Goal: Transaction & Acquisition: Purchase product/service

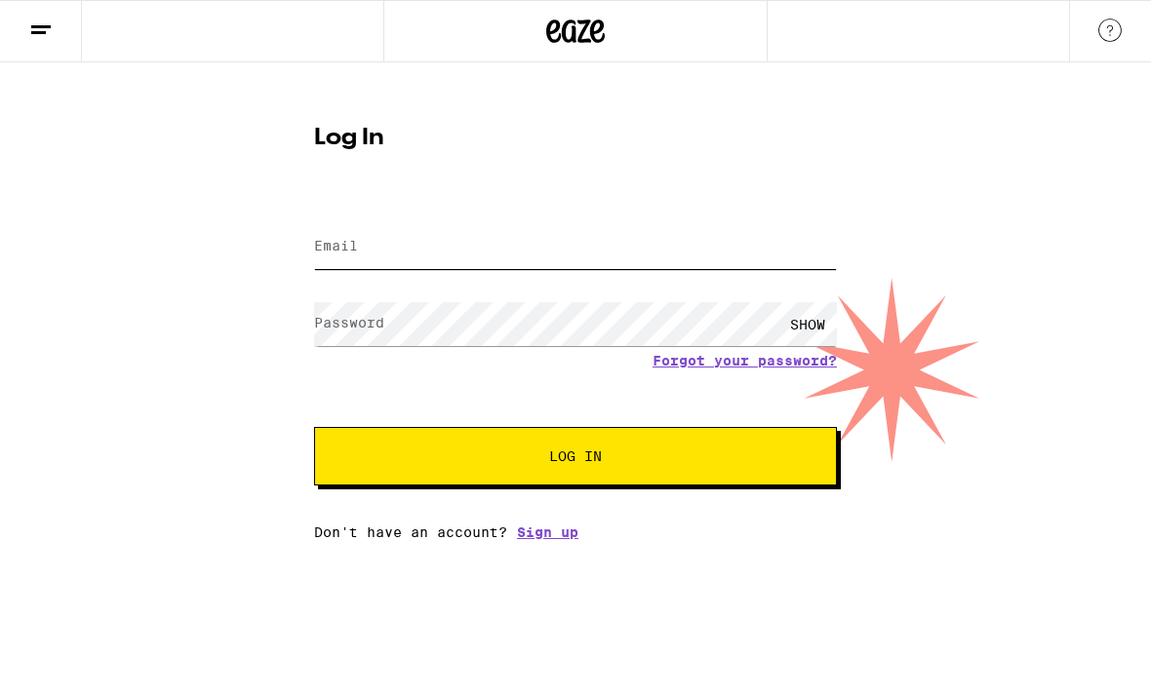
type input "[EMAIL_ADDRESS][DOMAIN_NAME]"
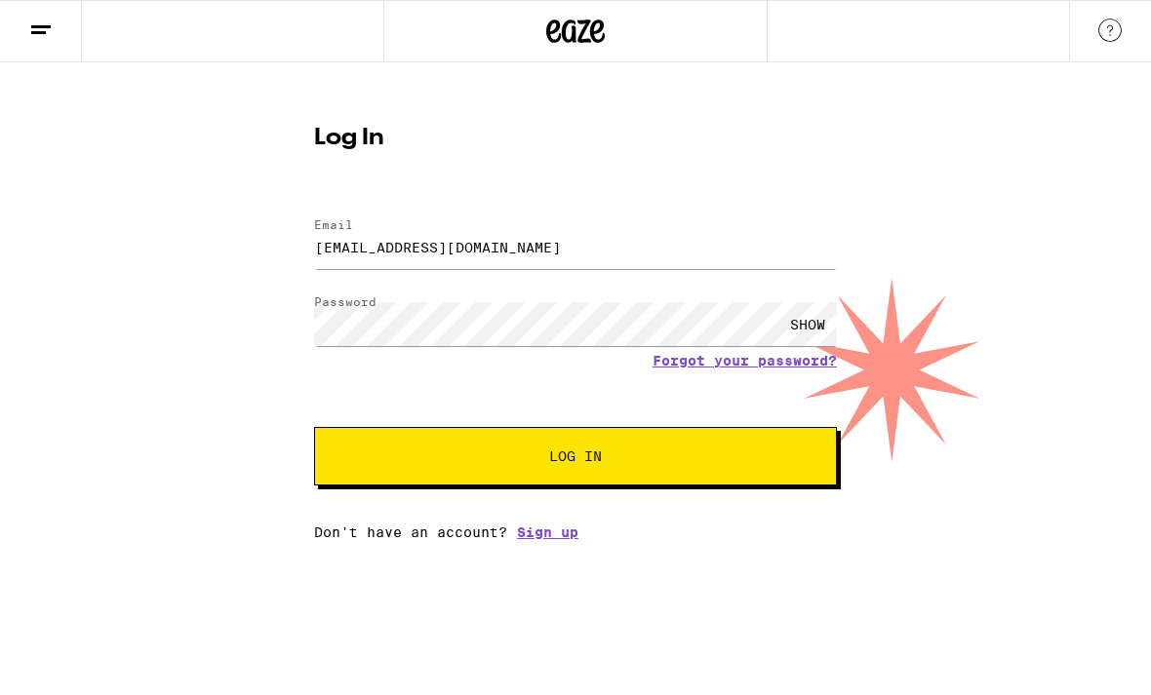
click at [575, 459] on button "Log In" at bounding box center [575, 456] width 523 height 59
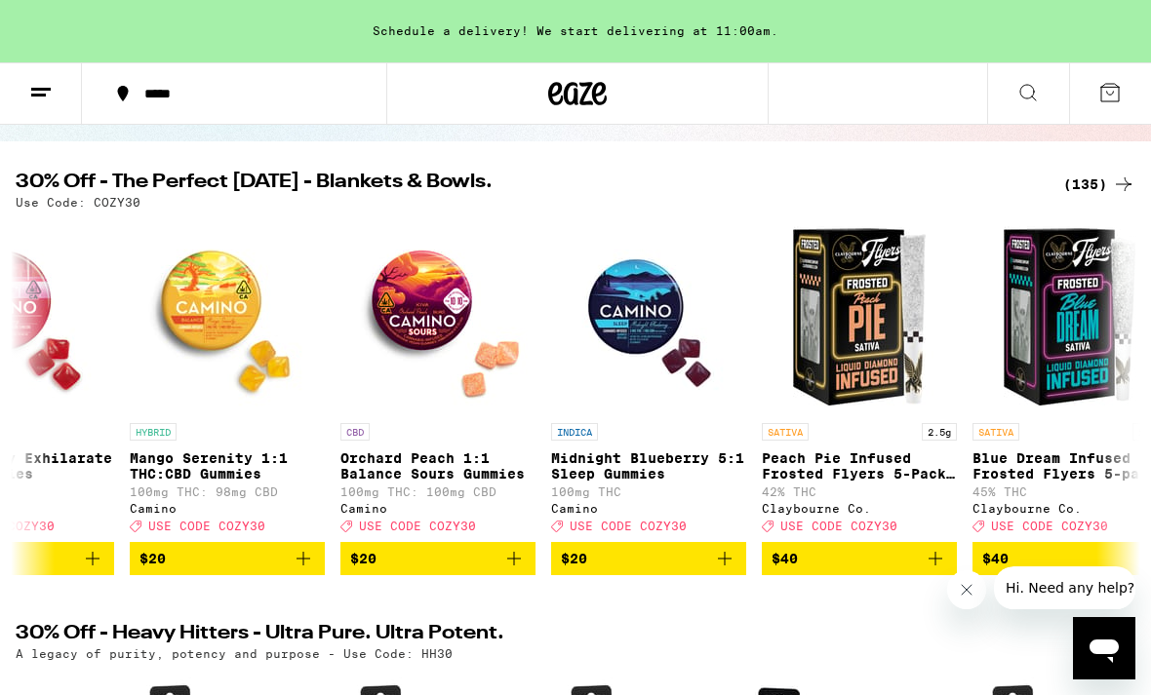
scroll to position [0, 1348]
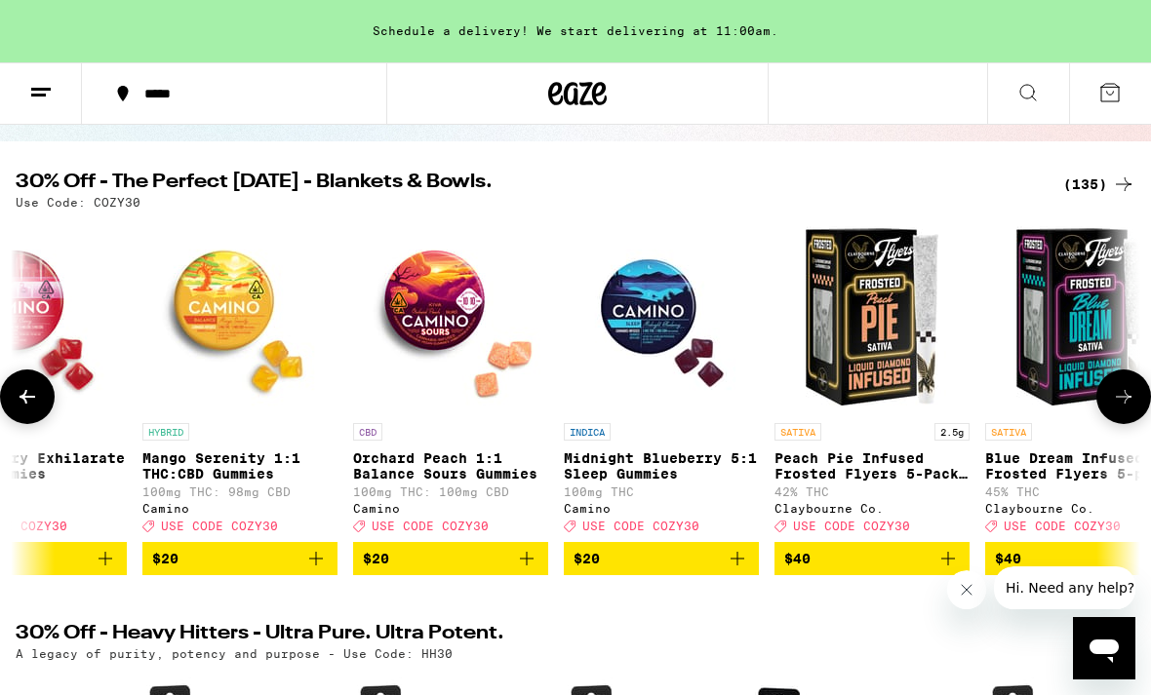
click at [494, 477] on p "Orchard Peach 1:1 Balance Sours Gummies" at bounding box center [450, 466] width 195 height 31
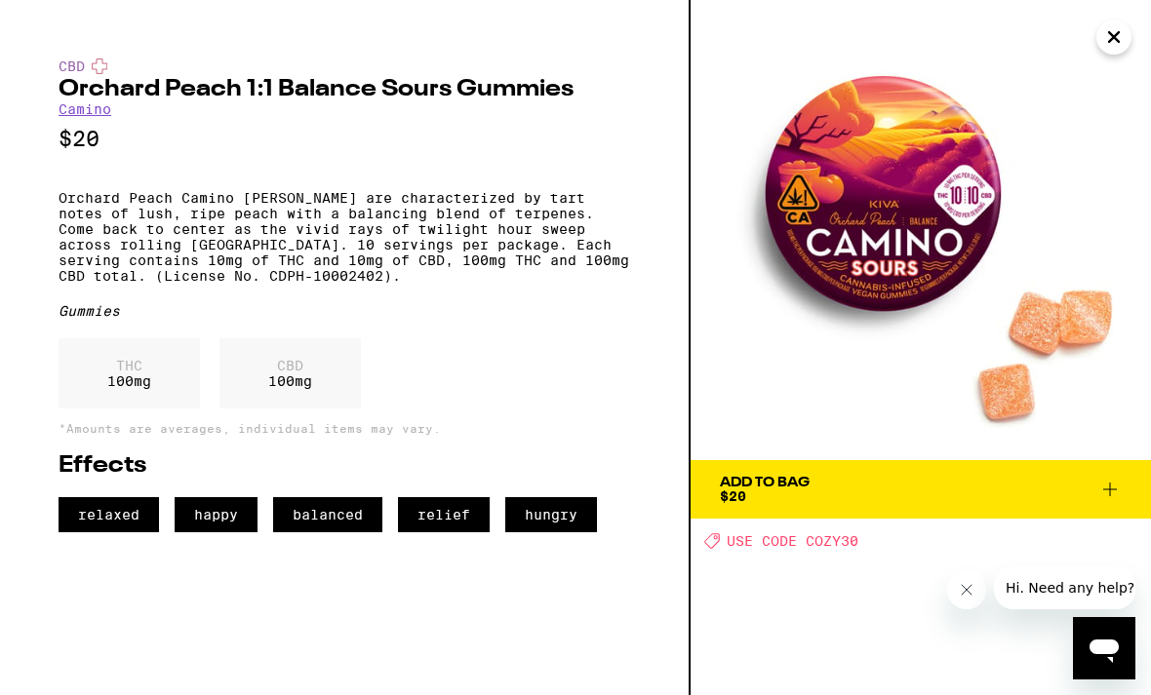
click at [1111, 48] on icon "Close" at bounding box center [1113, 36] width 23 height 29
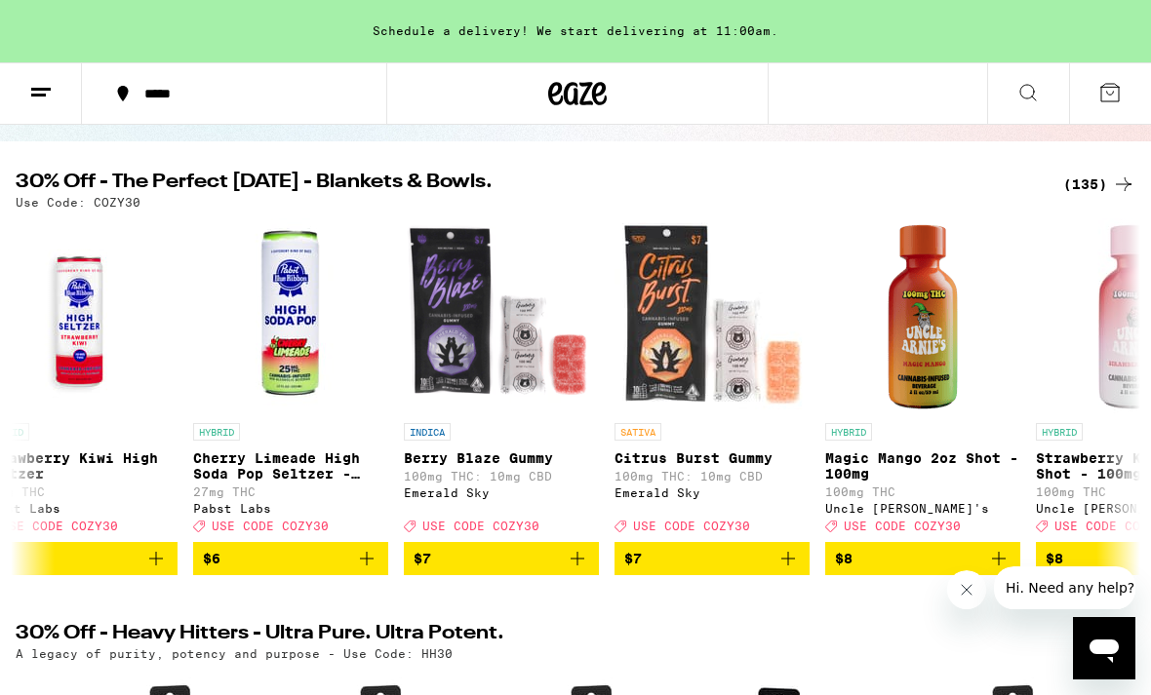
scroll to position [0, 3204]
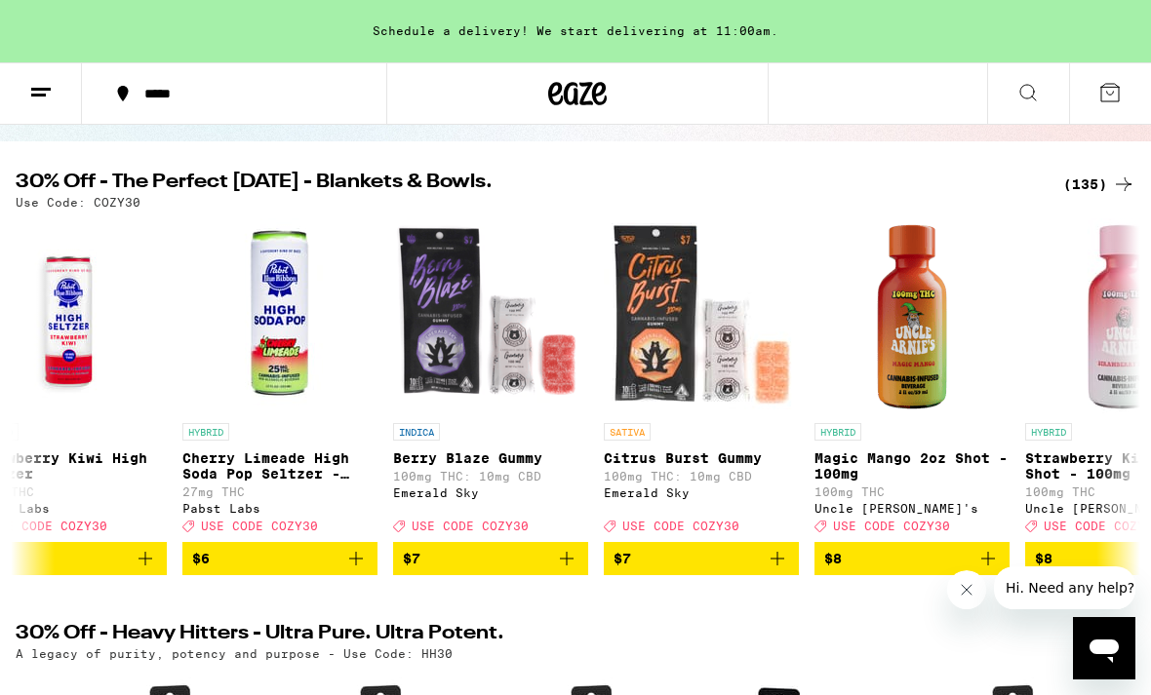
click at [1095, 194] on div "(135)" at bounding box center [1099, 184] width 72 height 23
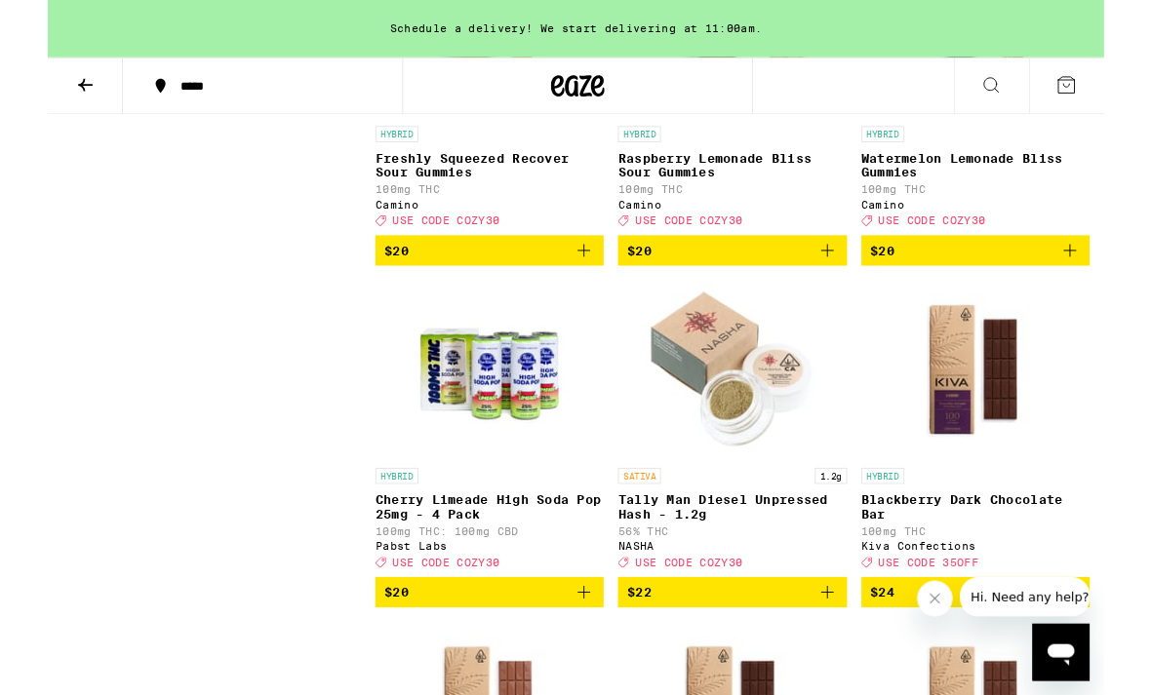
scroll to position [7110, 0]
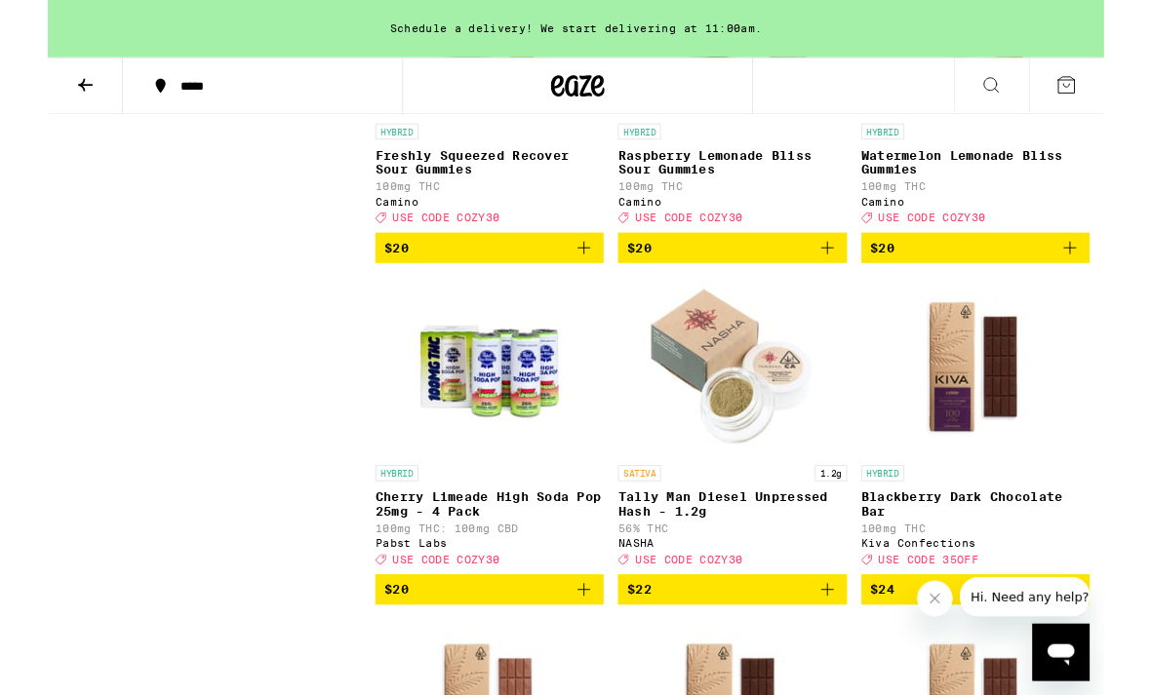
click at [829, 193] on p "Raspberry Lemonade Bliss Sour Gummies" at bounding box center [745, 177] width 249 height 31
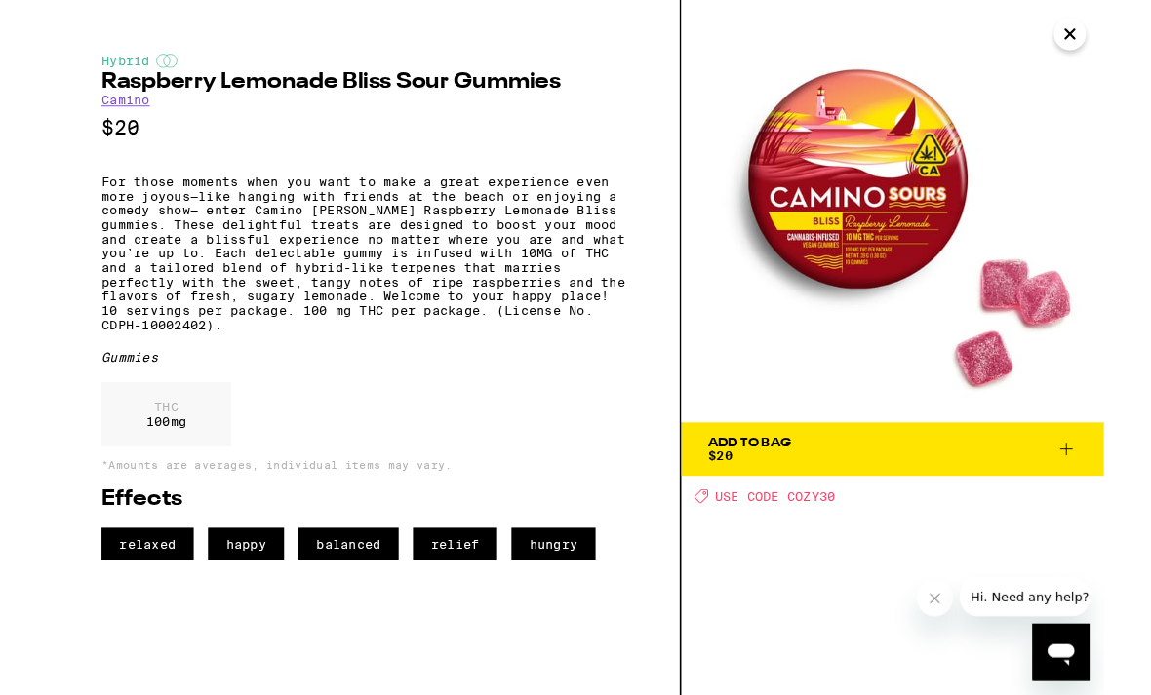
click at [1123, 33] on icon "Close" at bounding box center [1113, 36] width 23 height 29
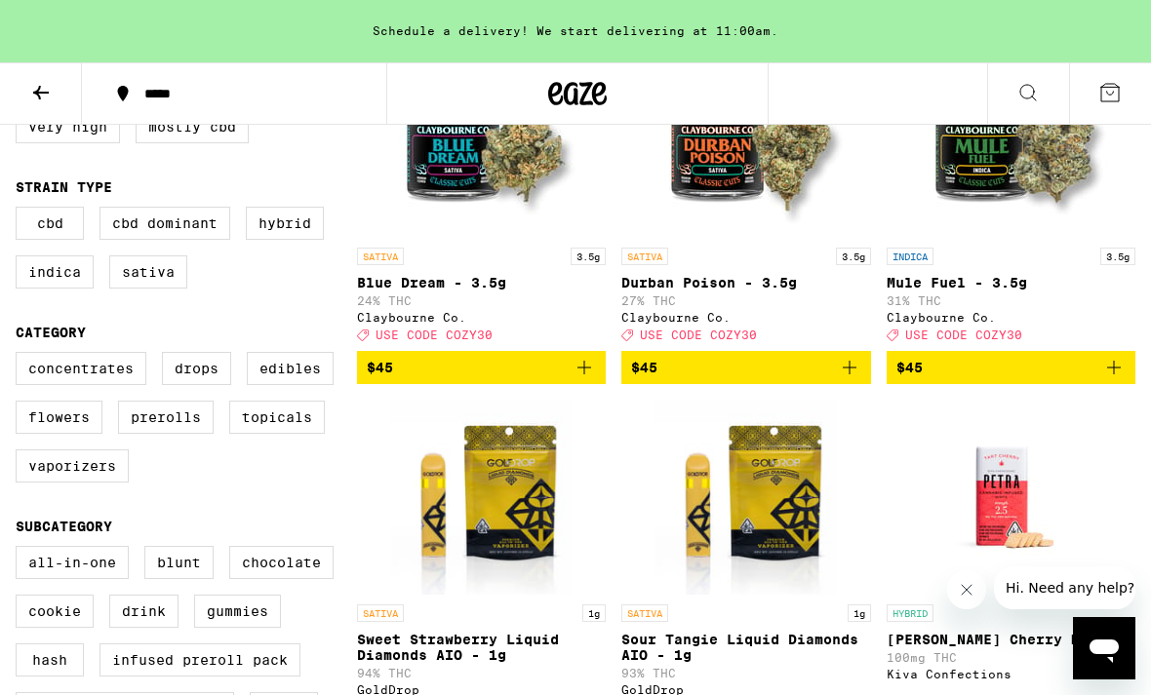
scroll to position [272, 0]
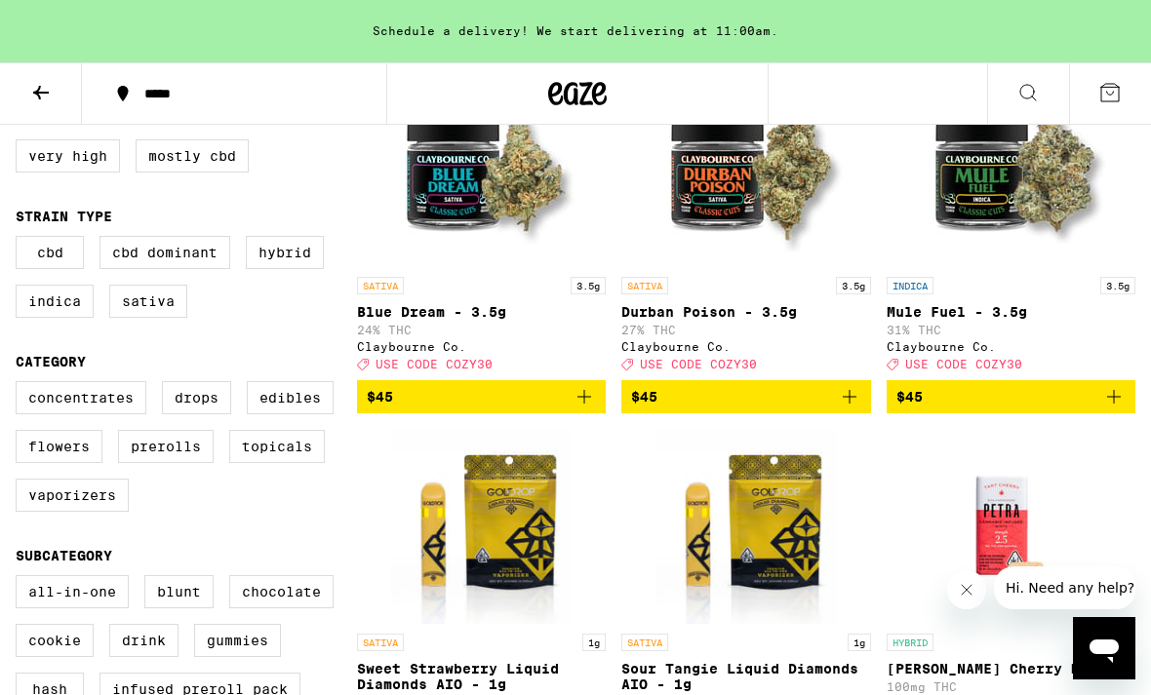
click at [32, 318] on label "Indica" at bounding box center [55, 301] width 78 height 33
click at [20, 240] on input "Indica" at bounding box center [20, 239] width 1 height 1
checkbox input "true"
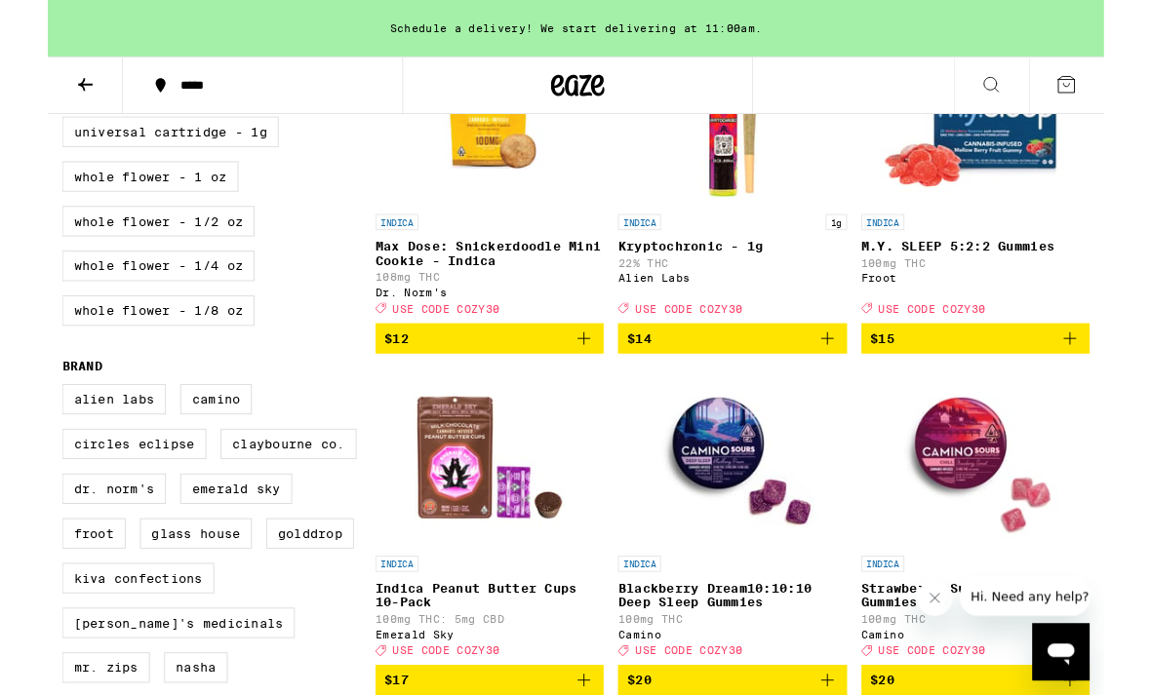
scroll to position [1299, 0]
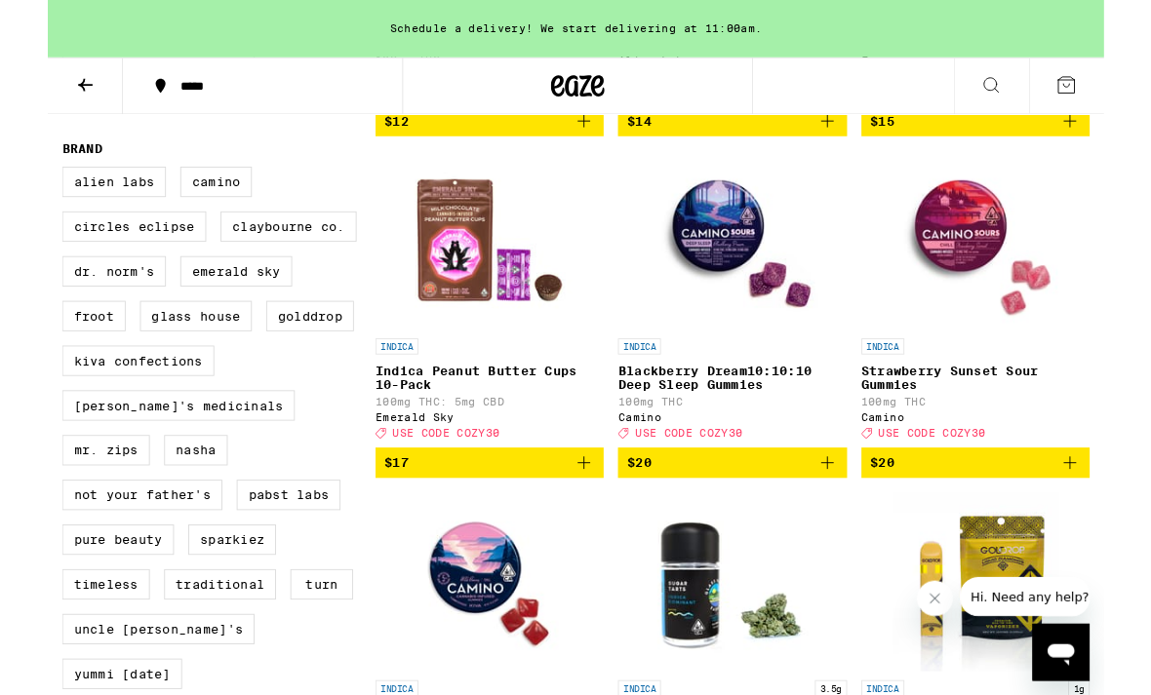
click at [1067, 427] on p "Strawberry Sunset Sour Gummies" at bounding box center [1011, 411] width 249 height 31
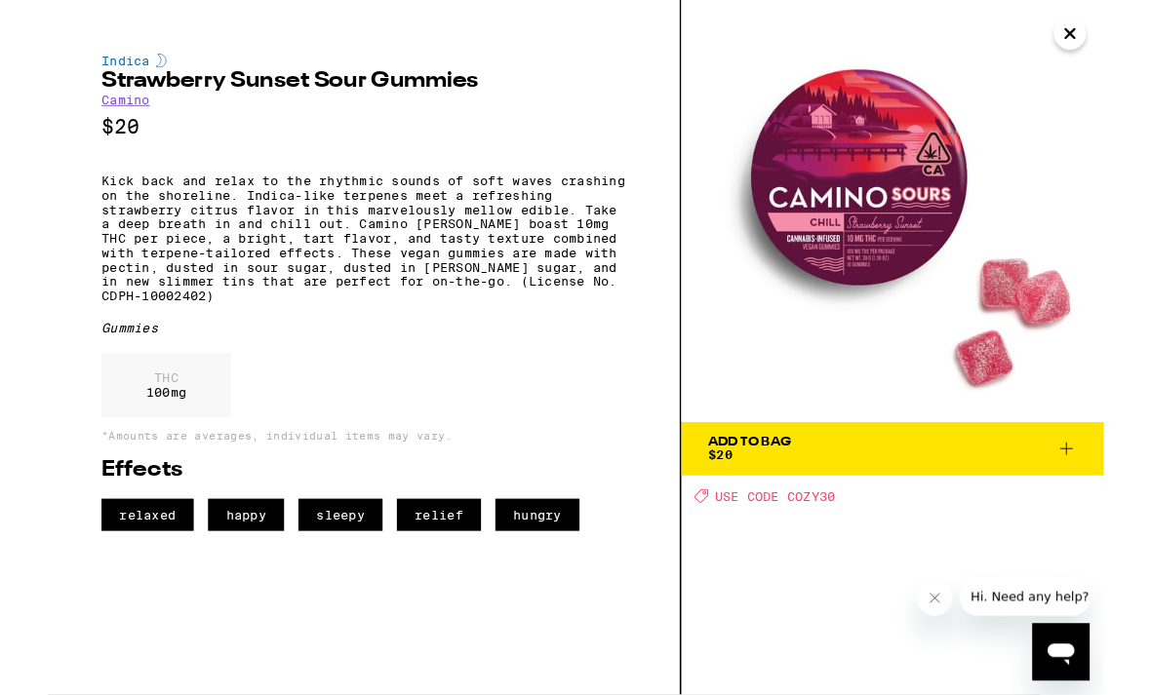
scroll to position [2071, 0]
click at [1119, 45] on icon "Close" at bounding box center [1113, 36] width 23 height 29
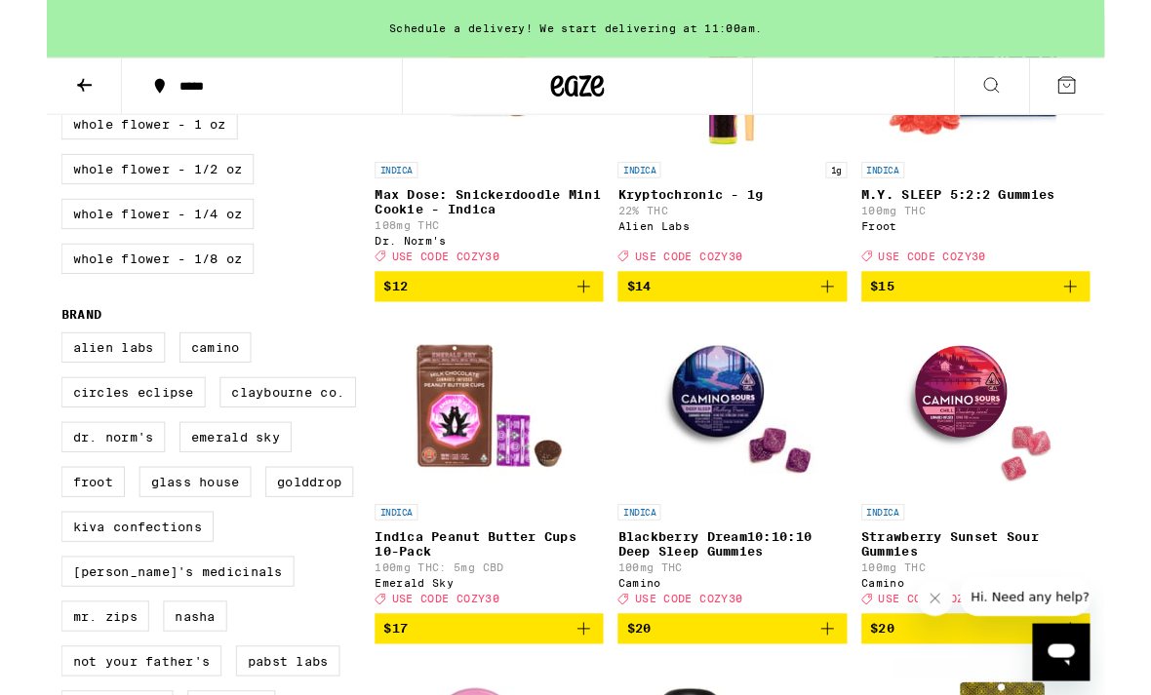
scroll to position [1236, 0]
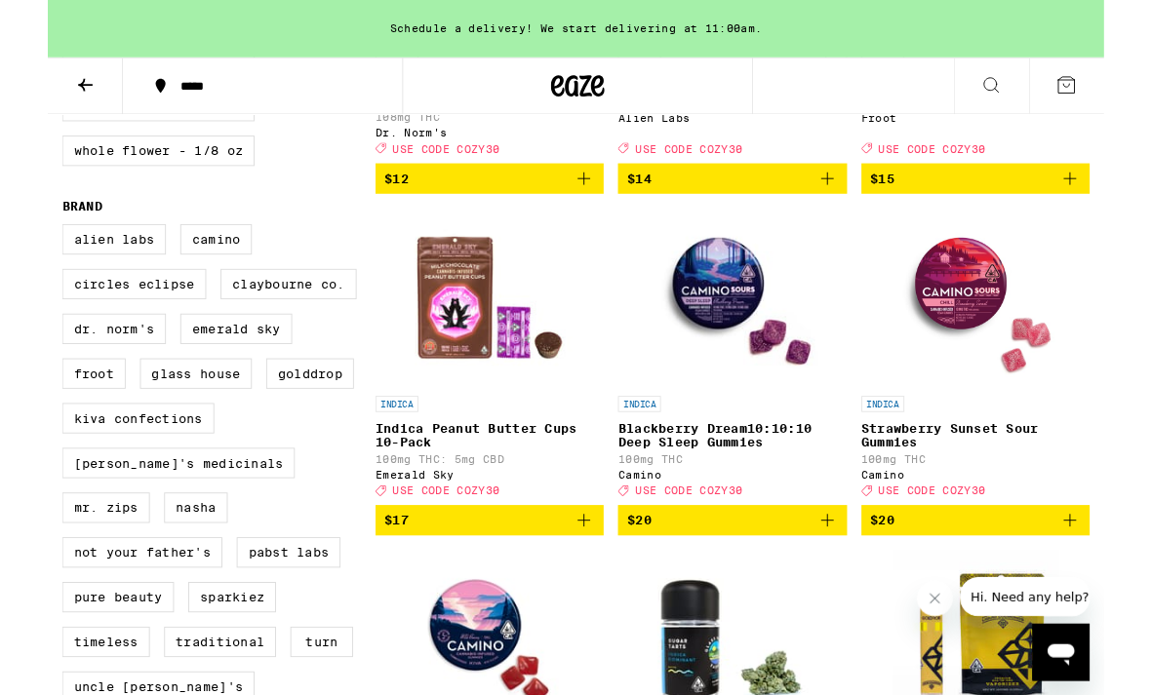
click at [39, 424] on label "Froot" at bounding box center [50, 407] width 69 height 33
click at [20, 249] on input "Froot" at bounding box center [20, 248] width 1 height 1
checkbox input "true"
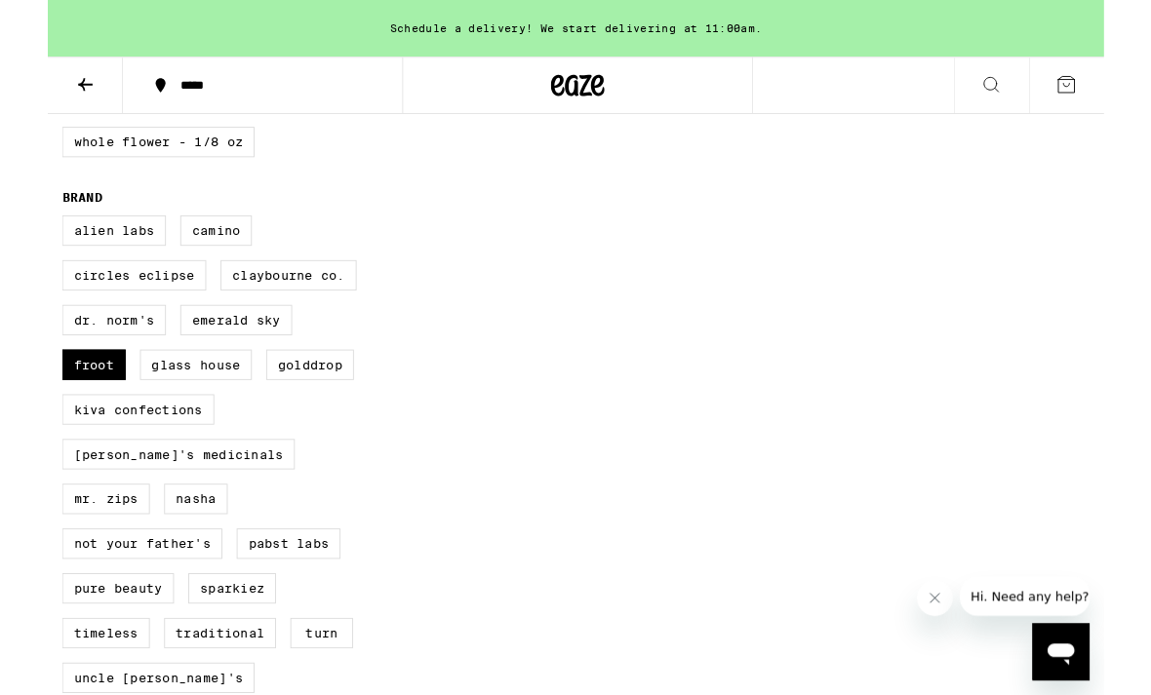
scroll to position [1246, 0]
click at [224, 365] on label "Emerald Sky" at bounding box center [205, 348] width 122 height 33
click at [20, 238] on input "Emerald Sky" at bounding box center [20, 237] width 1 height 1
checkbox input "true"
click at [59, 414] on label "Froot" at bounding box center [50, 396] width 69 height 33
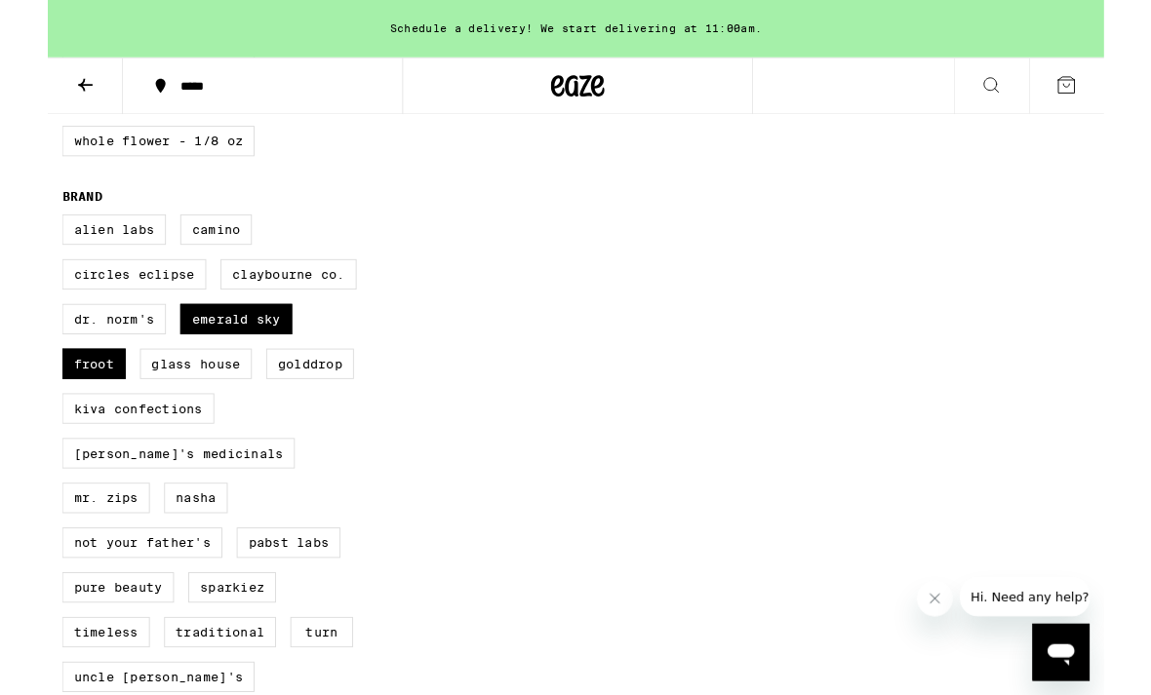
click at [20, 238] on input "Froot" at bounding box center [20, 237] width 1 height 1
checkbox input "false"
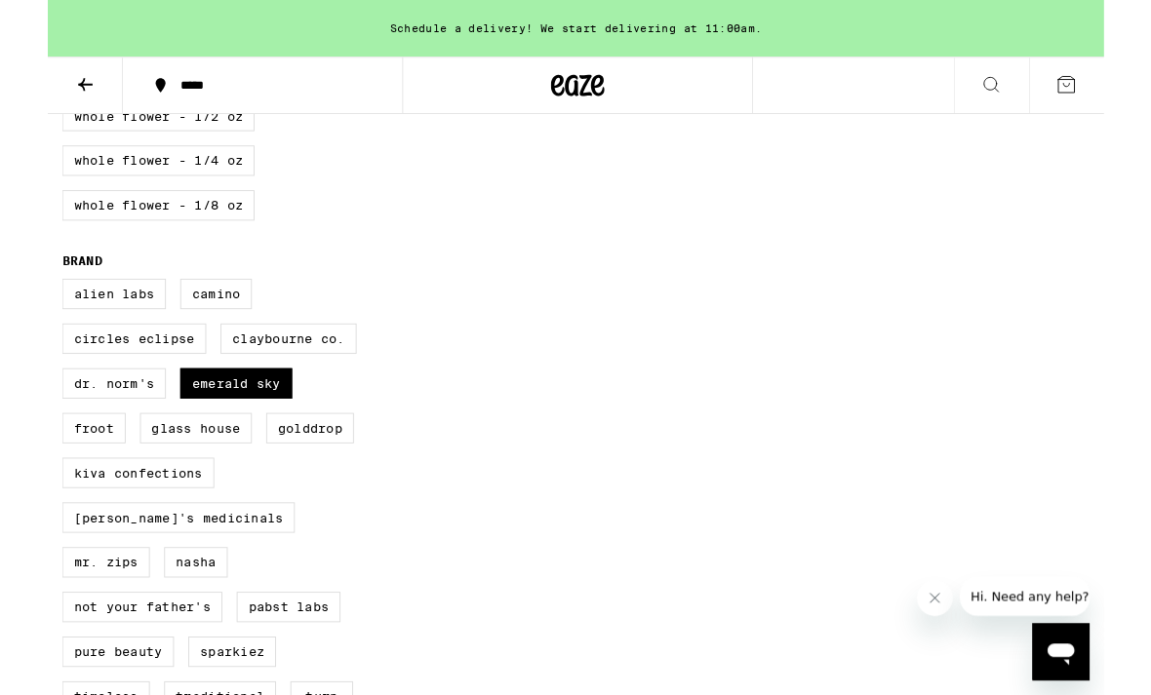
scroll to position [1177, 0]
click at [268, 477] on div "Alien Labs Camino Circles Eclipse [PERSON_NAME] Co. Dr. [PERSON_NAME]'s Emerald…" at bounding box center [186, 595] width 341 height 585
click at [252, 434] on label "Emerald Sky" at bounding box center [205, 417] width 122 height 33
click at [20, 307] on input "Emerald Sky" at bounding box center [20, 306] width 1 height 1
checkbox input "false"
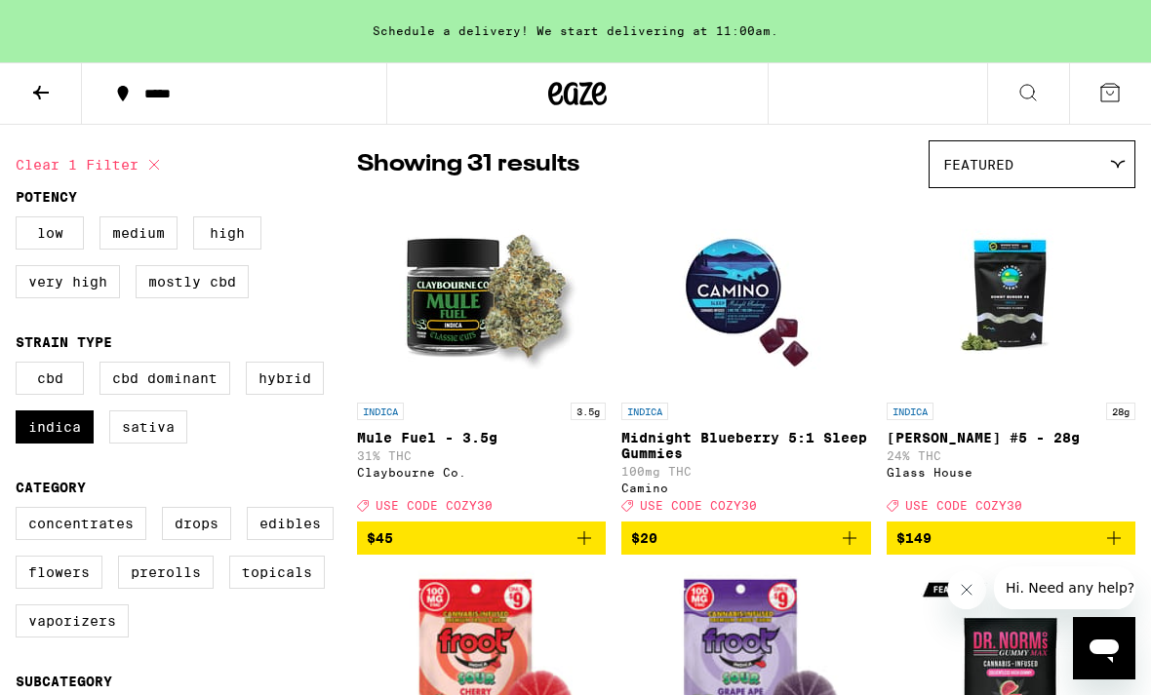
scroll to position [137, 0]
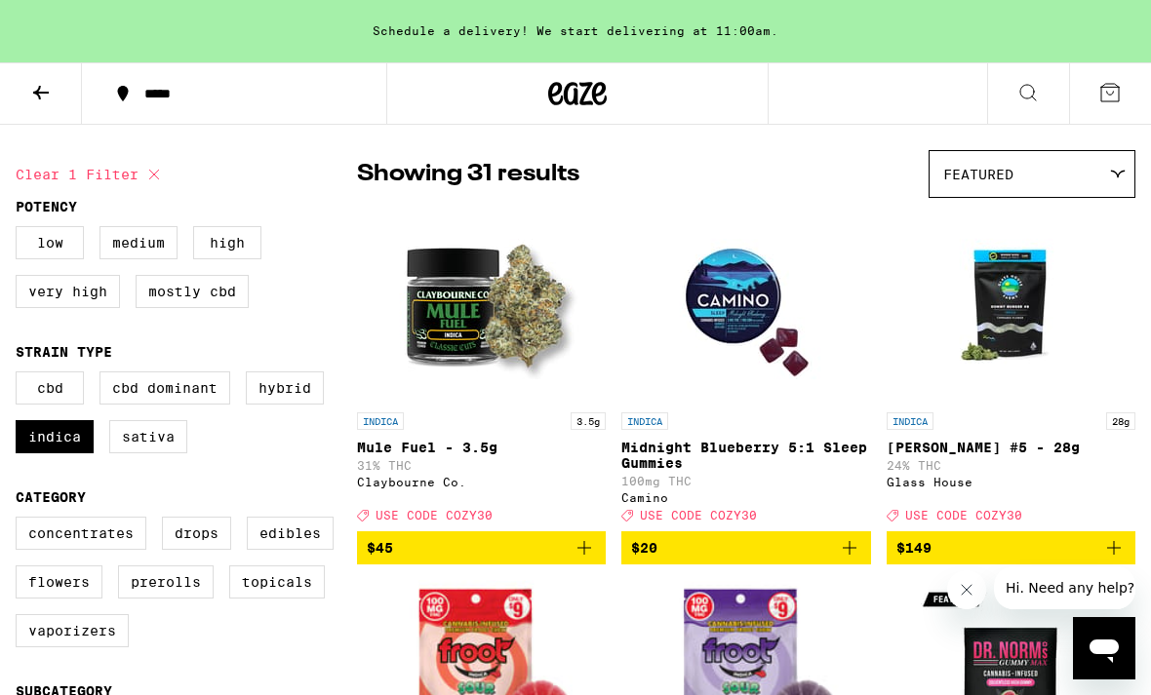
click at [56, 454] on label "Indica" at bounding box center [55, 436] width 78 height 33
click at [20, 376] on input "Indica" at bounding box center [20, 375] width 1 height 1
checkbox input "false"
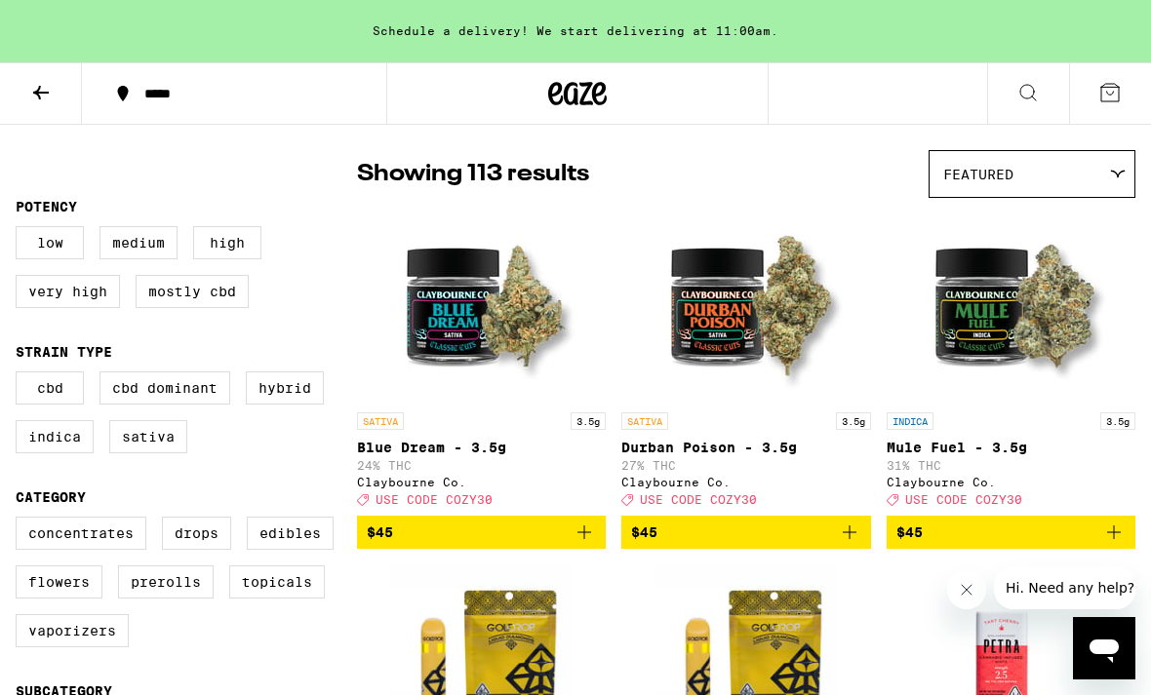
click at [306, 405] on label "Hybrid" at bounding box center [285, 388] width 78 height 33
click at [20, 376] on input "Hybrid" at bounding box center [20, 375] width 1 height 1
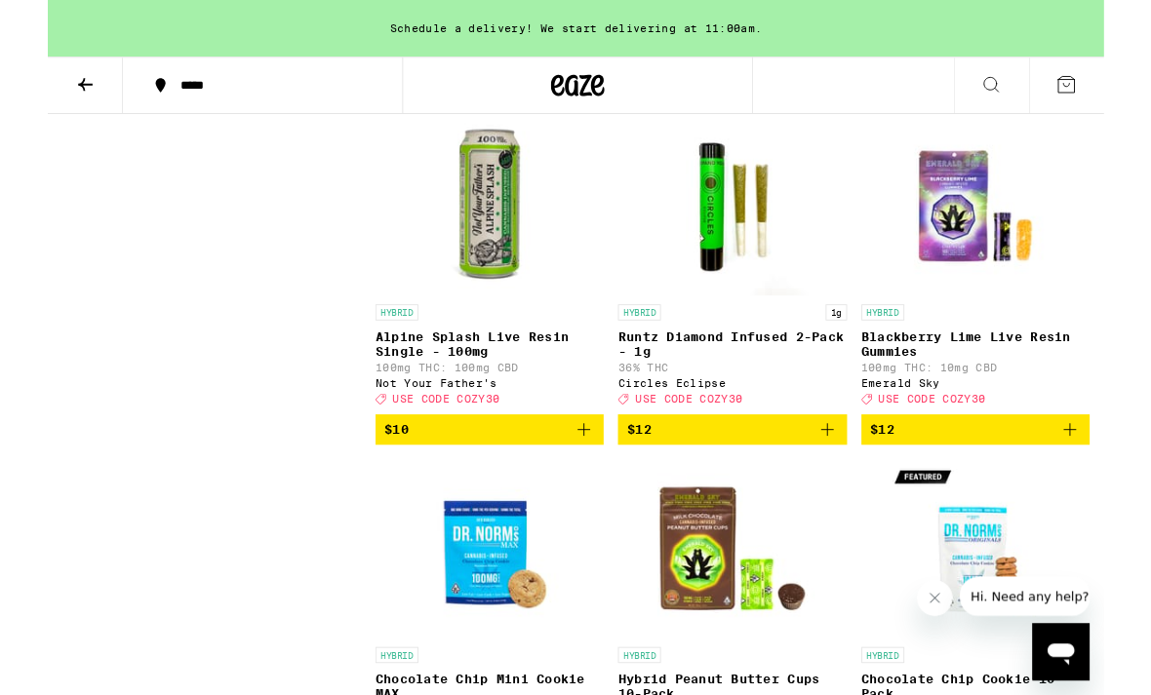
scroll to position [2187, 0]
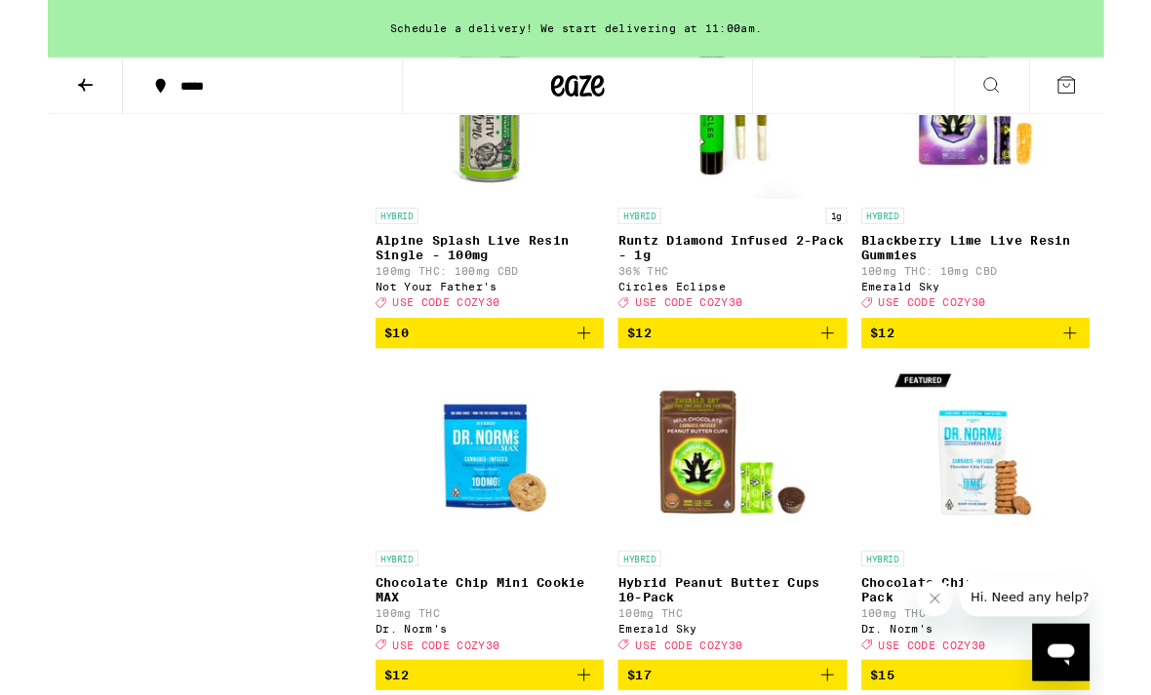
click at [986, 285] on p "Blackberry Lime Live Resin Gummies" at bounding box center [1011, 269] width 249 height 31
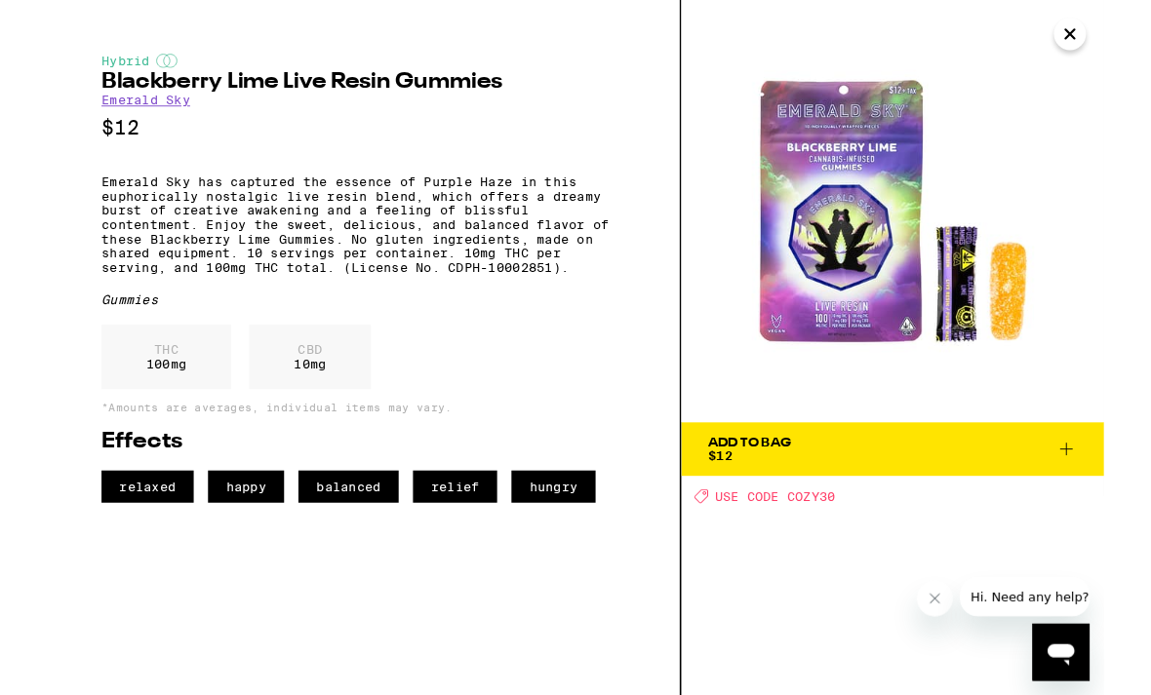
click at [1125, 39] on icon "Close" at bounding box center [1113, 36] width 23 height 29
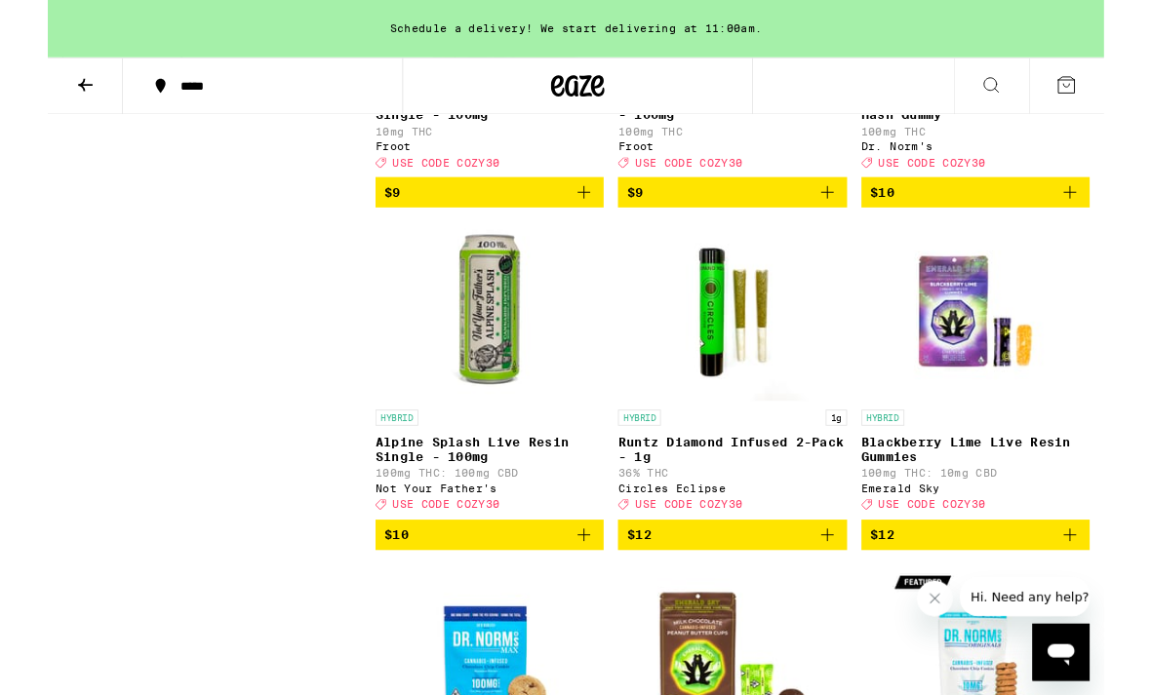
scroll to position [1964, 0]
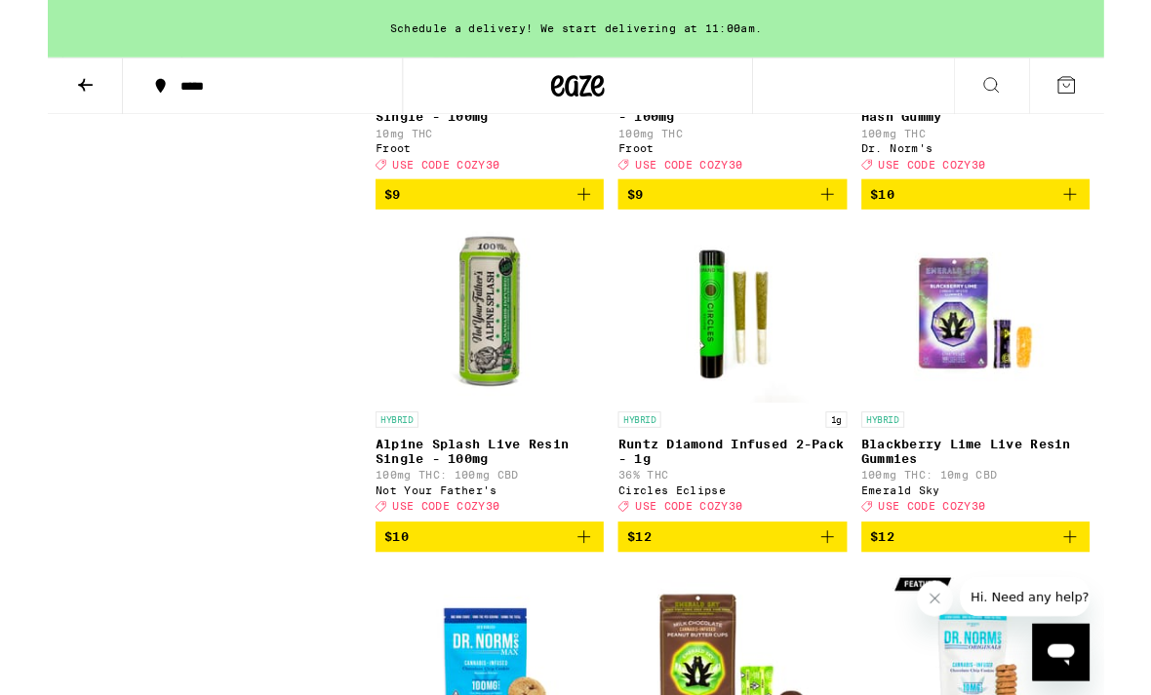
click at [986, 507] on p "Blackberry Lime Live Resin Gummies" at bounding box center [1011, 491] width 249 height 31
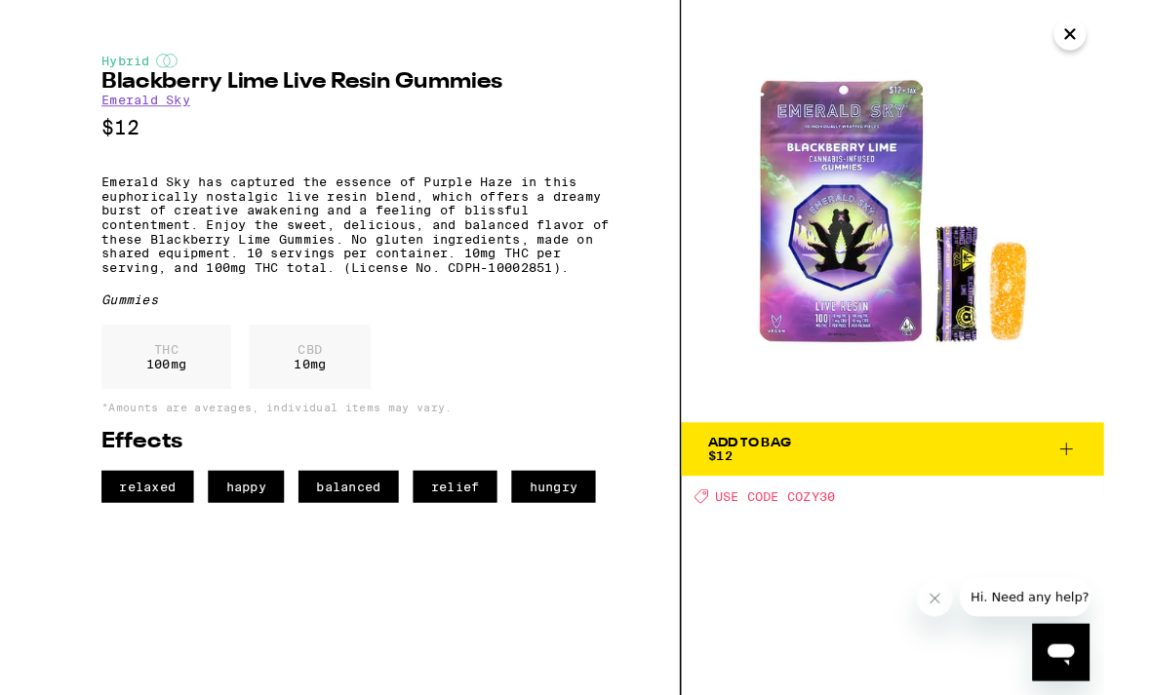
click at [1115, 49] on icon "Close" at bounding box center [1113, 36] width 23 height 29
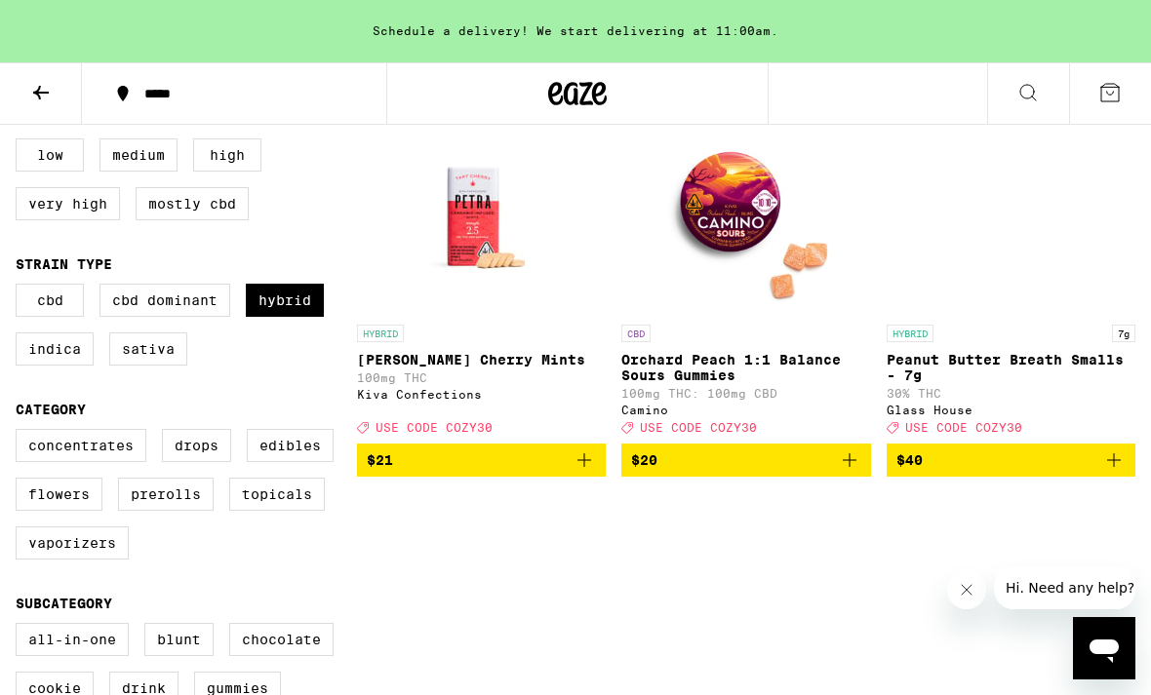
scroll to position [202, 0]
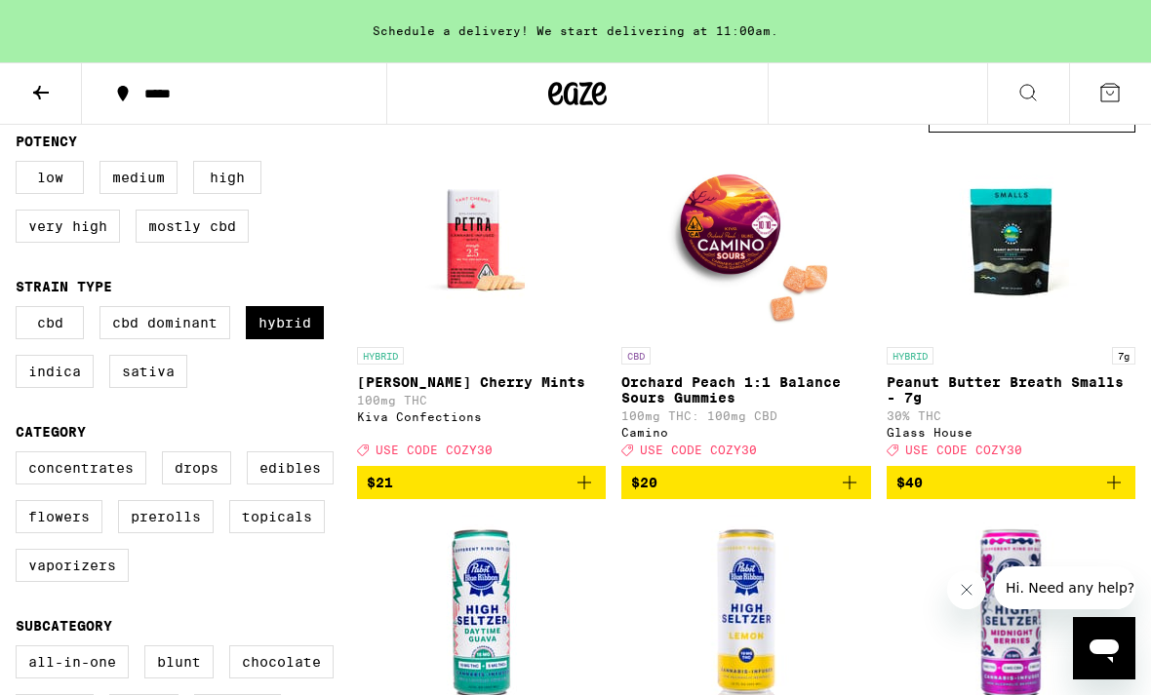
click at [297, 336] on label "Hybrid" at bounding box center [285, 322] width 78 height 33
click at [20, 310] on input "Hybrid" at bounding box center [20, 309] width 1 height 1
checkbox input "false"
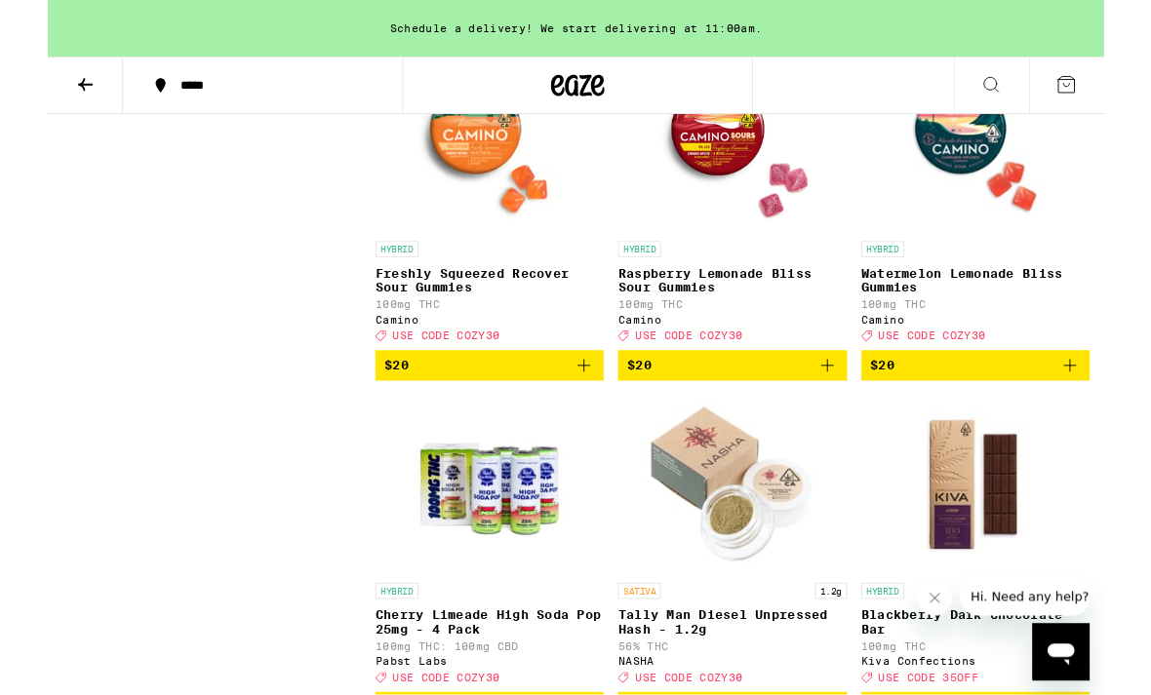
scroll to position [6984, 0]
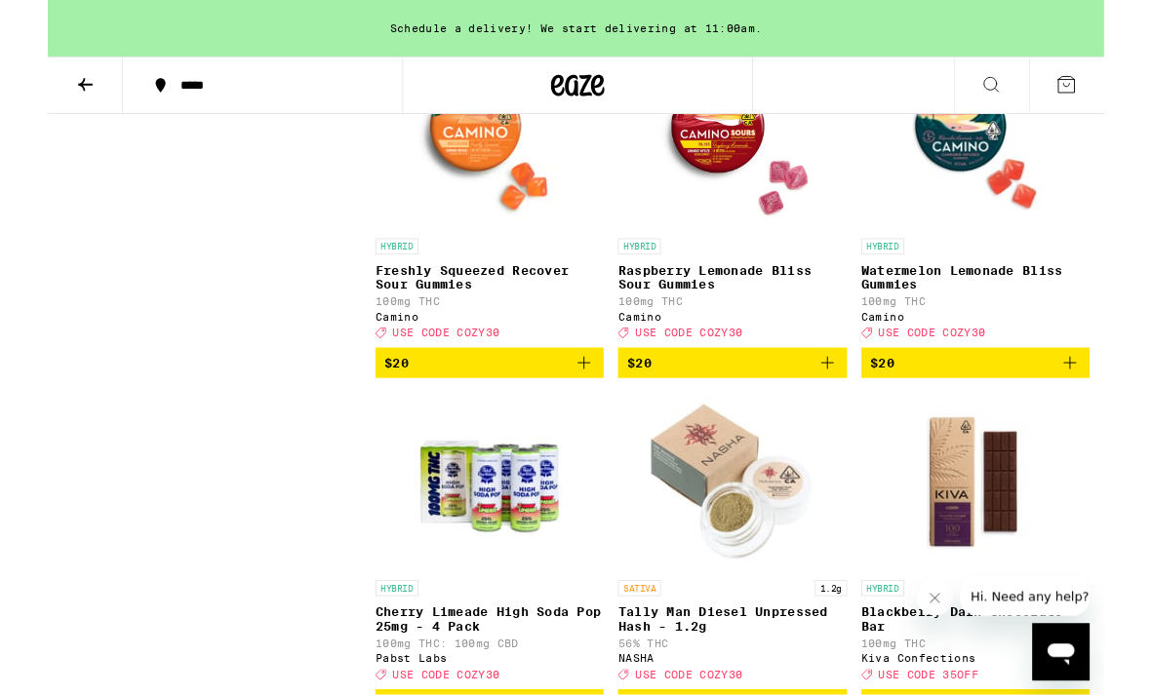
click at [529, 278] on div "HYBRID" at bounding box center [481, 269] width 249 height 18
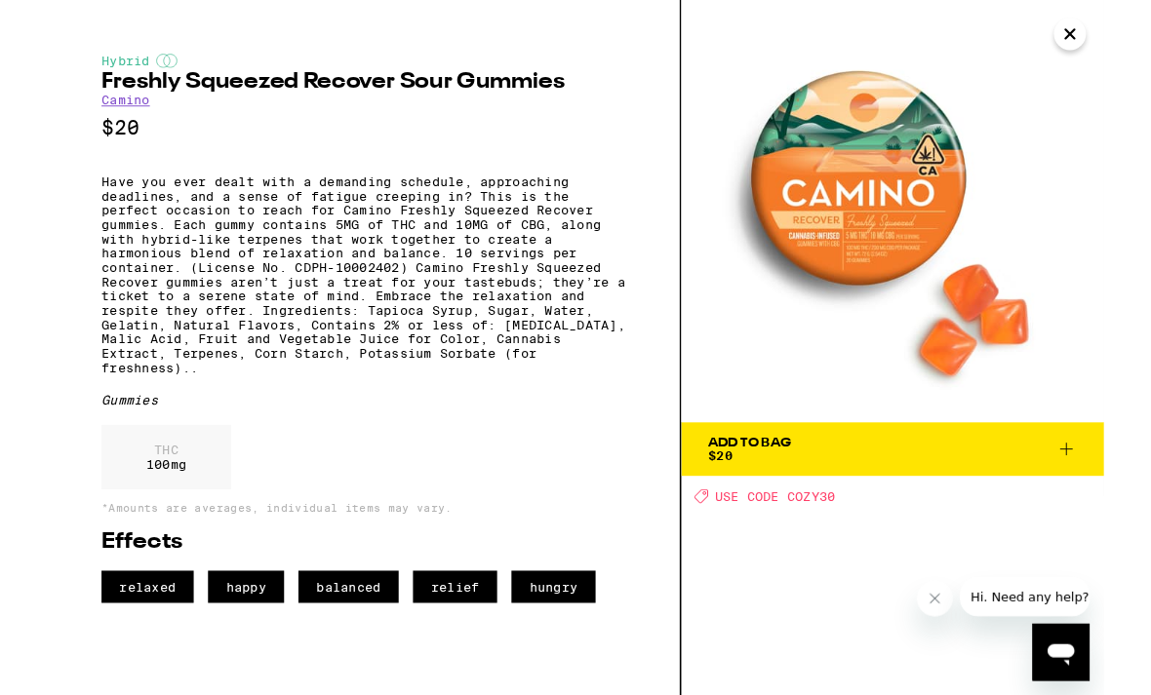
click at [1111, 38] on icon "Close" at bounding box center [1113, 36] width 23 height 29
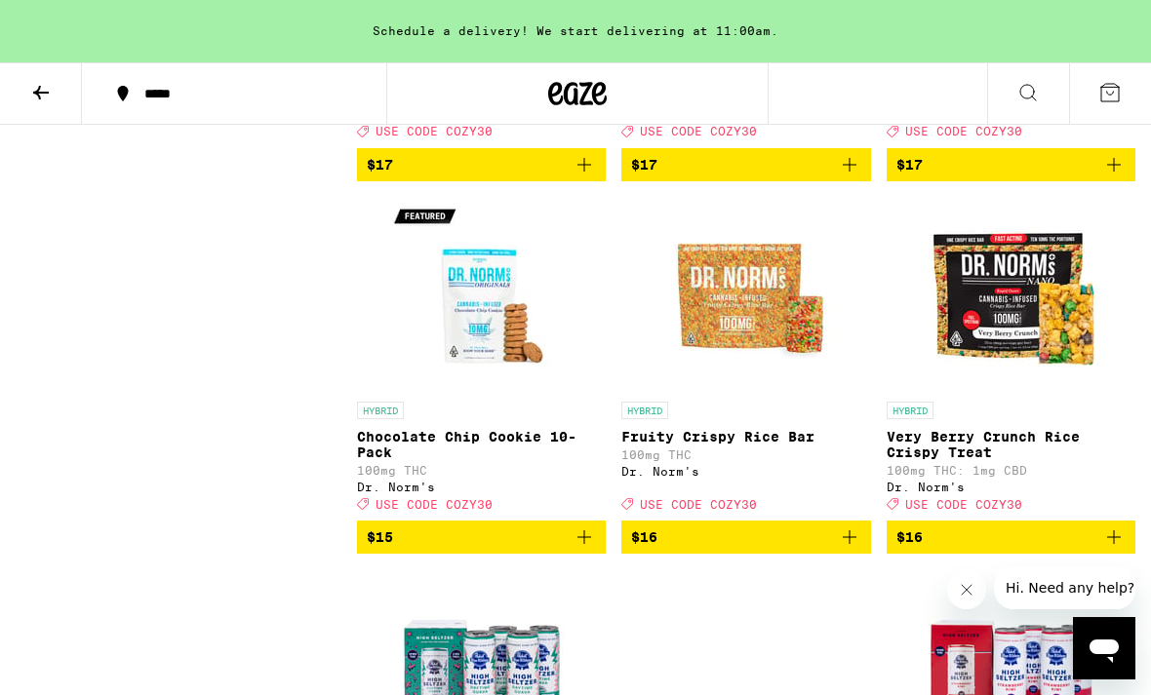
scroll to position [5112, 0]
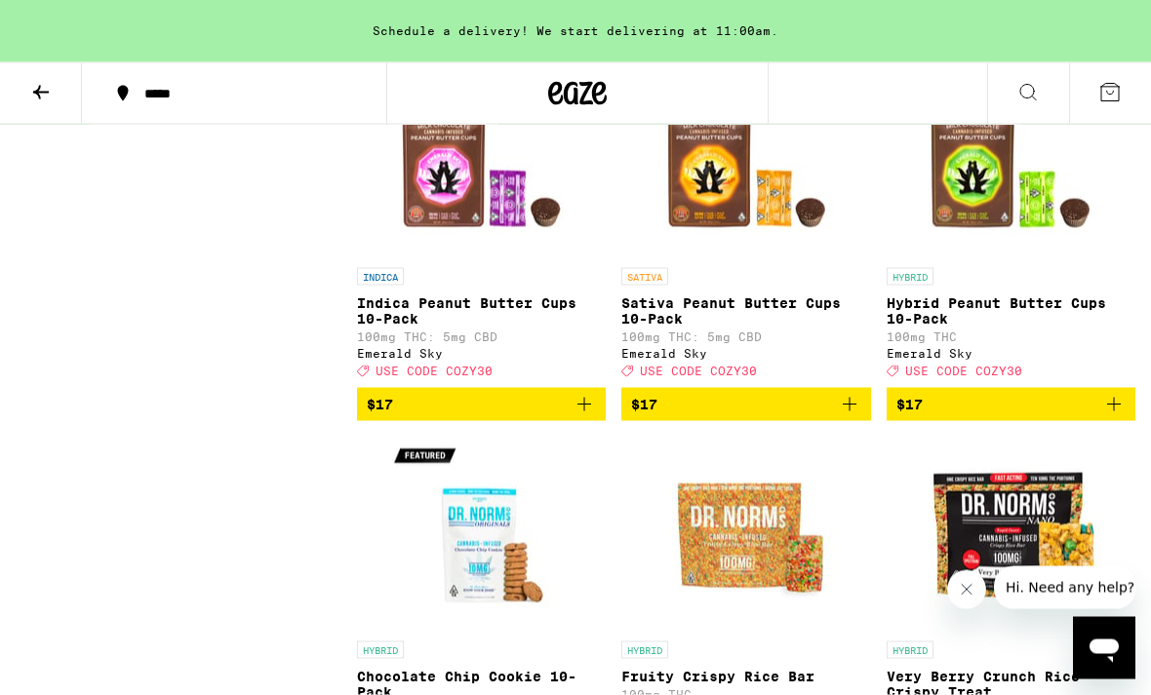
click at [797, 327] on p "Sativa Peanut Butter Cups 10-Pack" at bounding box center [745, 311] width 249 height 31
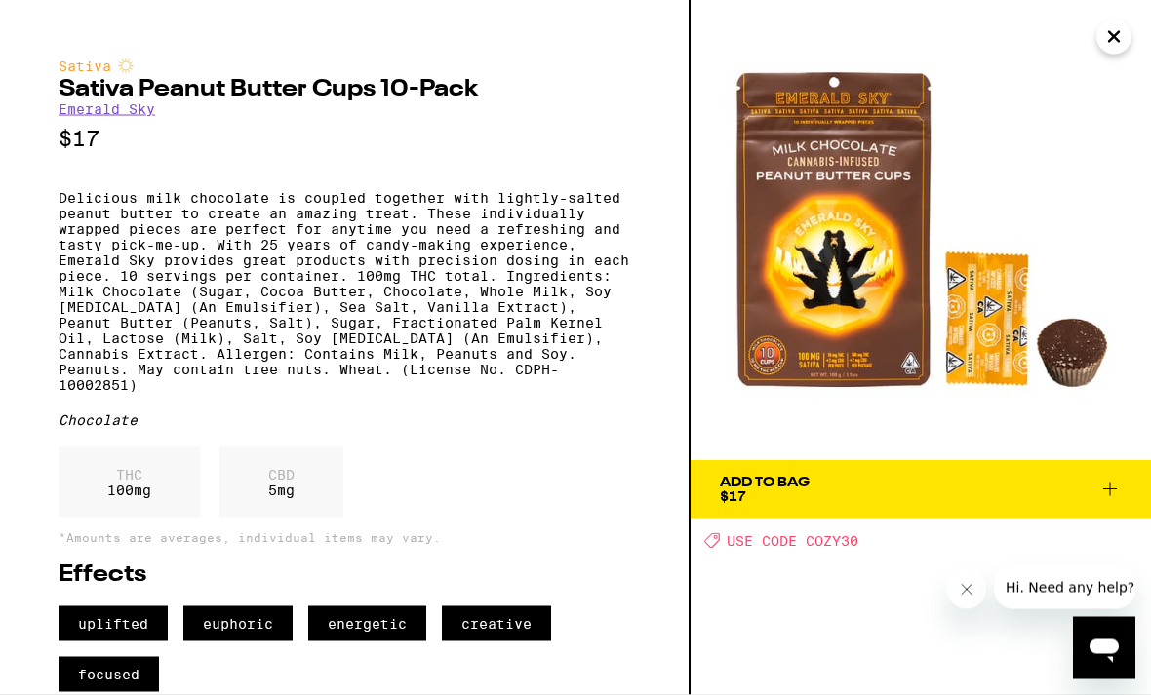
scroll to position [5113, 0]
click at [1120, 60] on img at bounding box center [921, 230] width 460 height 460
click at [1104, 45] on icon "Close" at bounding box center [1113, 36] width 23 height 29
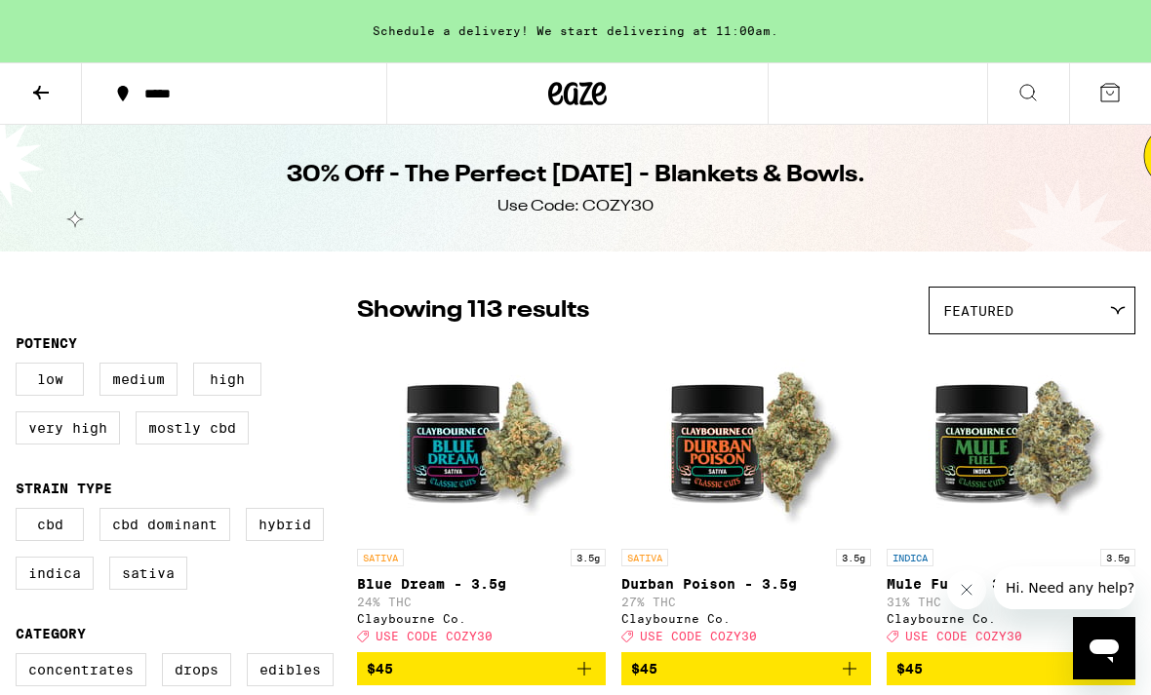
click at [46, 107] on button at bounding box center [41, 93] width 82 height 61
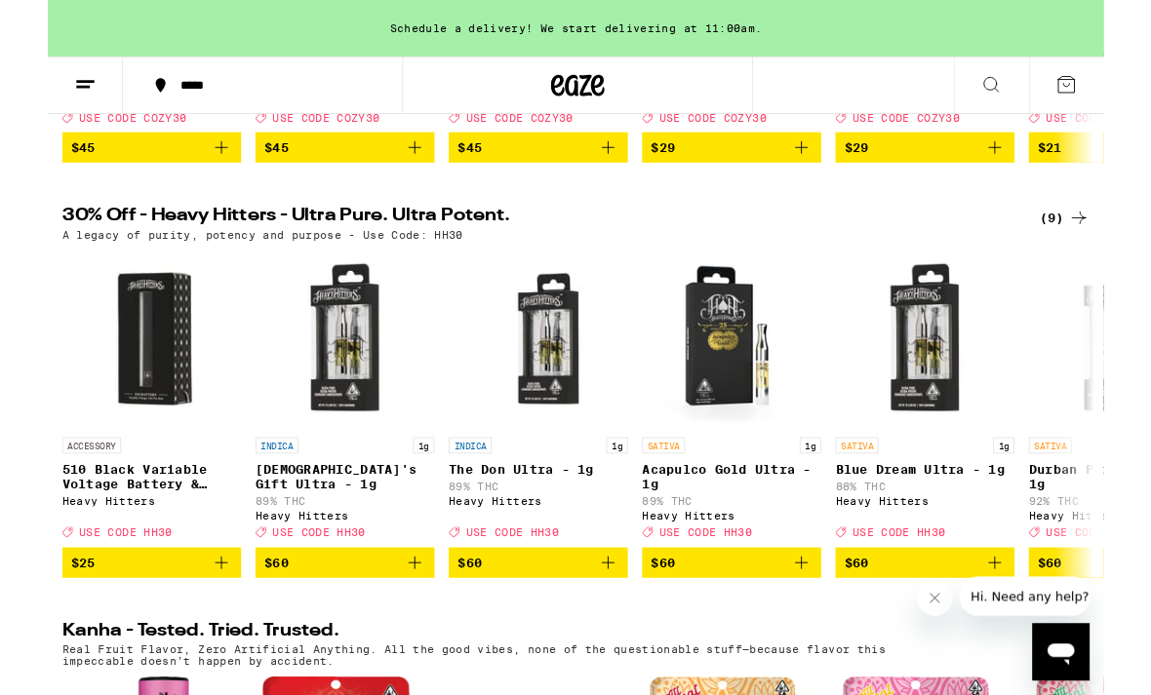
scroll to position [572, 0]
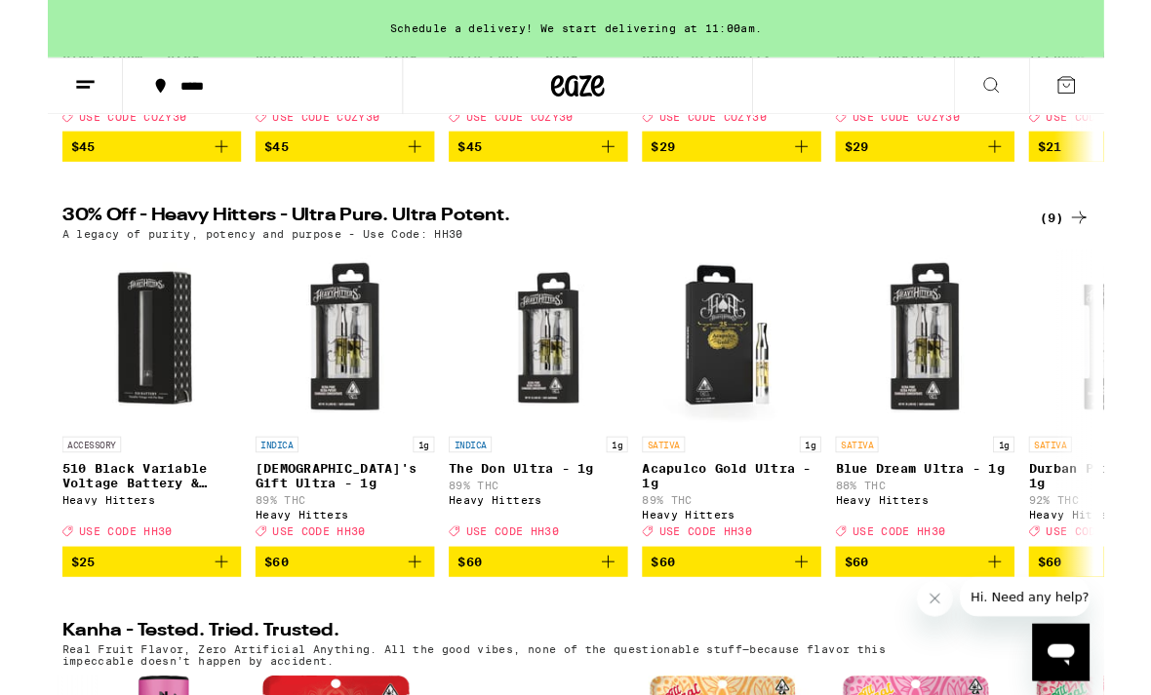
click at [1096, 249] on div "(9)" at bounding box center [1108, 236] width 55 height 23
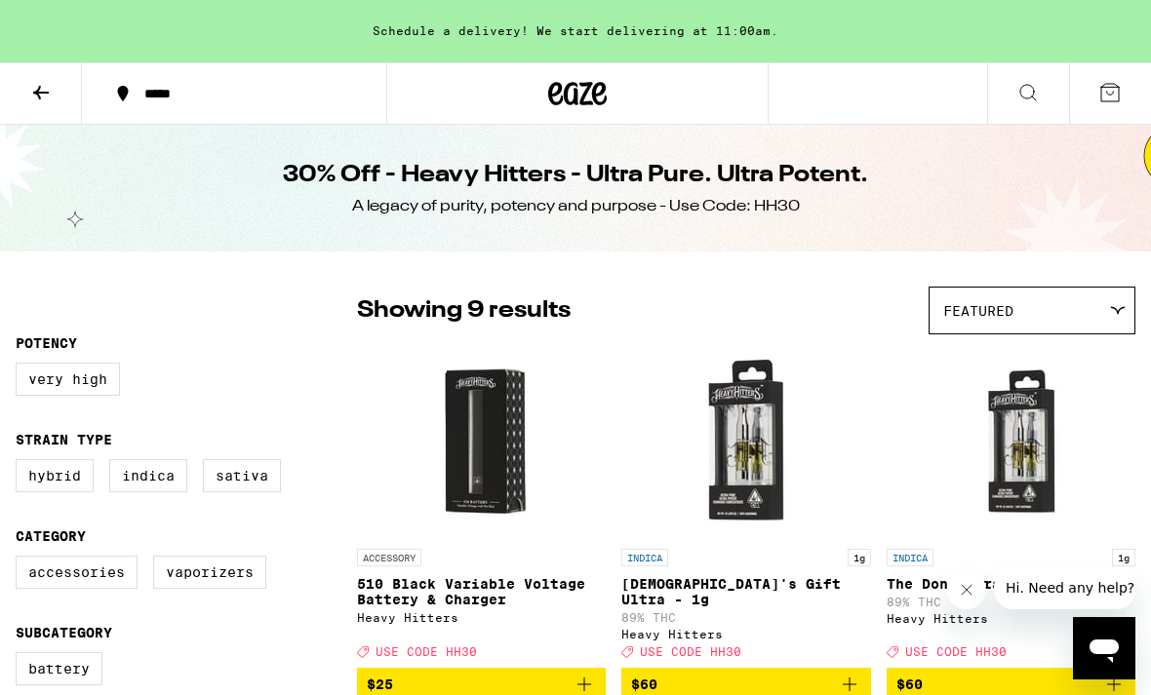
click at [45, 97] on icon at bounding box center [40, 92] width 23 height 23
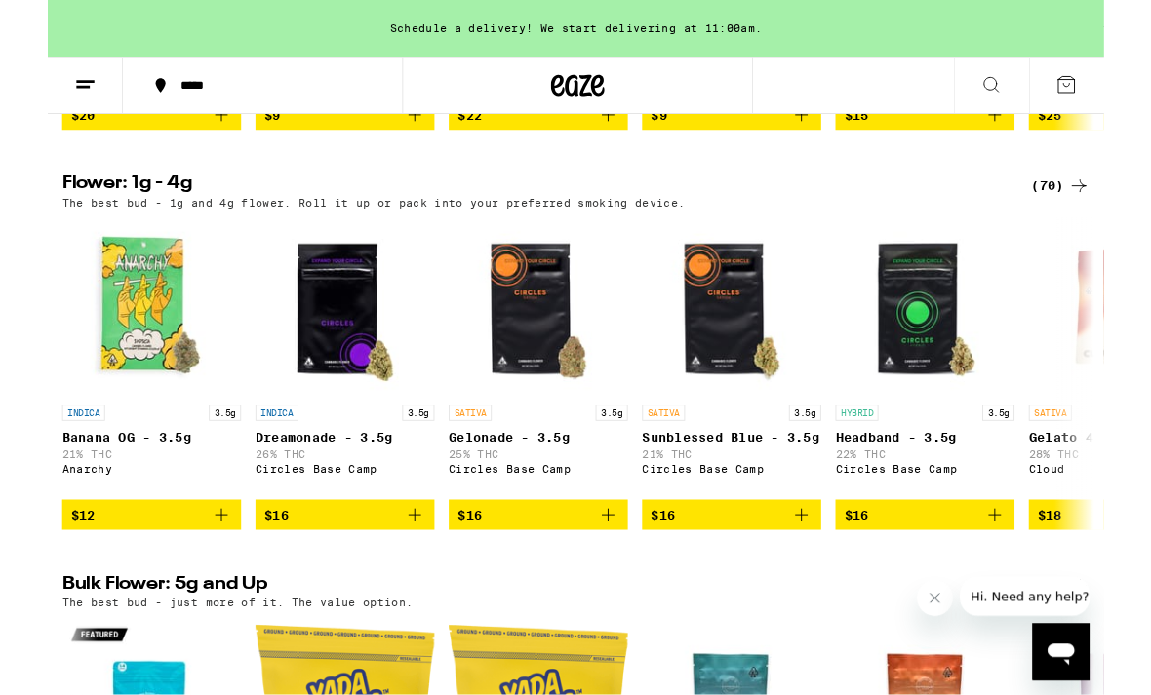
scroll to position [1958, 0]
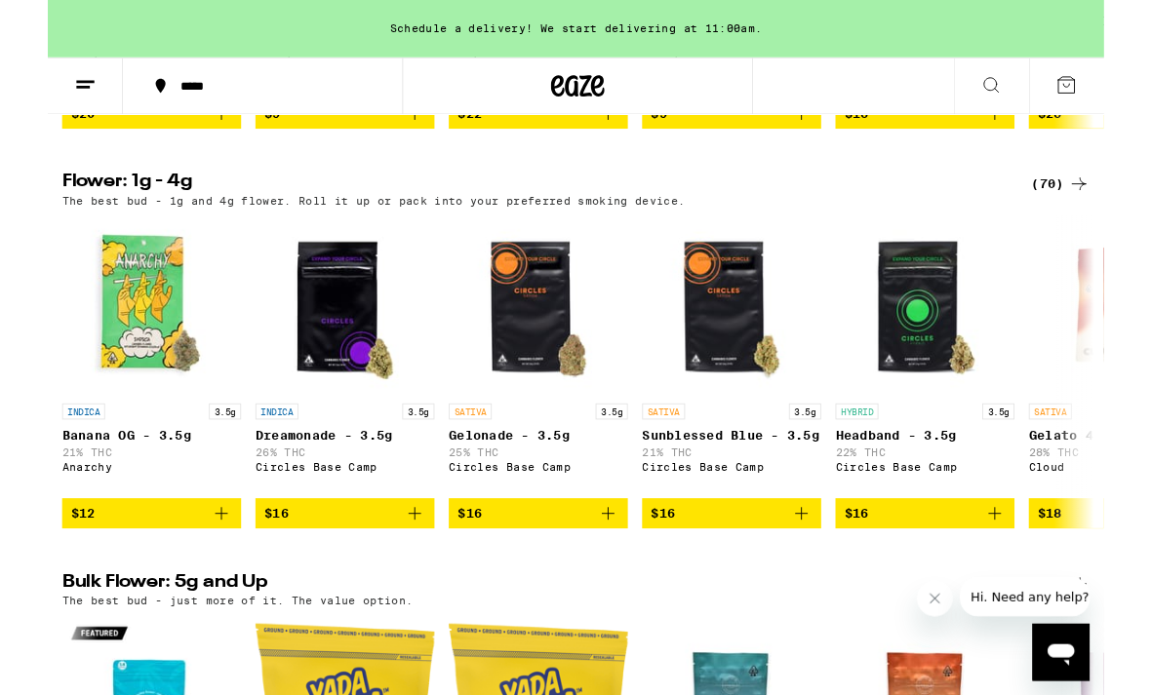
click at [1086, 213] on div "(70)" at bounding box center [1103, 200] width 63 height 23
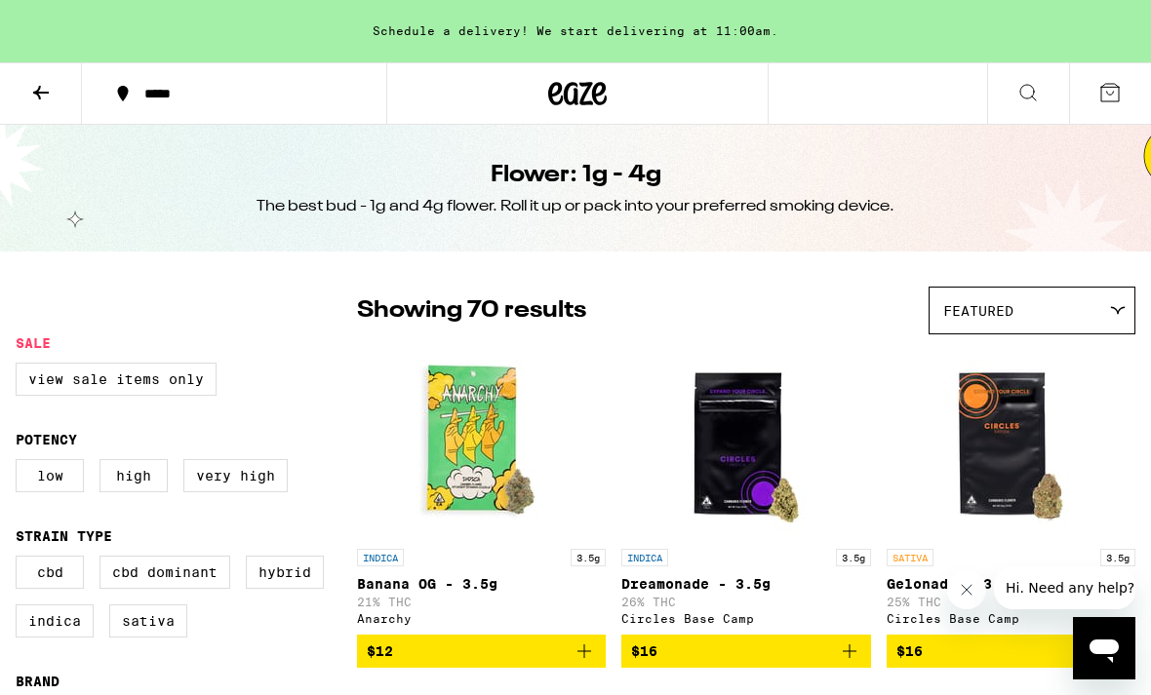
click at [59, 106] on button at bounding box center [41, 93] width 82 height 61
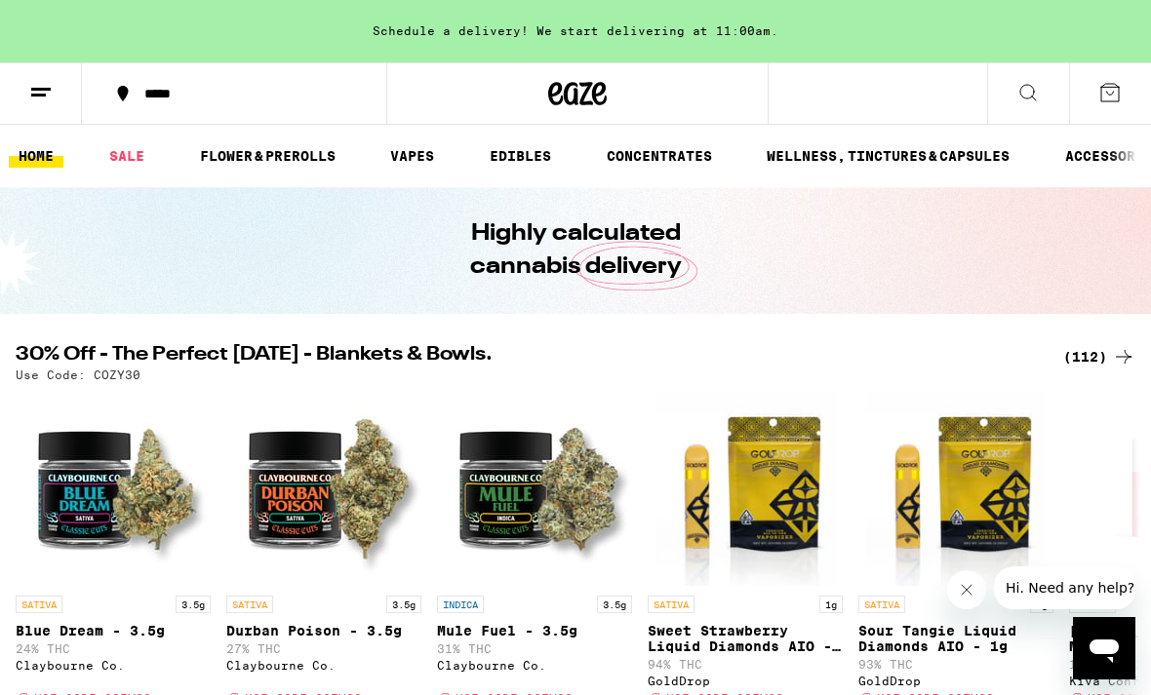
click at [302, 158] on link "FLOWER & PREROLLS" at bounding box center [267, 155] width 155 height 23
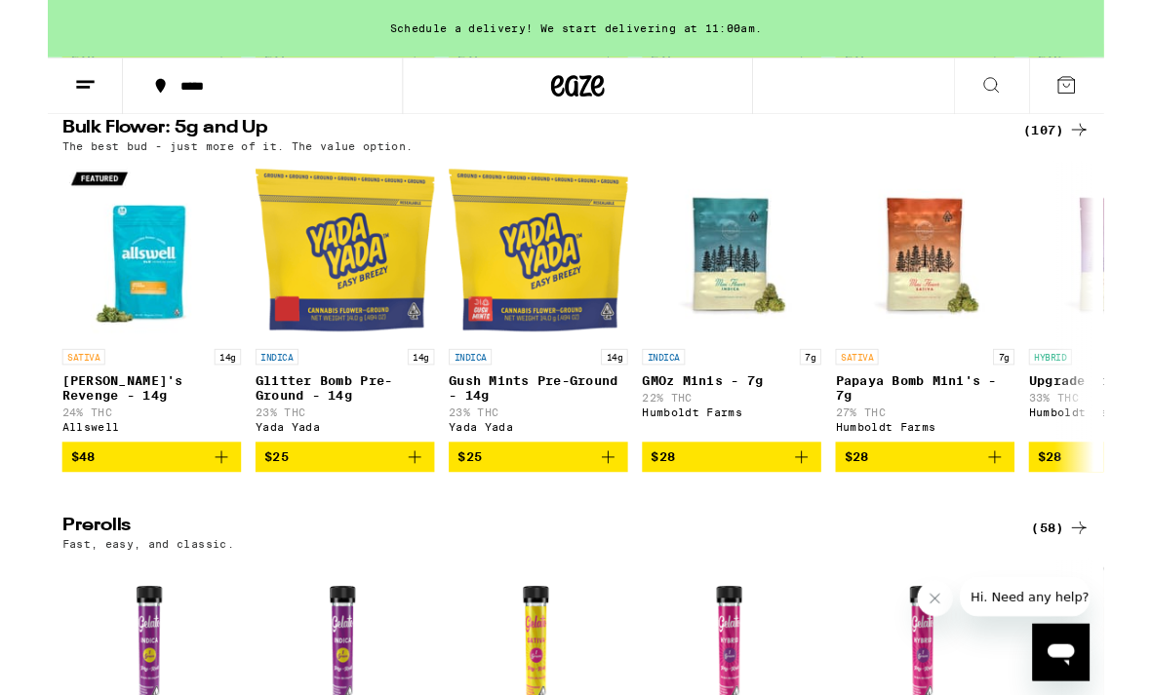
scroll to position [641, 0]
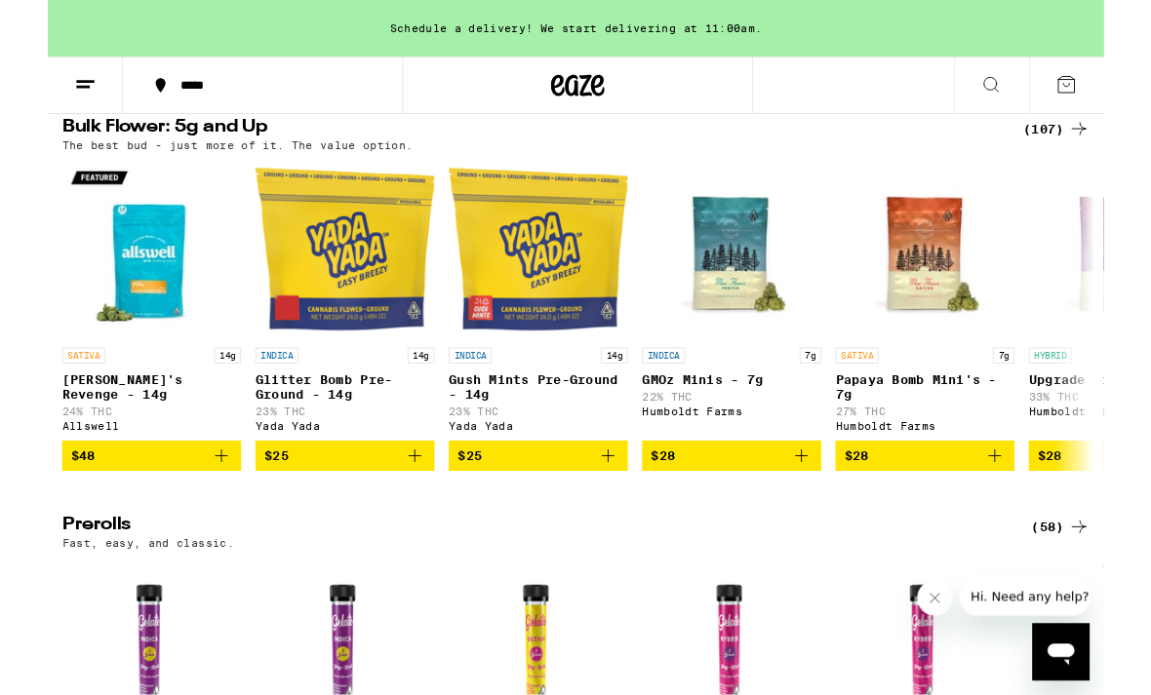
click at [1085, 149] on div "(107)" at bounding box center [1099, 140] width 72 height 23
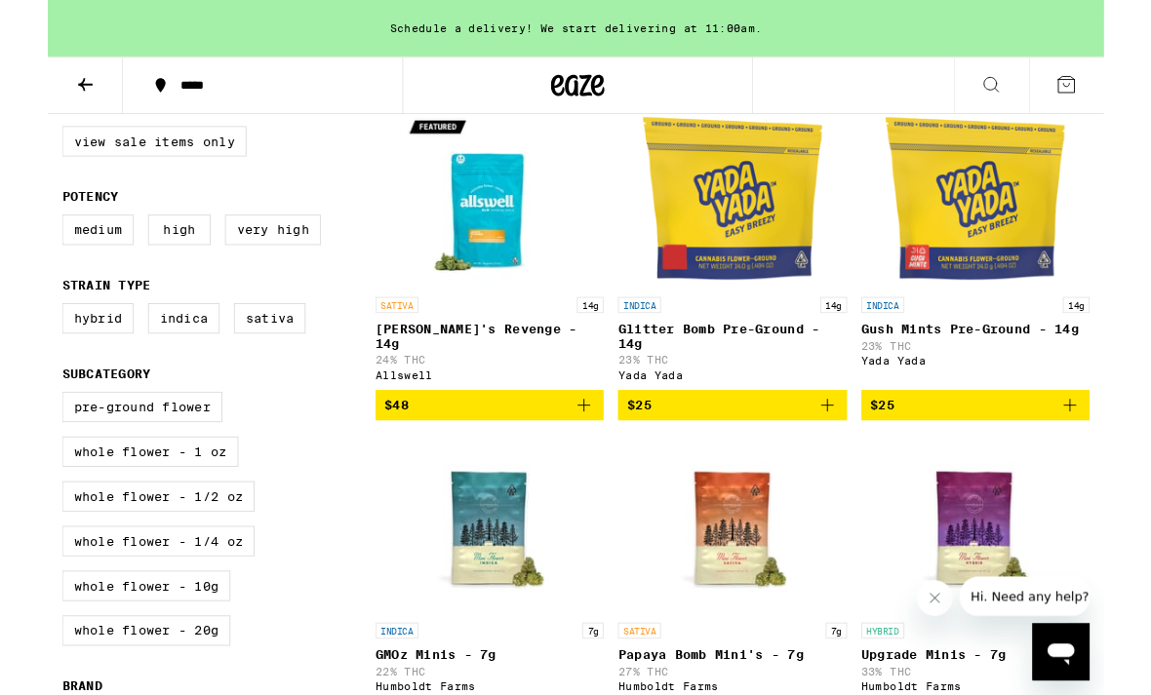
scroll to position [226, 0]
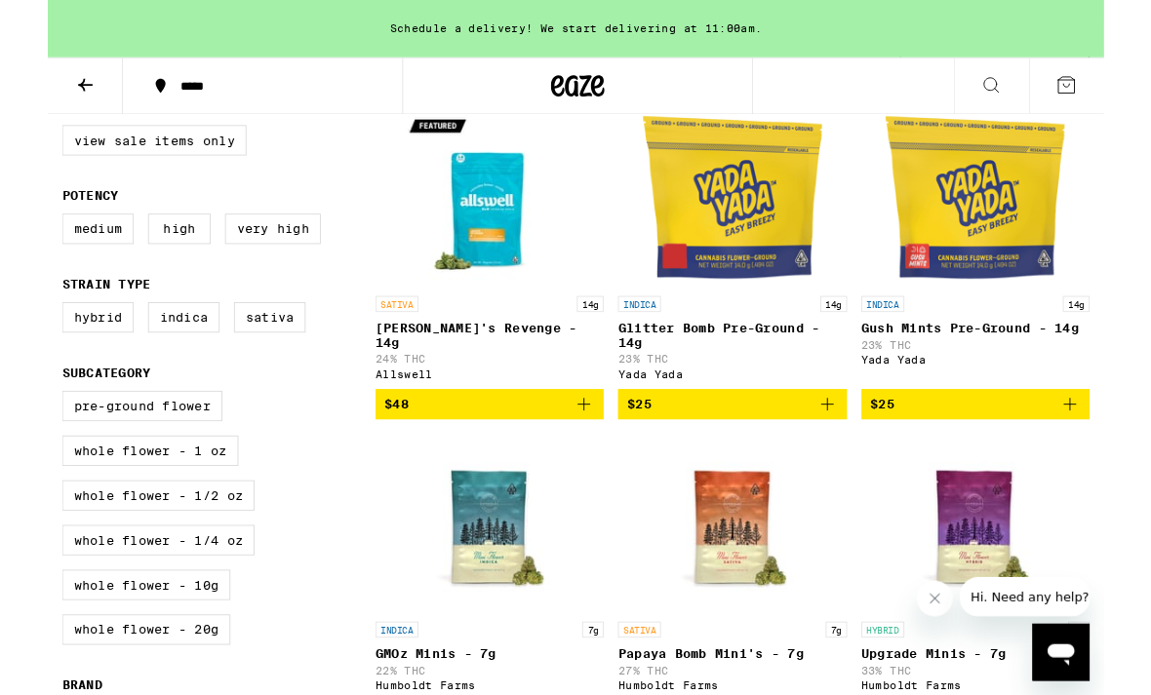
click at [169, 459] on label "Pre-ground Flower" at bounding box center [103, 442] width 175 height 33
click at [20, 430] on input "Pre-ground Flower" at bounding box center [20, 429] width 1 height 1
checkbox input "true"
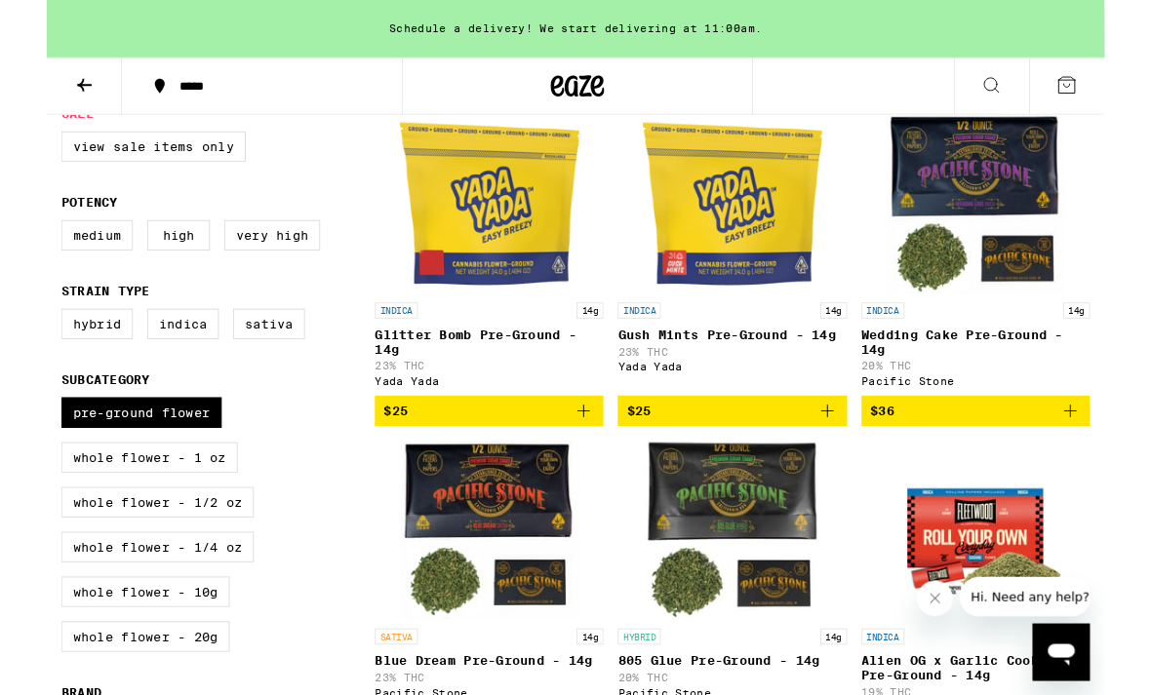
scroll to position [218, 0]
click at [70, 371] on label "Hybrid" at bounding box center [55, 353] width 78 height 33
click at [20, 341] on input "Hybrid" at bounding box center [20, 340] width 1 height 1
checkbox input "true"
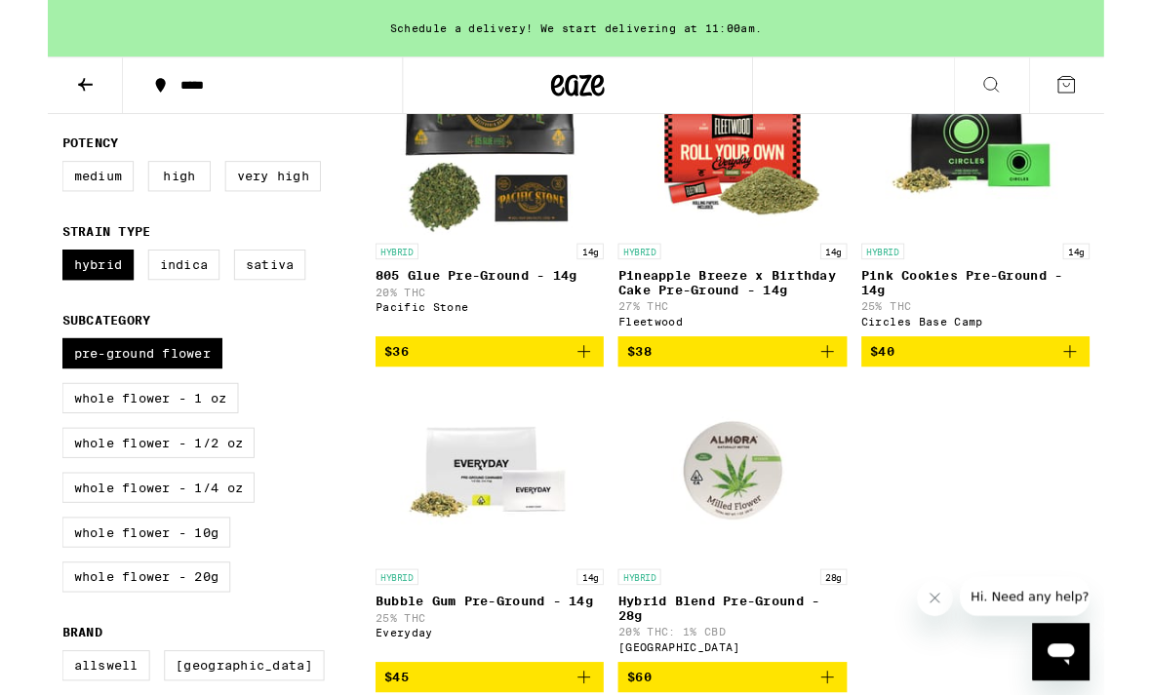
scroll to position [282, 0]
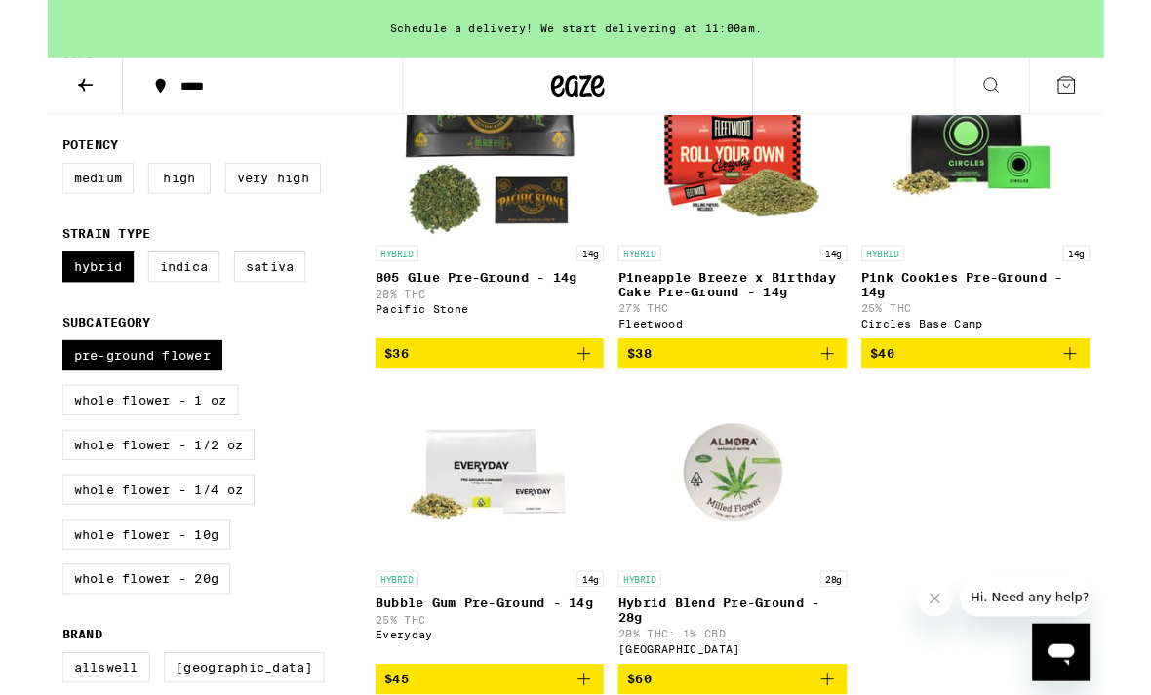
click at [139, 404] on label "Pre-ground Flower" at bounding box center [103, 387] width 175 height 33
click at [20, 375] on input "Pre-ground Flower" at bounding box center [20, 374] width 1 height 1
checkbox input "false"
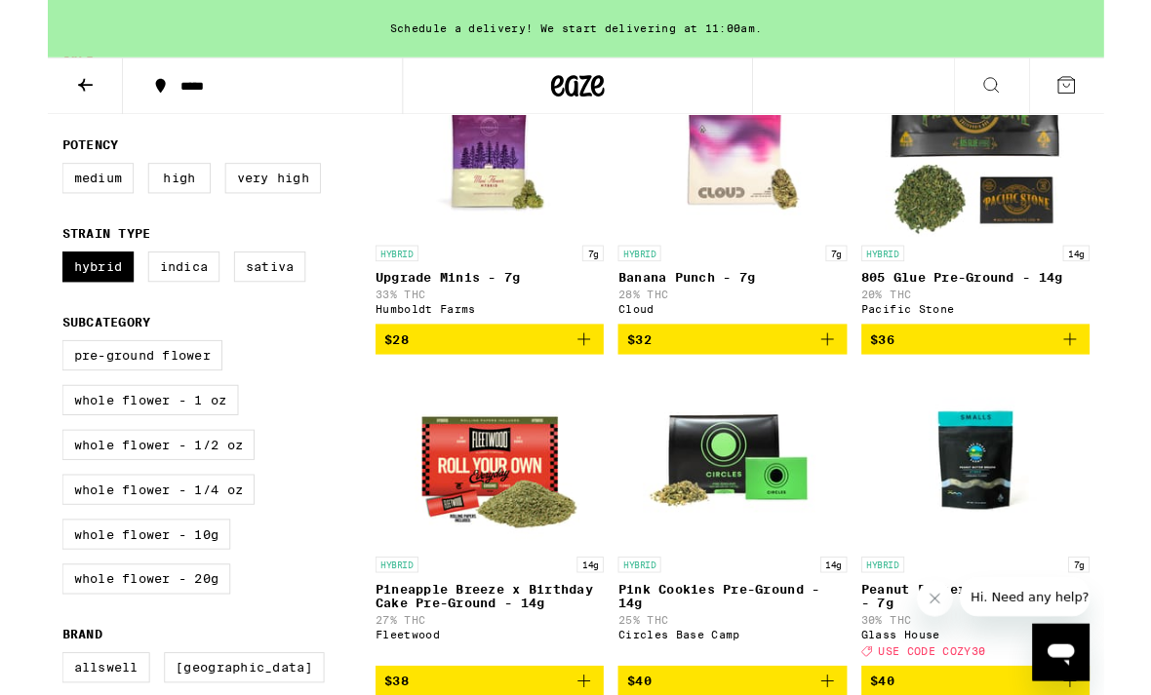
click at [246, 304] on label "Sativa" at bounding box center [242, 290] width 78 height 33
click at [20, 278] on input "Sativa" at bounding box center [20, 277] width 1 height 1
checkbox input "true"
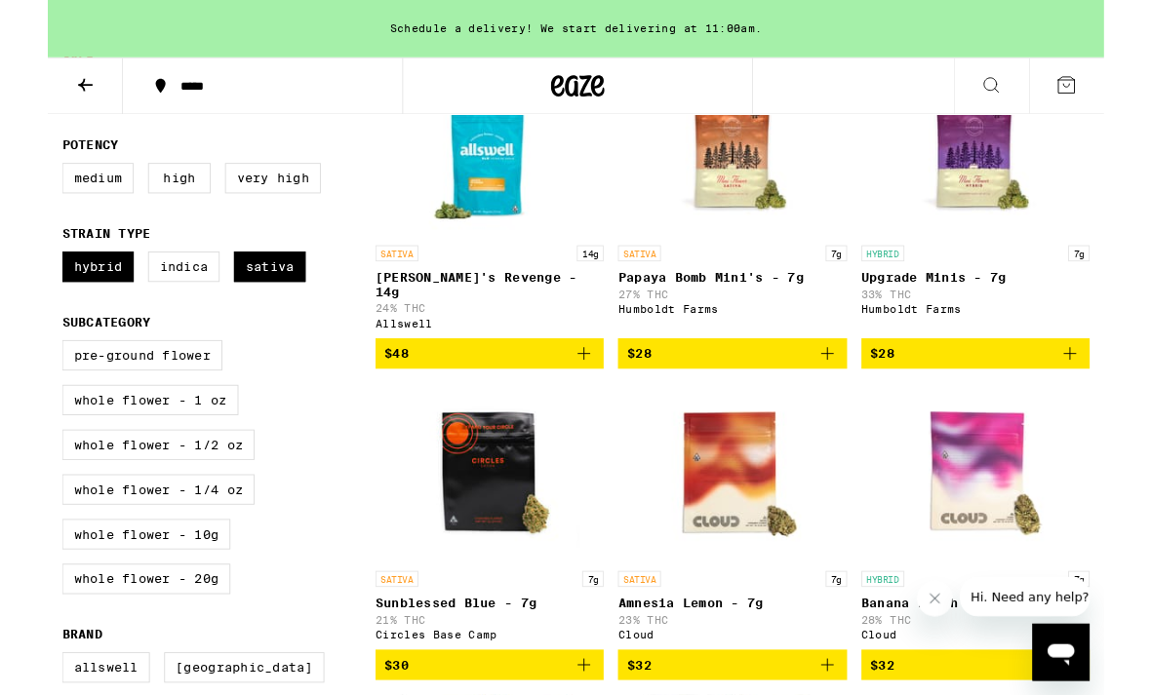
click at [60, 307] on label "Hybrid" at bounding box center [55, 290] width 78 height 33
click at [20, 278] on input "Hybrid" at bounding box center [20, 277] width 1 height 1
checkbox input "false"
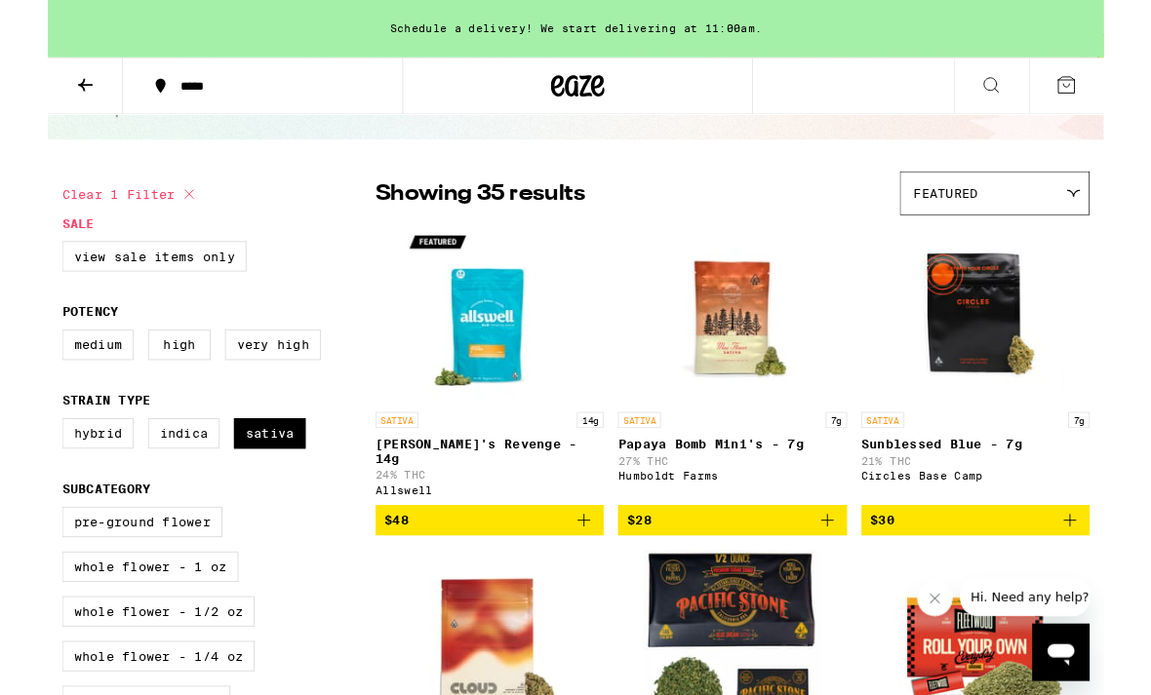
scroll to position [97, 0]
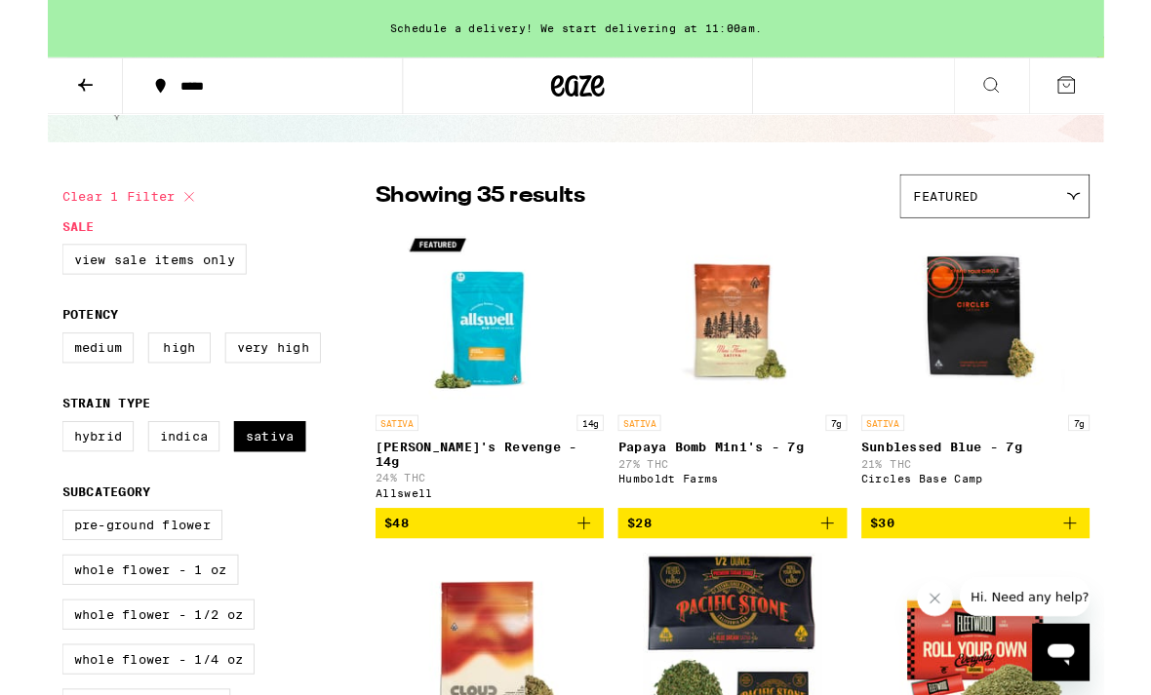
click at [143, 589] on label "Pre-ground Flower" at bounding box center [103, 572] width 175 height 33
click at [20, 560] on input "Pre-ground Flower" at bounding box center [20, 559] width 1 height 1
checkbox input "true"
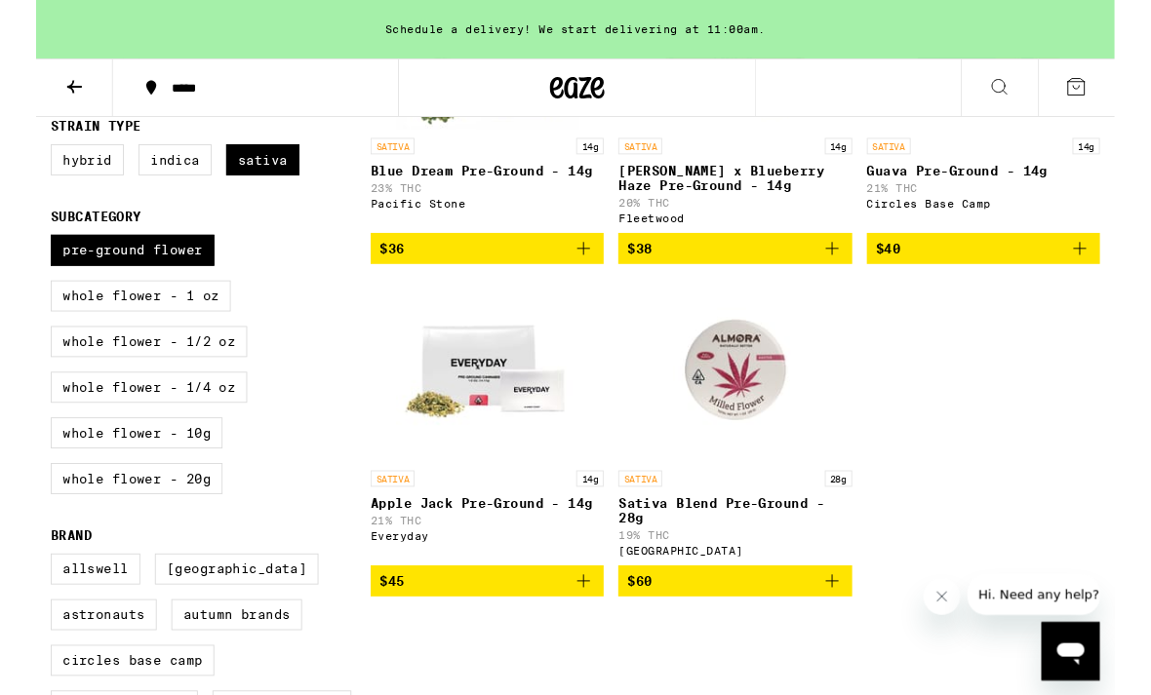
scroll to position [237, 0]
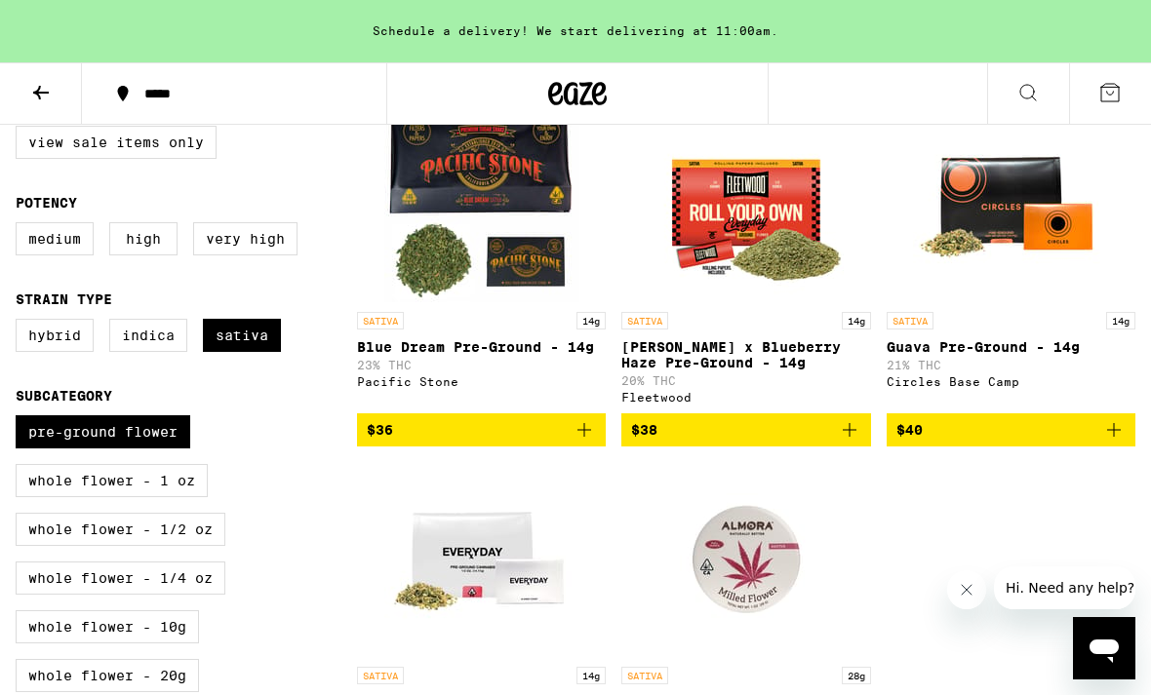
click at [537, 355] on p "Blue Dream Pre-Ground - 14g" at bounding box center [481, 347] width 249 height 16
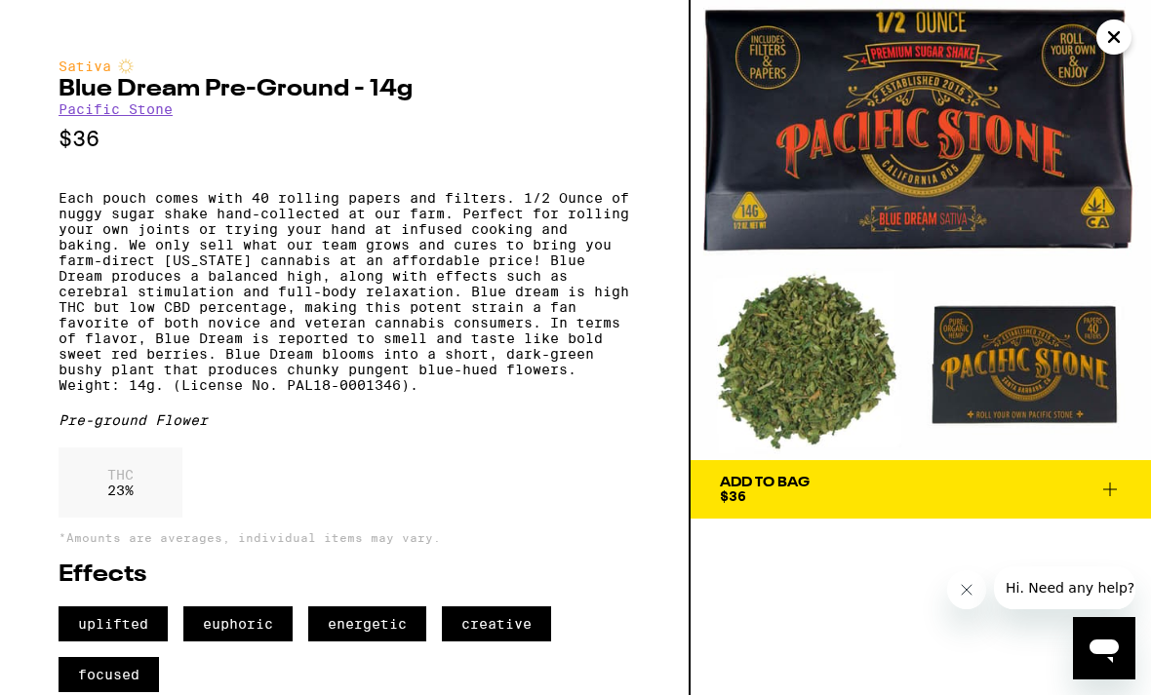
click at [1107, 38] on icon "Close" at bounding box center [1113, 36] width 23 height 29
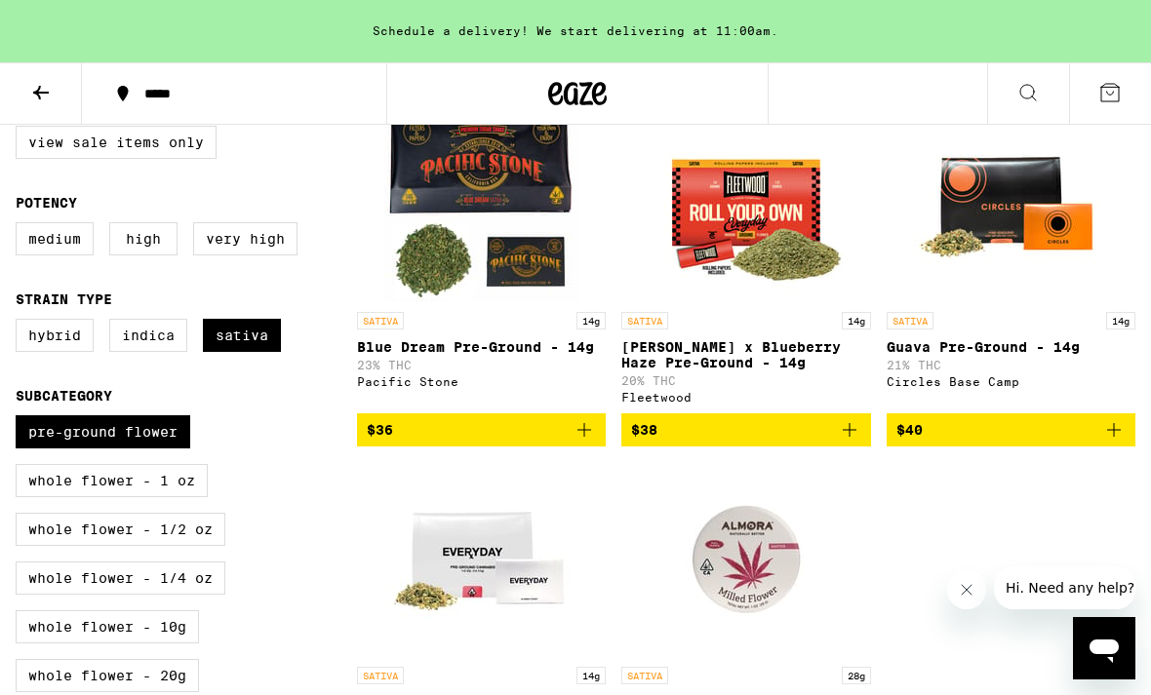
click at [788, 334] on div "SATIVA 14g [PERSON_NAME] x Blueberry Haze Pre-Ground - 14g 20% THC Fleetwood" at bounding box center [745, 358] width 249 height 92
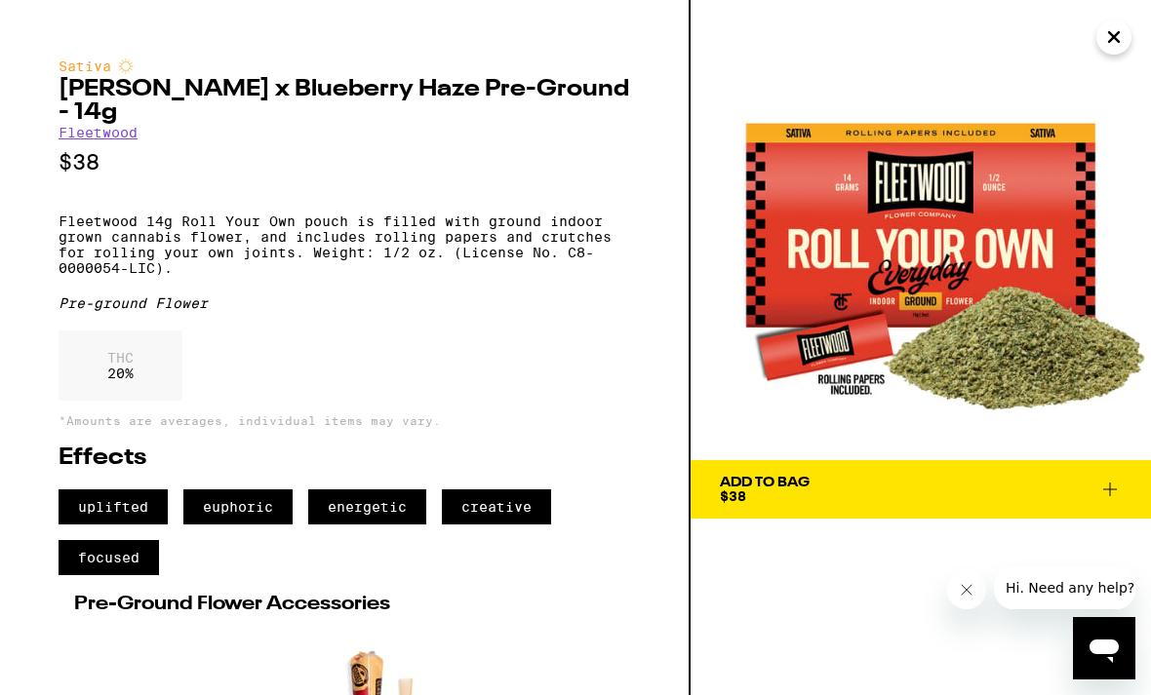
click at [1118, 44] on icon "Close" at bounding box center [1113, 36] width 23 height 29
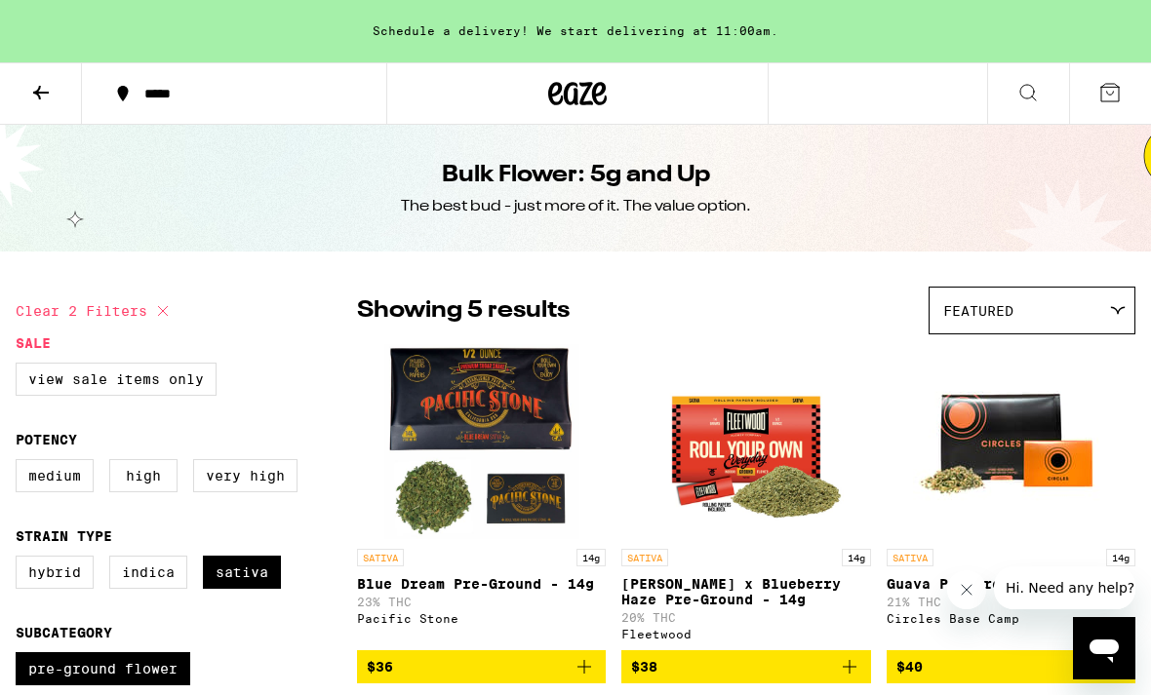
click at [49, 99] on icon at bounding box center [40, 92] width 23 height 23
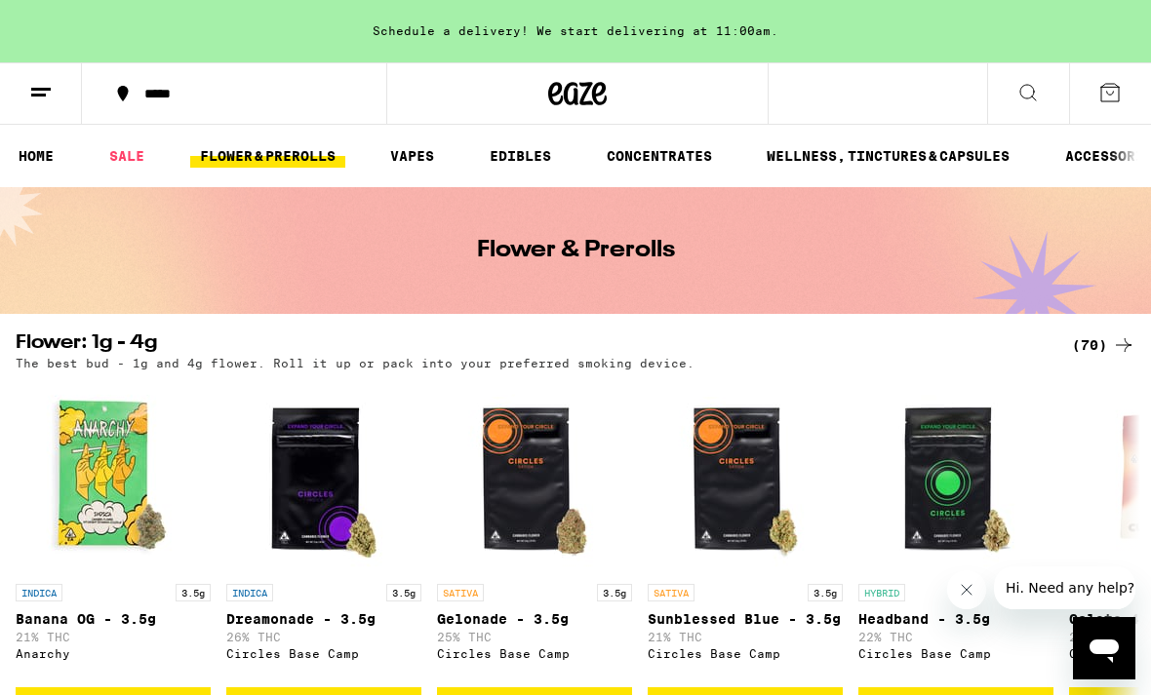
click at [530, 156] on link "EDIBLES" at bounding box center [520, 155] width 81 height 23
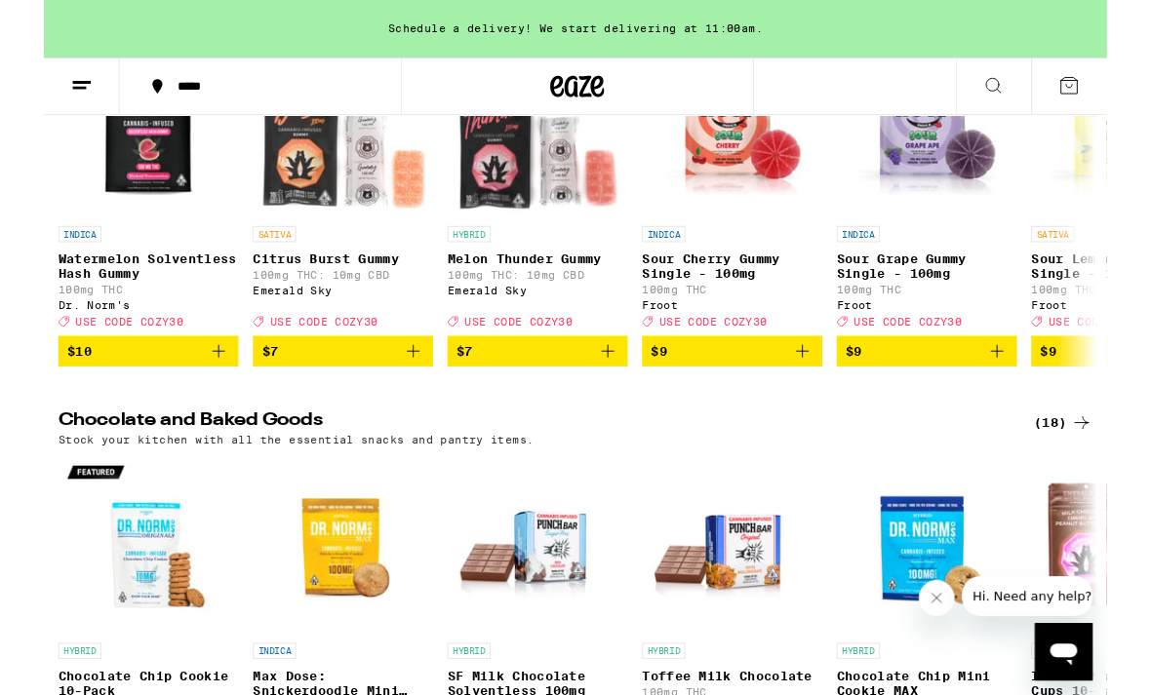
scroll to position [646, 0]
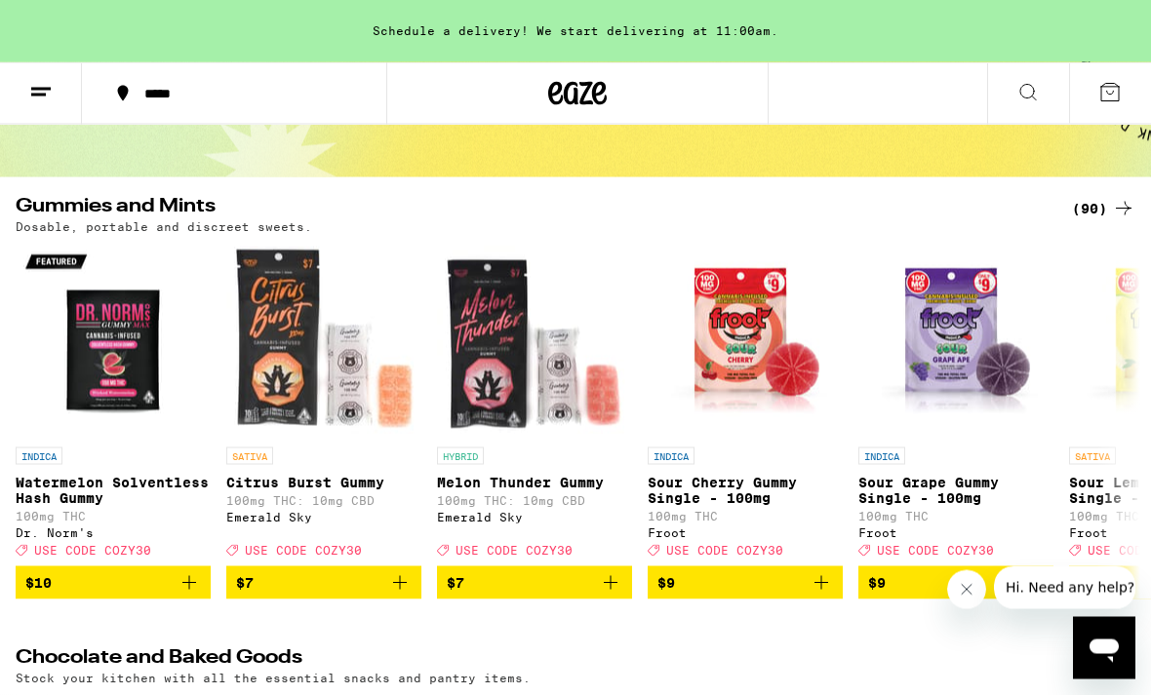
click at [1095, 212] on div "(90)" at bounding box center [1103, 208] width 63 height 23
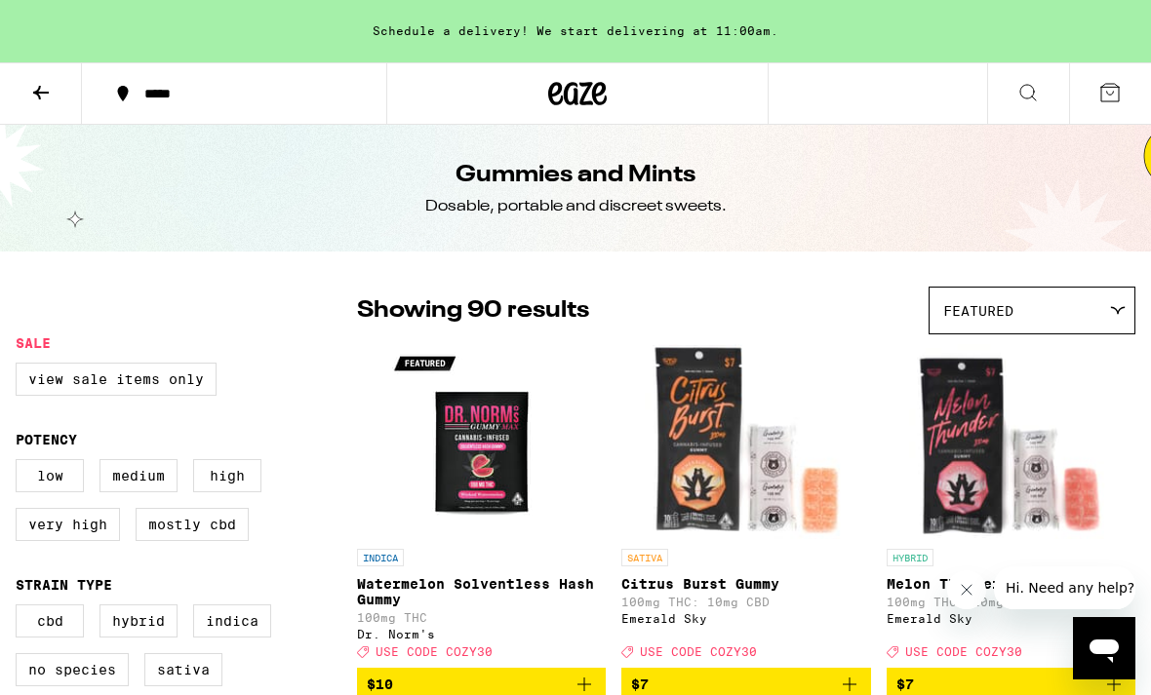
click at [187, 396] on label "View Sale Items Only" at bounding box center [116, 379] width 201 height 33
click at [20, 367] on input "View Sale Items Only" at bounding box center [20, 366] width 1 height 1
checkbox input "true"
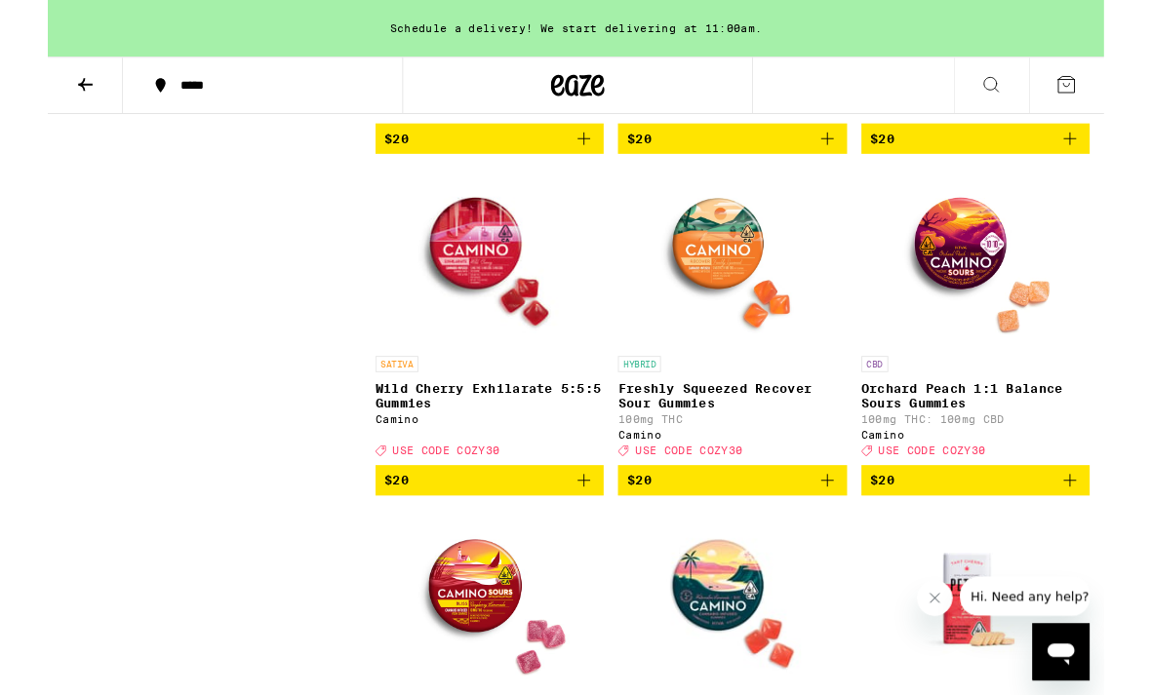
scroll to position [2777, 0]
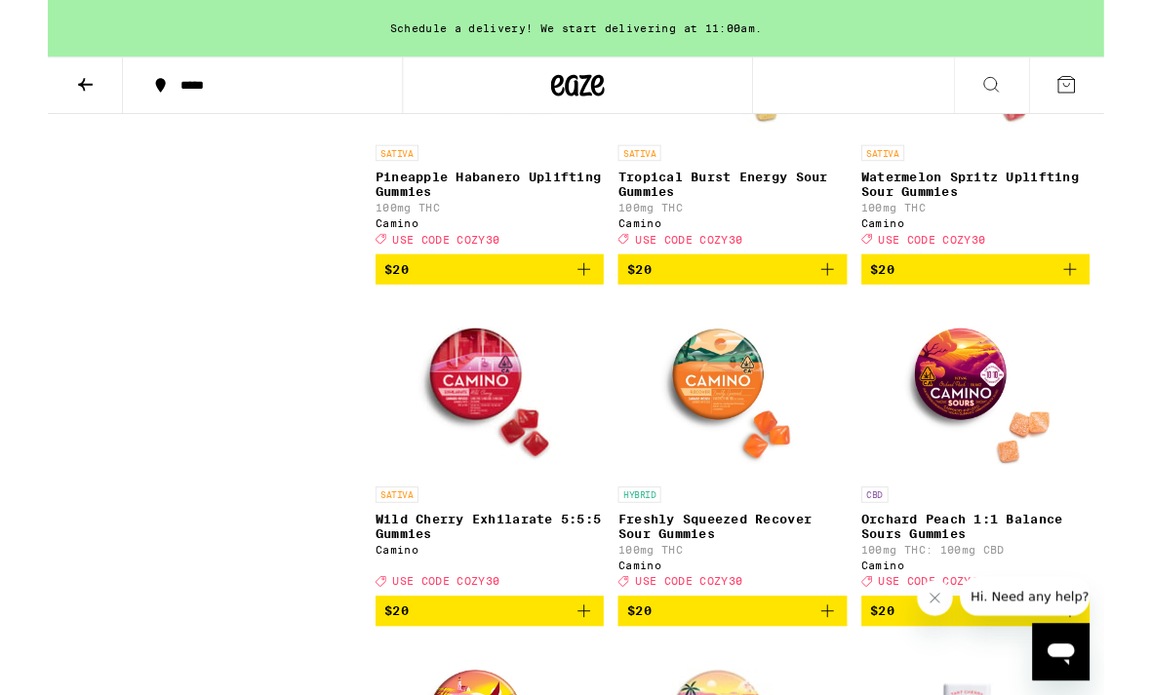
click at [1061, 217] on p "Watermelon Spritz Uplifting Sour Gummies" at bounding box center [1011, 200] width 249 height 31
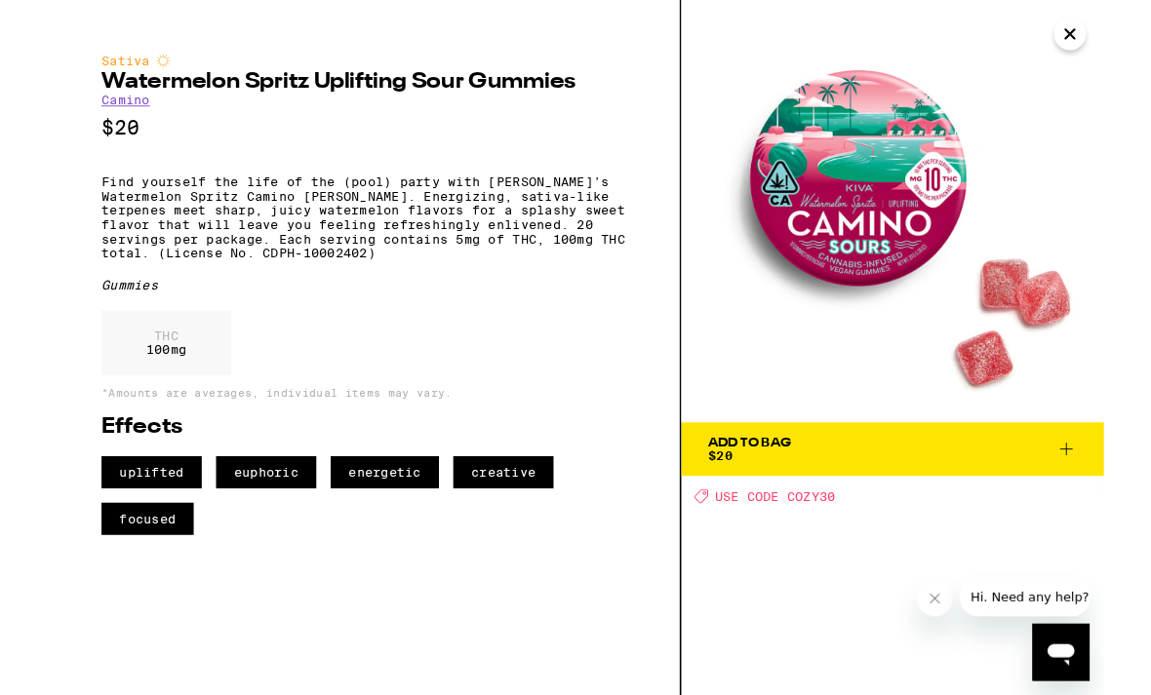
click at [1116, 57] on img at bounding box center [921, 230] width 460 height 460
click at [1107, 50] on icon "Close" at bounding box center [1113, 36] width 23 height 29
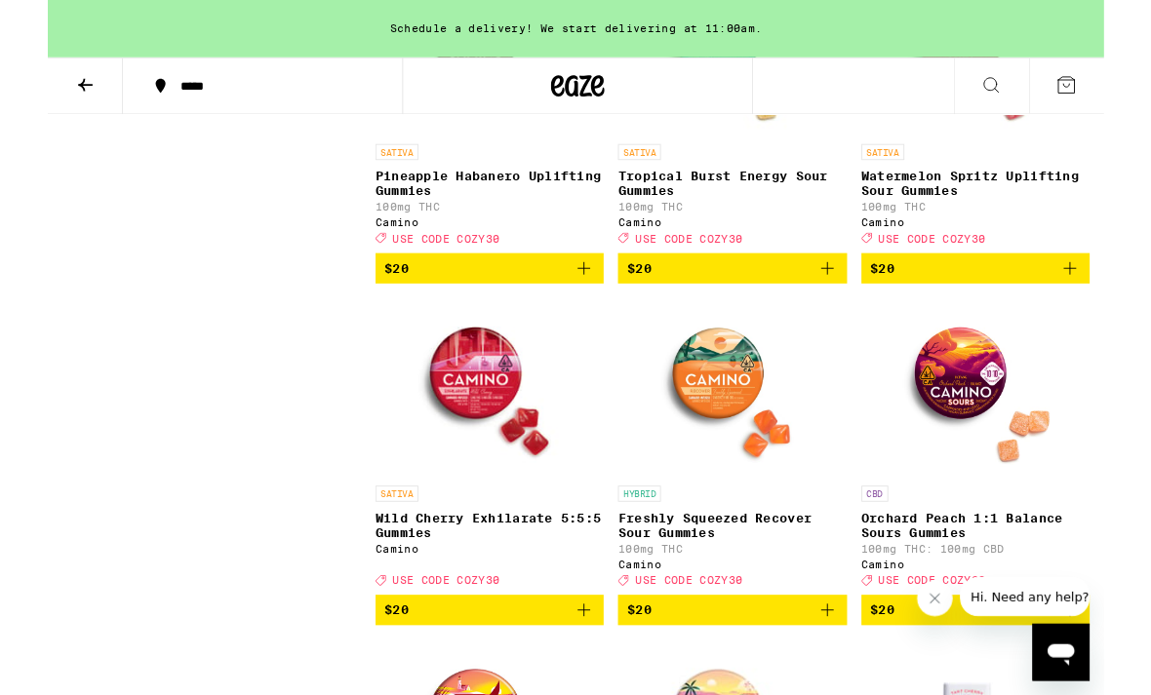
click at [1073, 216] on p "Watermelon Spritz Uplifting Sour Gummies" at bounding box center [1011, 199] width 249 height 31
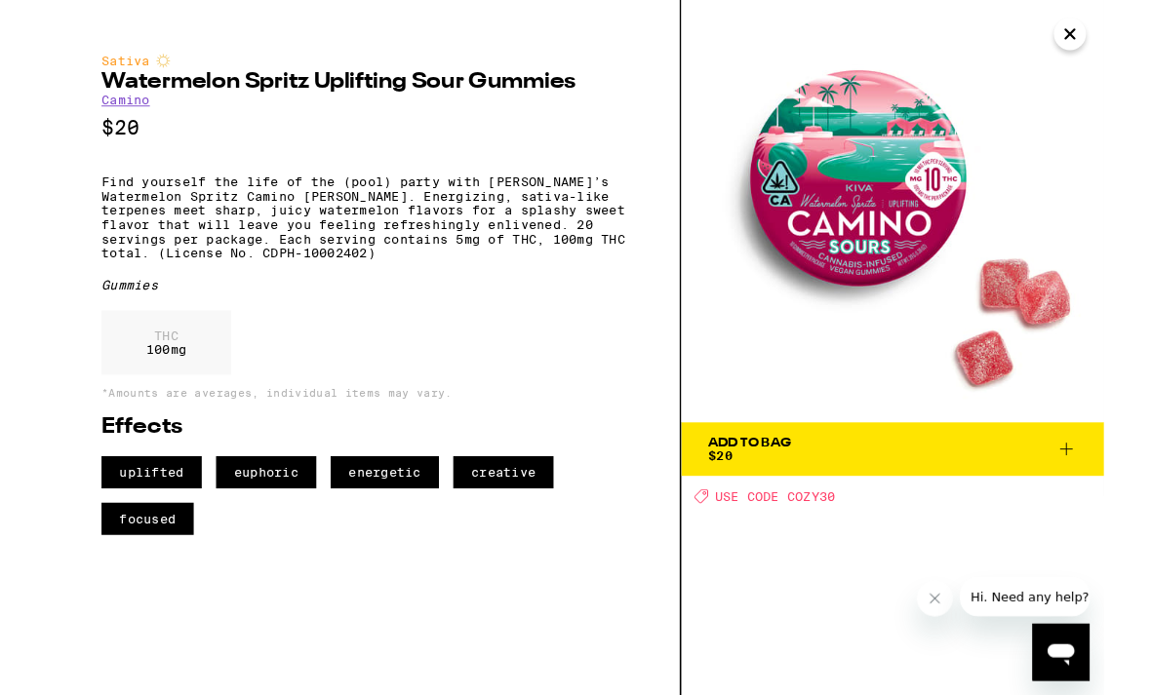
click at [1115, 41] on icon "Close" at bounding box center [1113, 36] width 23 height 29
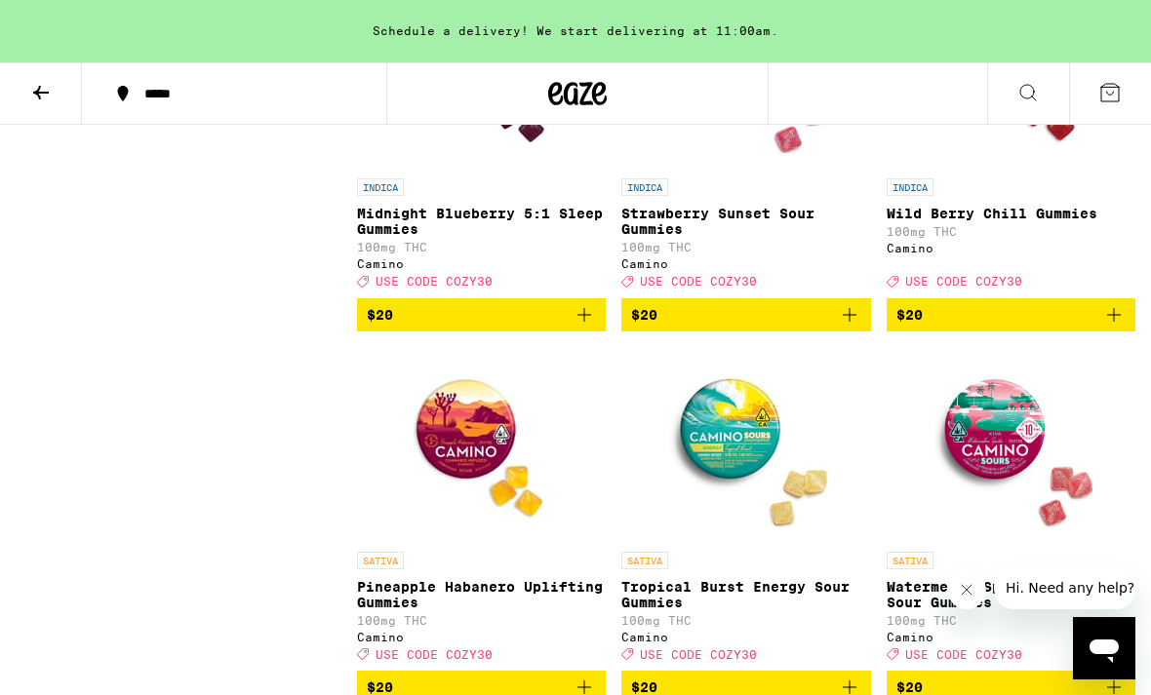
scroll to position [2232, 0]
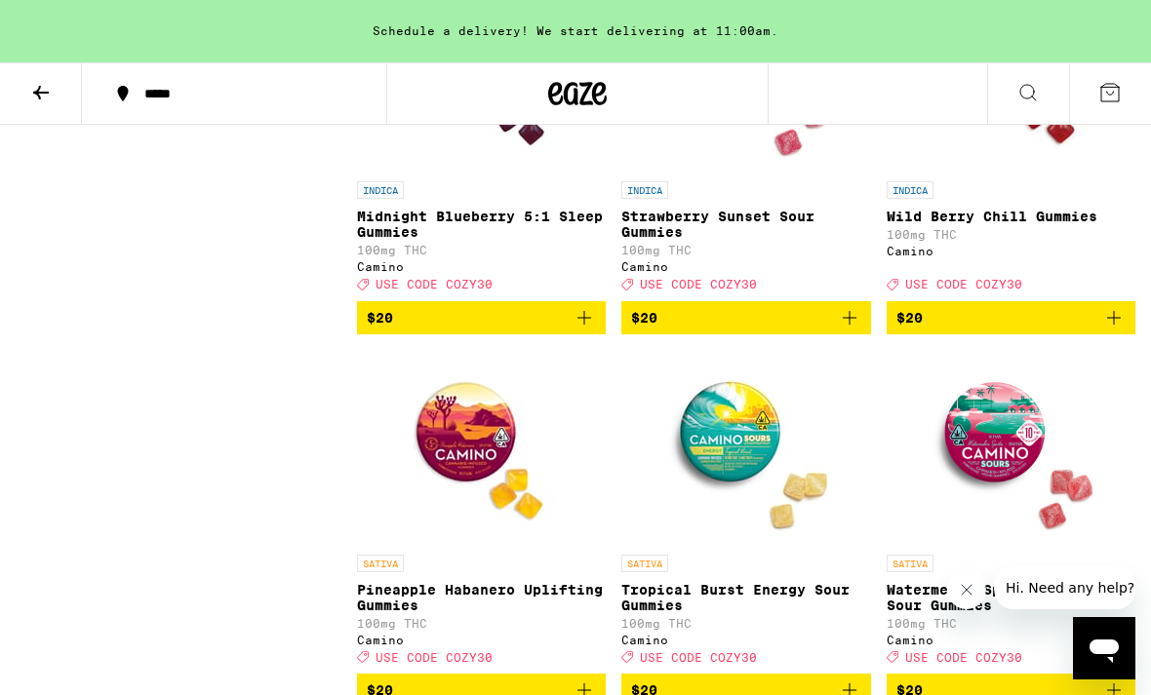
click at [791, 240] on p "Strawberry Sunset Sour Gummies" at bounding box center [745, 224] width 249 height 31
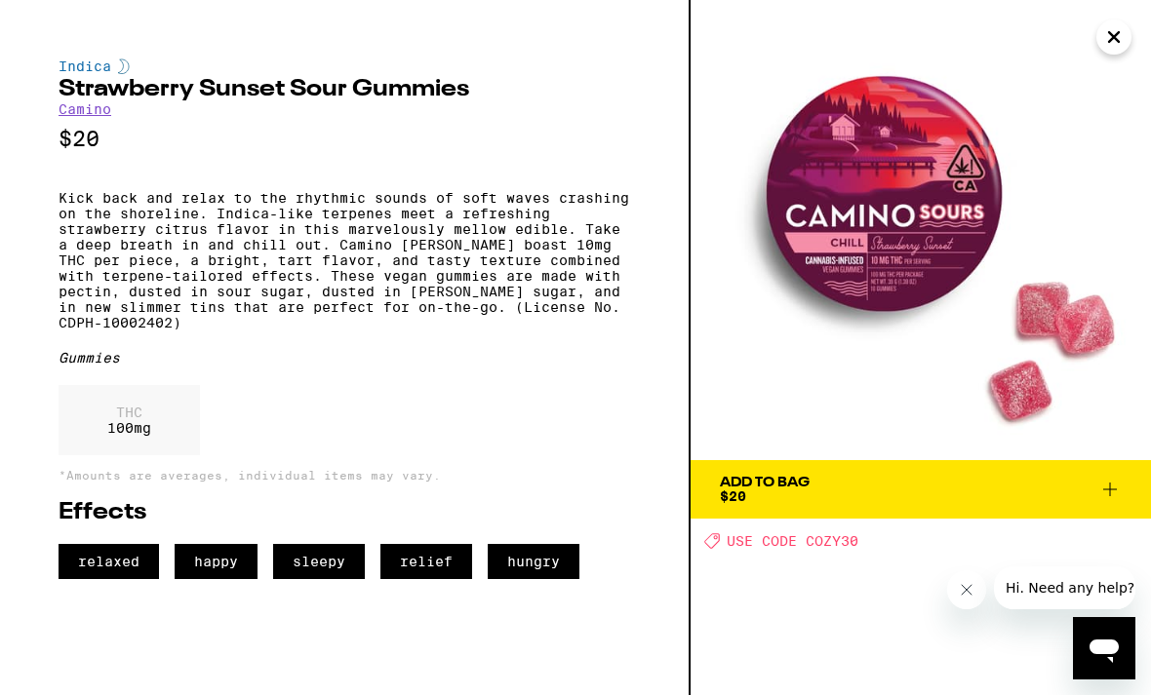
click at [1109, 47] on icon "Close" at bounding box center [1113, 36] width 23 height 29
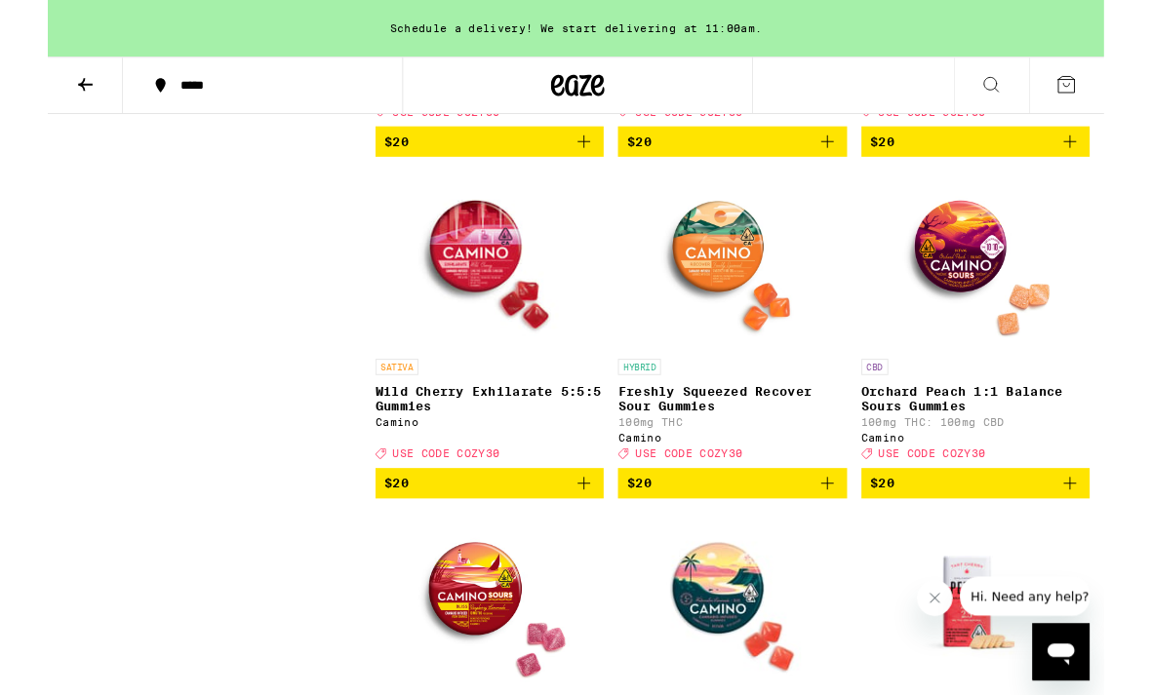
scroll to position [2926, 0]
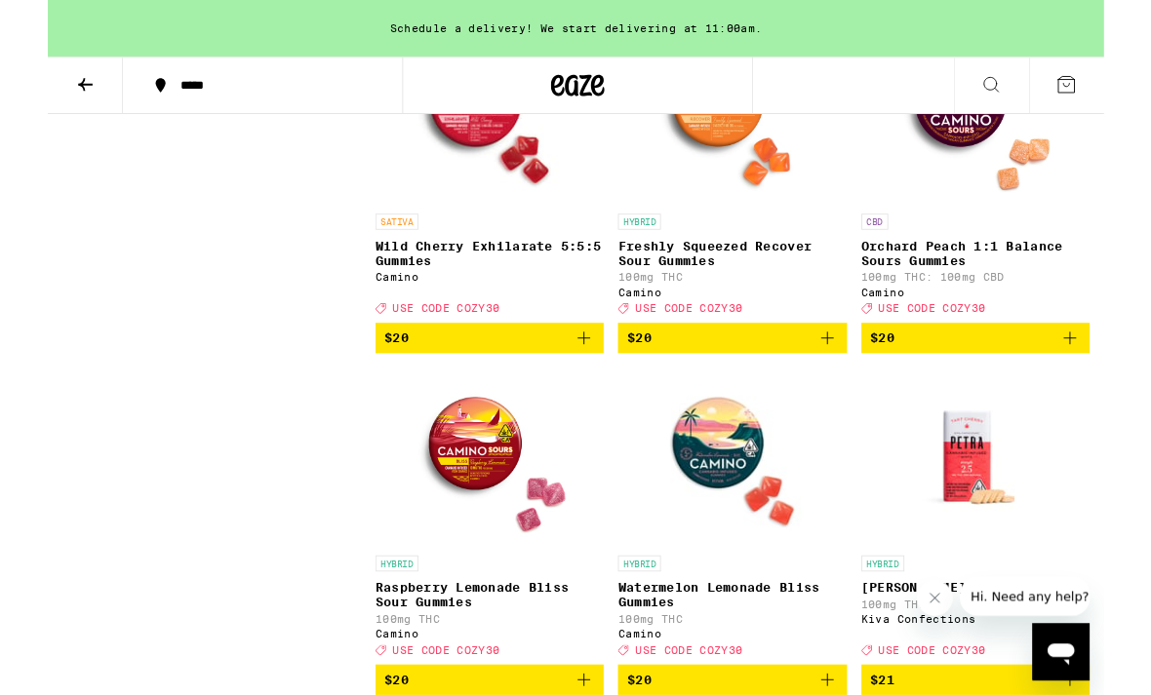
click at [579, 292] on p "Wild Cherry Exhilarate 5:5:5 Gummies" at bounding box center [481, 275] width 249 height 31
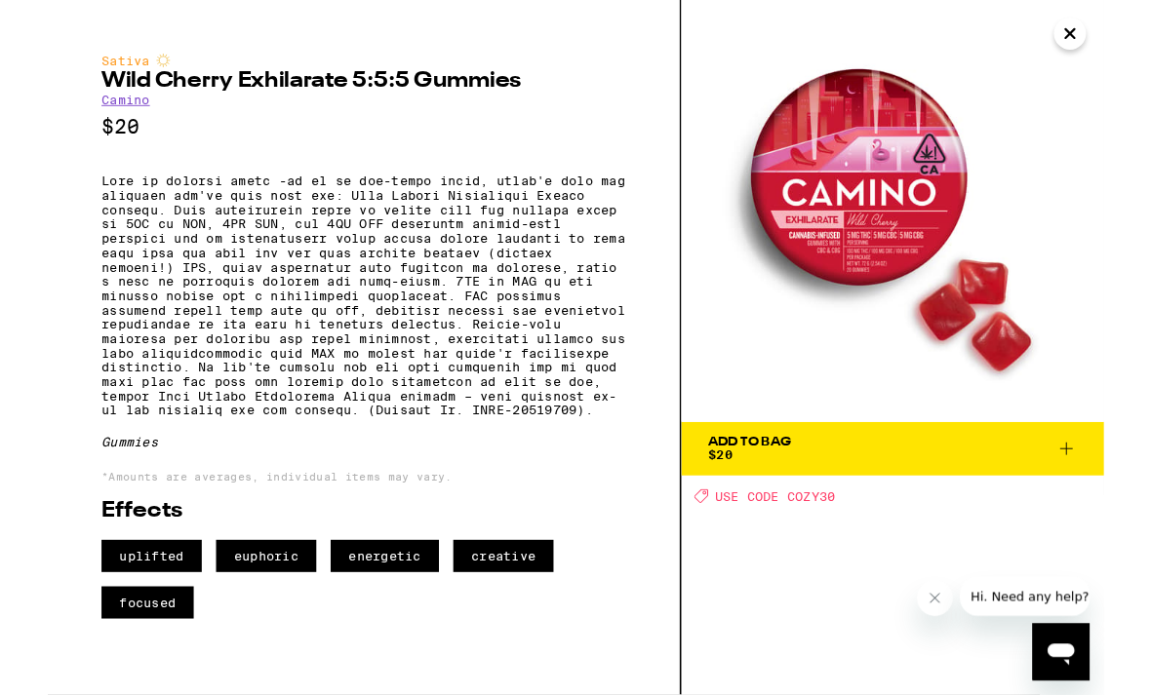
scroll to position [2927, 0]
click at [1118, 44] on icon "Close" at bounding box center [1113, 36] width 23 height 29
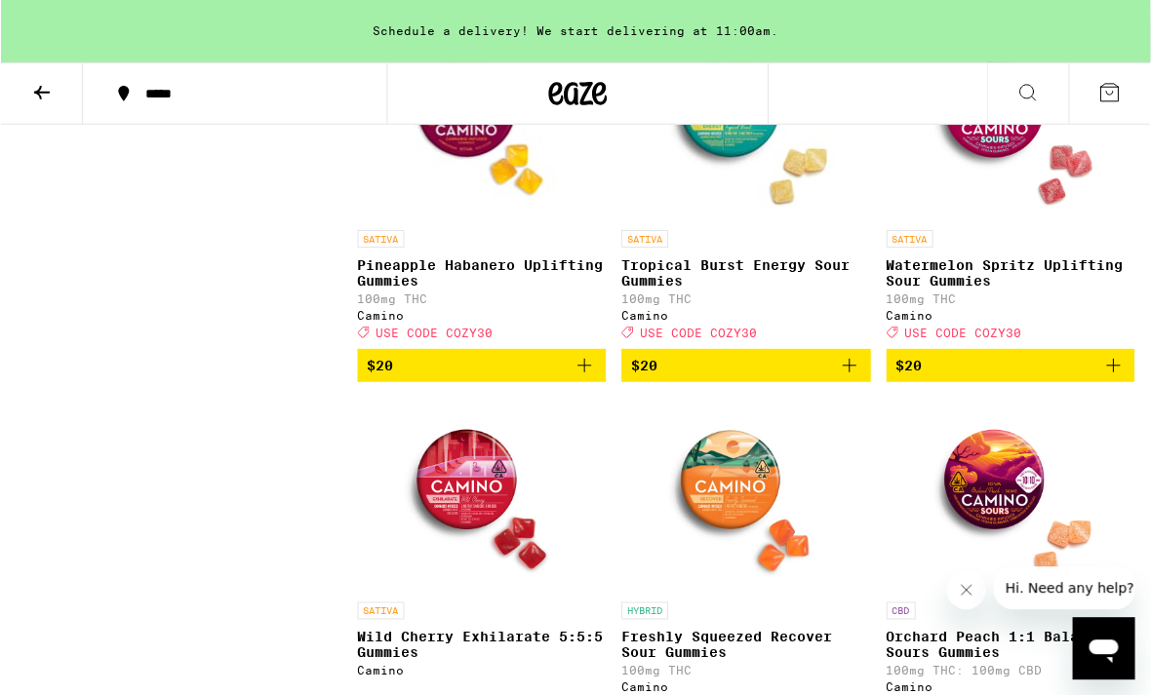
scroll to position [2499, 0]
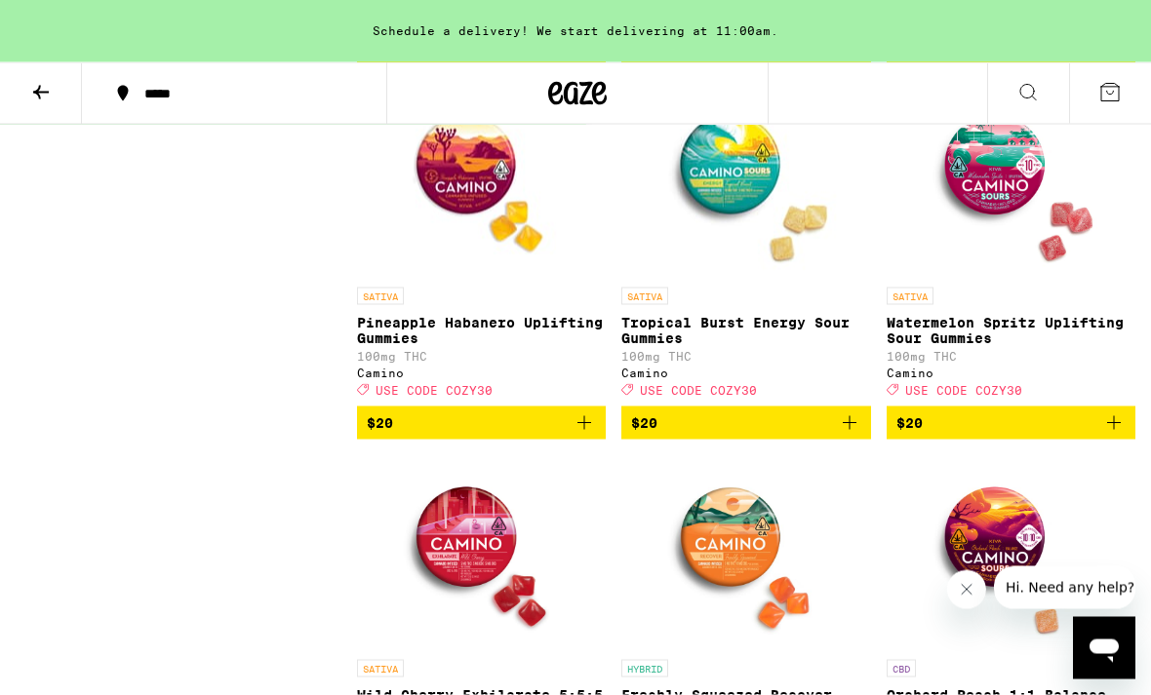
click at [562, 346] on p "Pineapple Habanero Uplifting Gummies" at bounding box center [481, 330] width 249 height 31
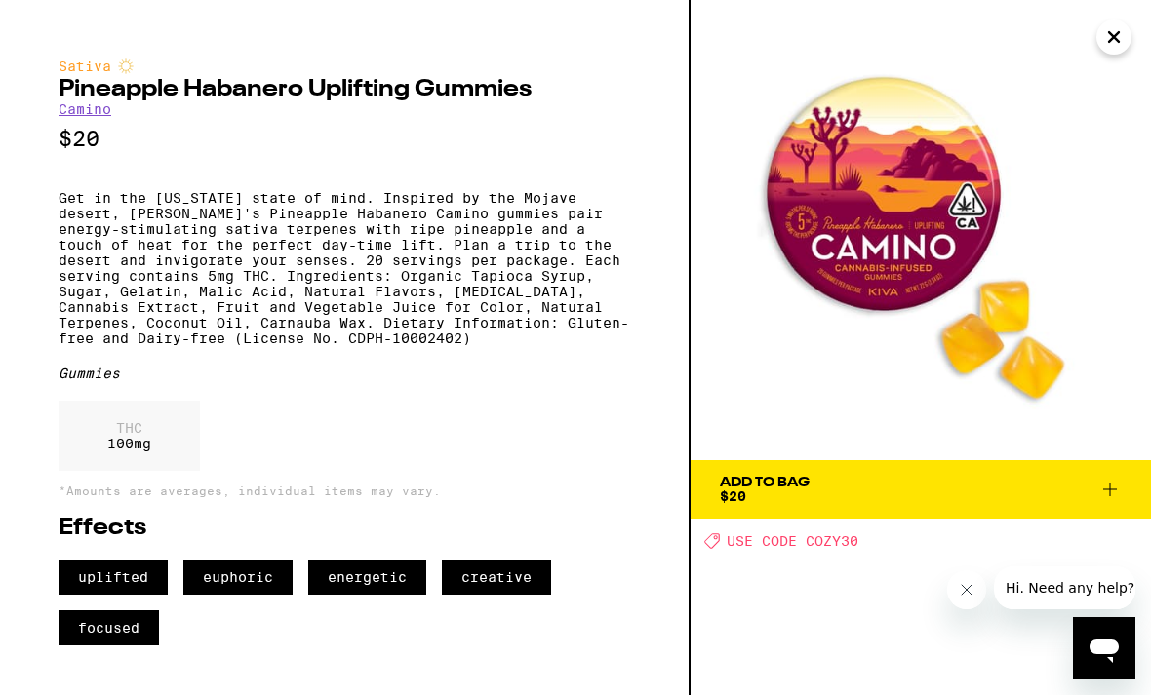
click at [1121, 41] on icon "Close" at bounding box center [1113, 36] width 23 height 29
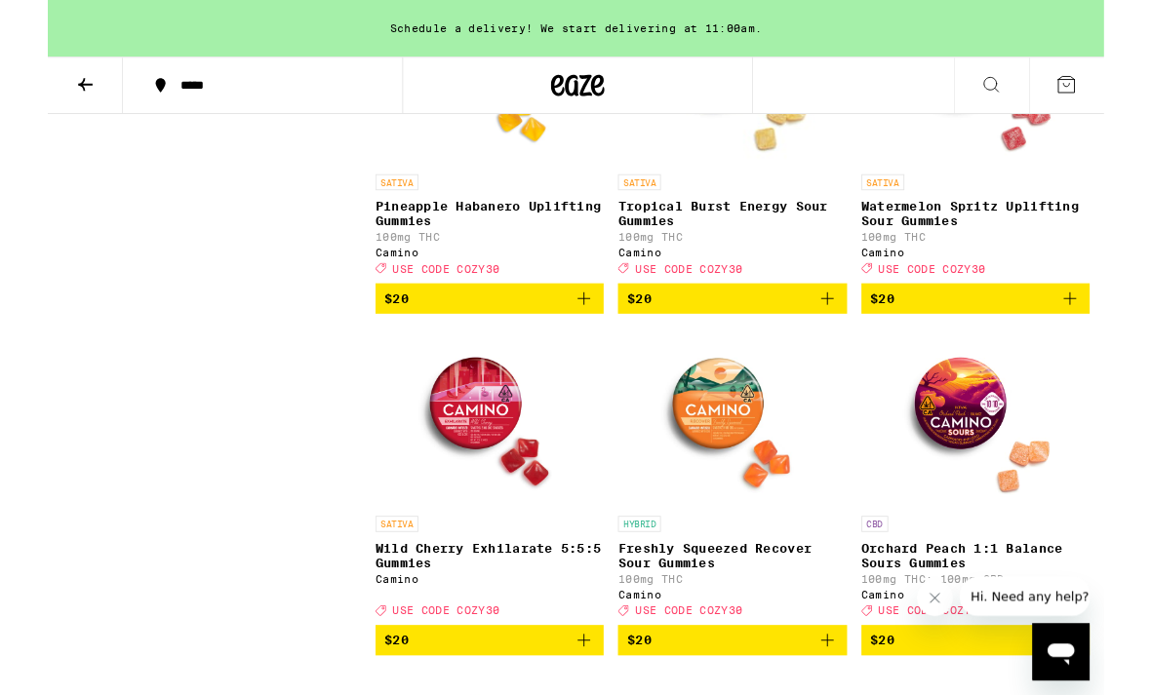
scroll to position [2597, 0]
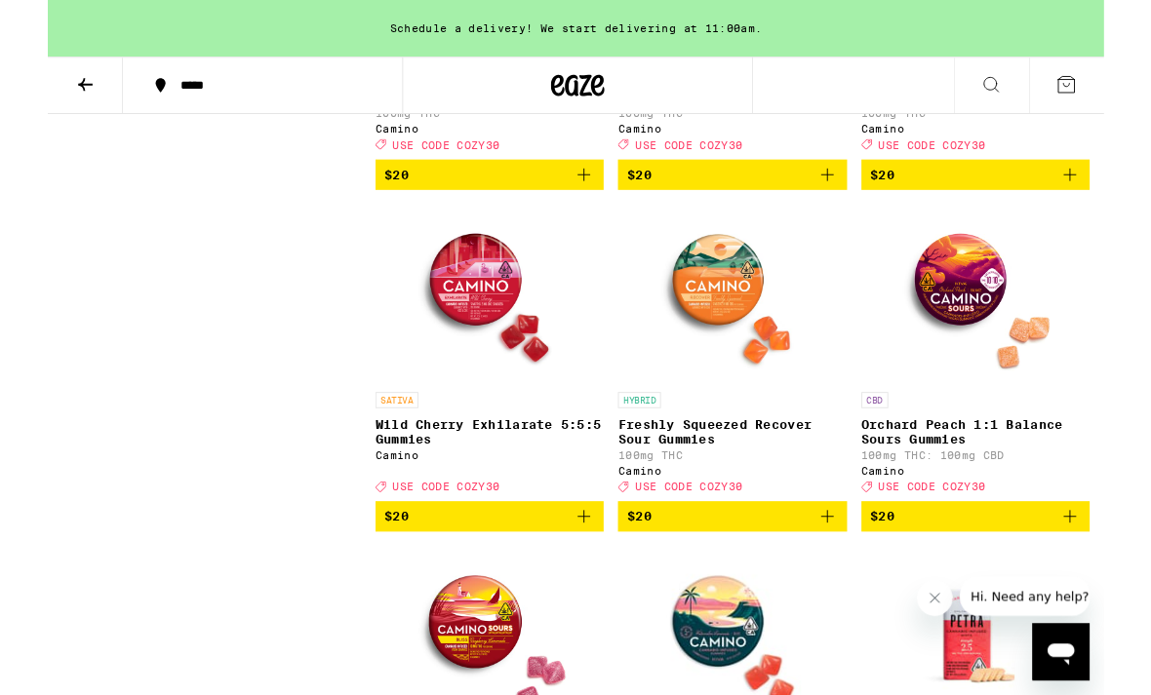
click at [809, 487] on p "Freshly Squeezed Recover Sour Gummies" at bounding box center [745, 470] width 249 height 31
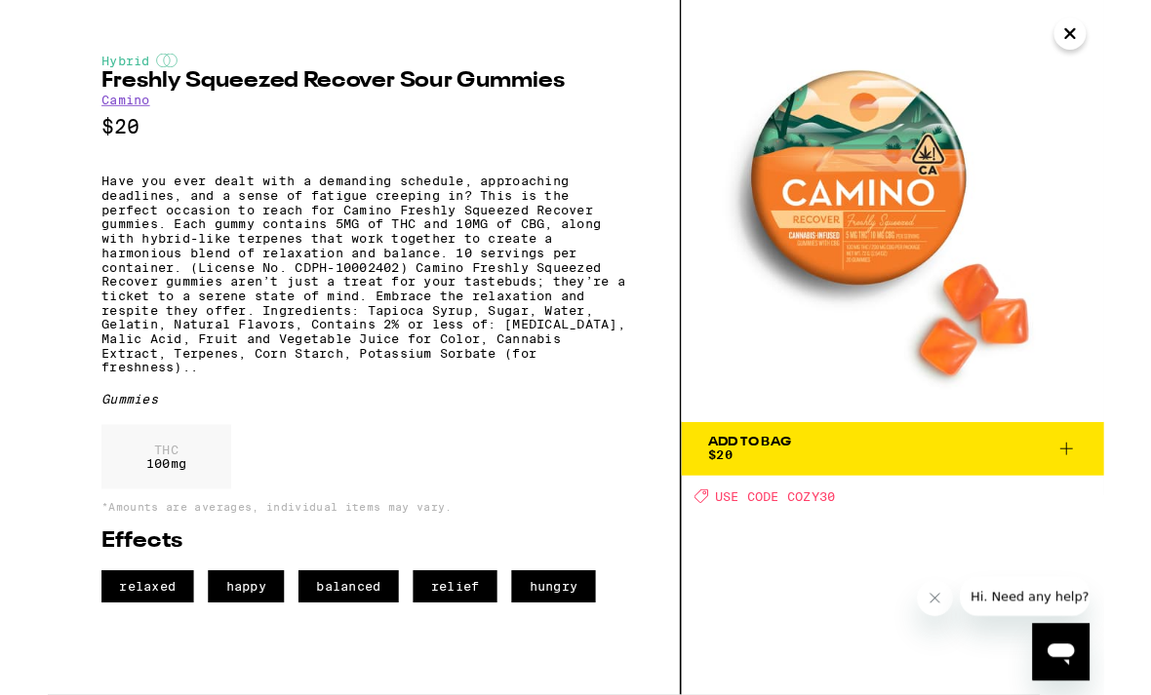
scroll to position [2732, 0]
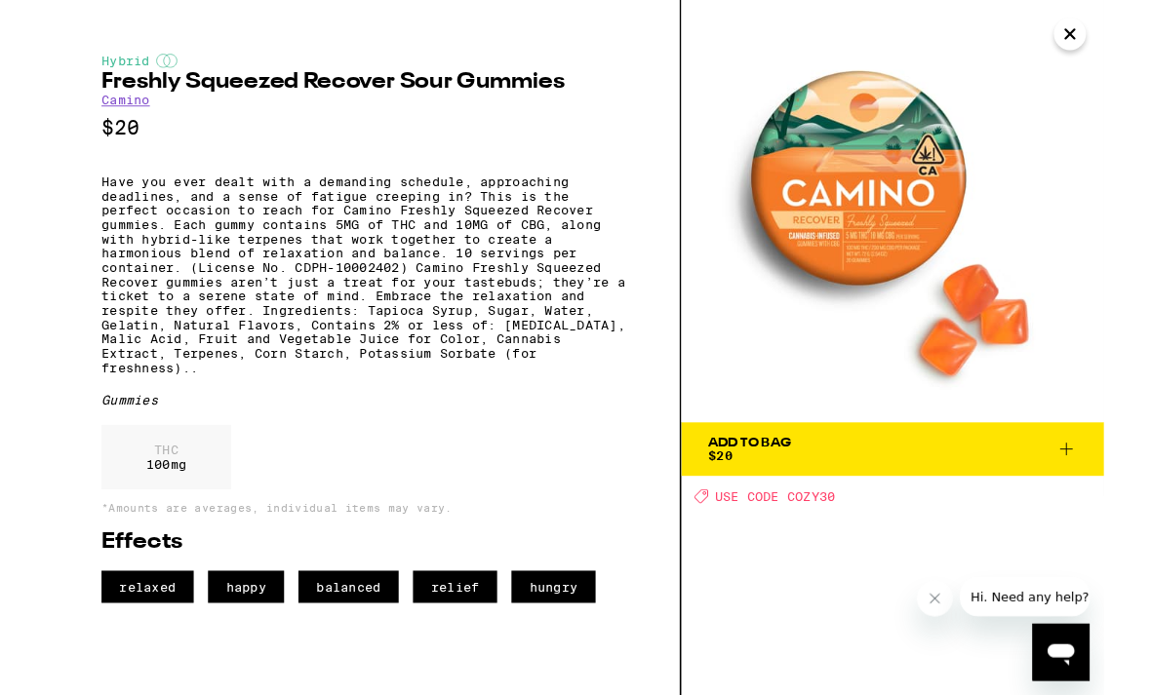
click at [1117, 48] on icon "Close" at bounding box center [1113, 36] width 23 height 29
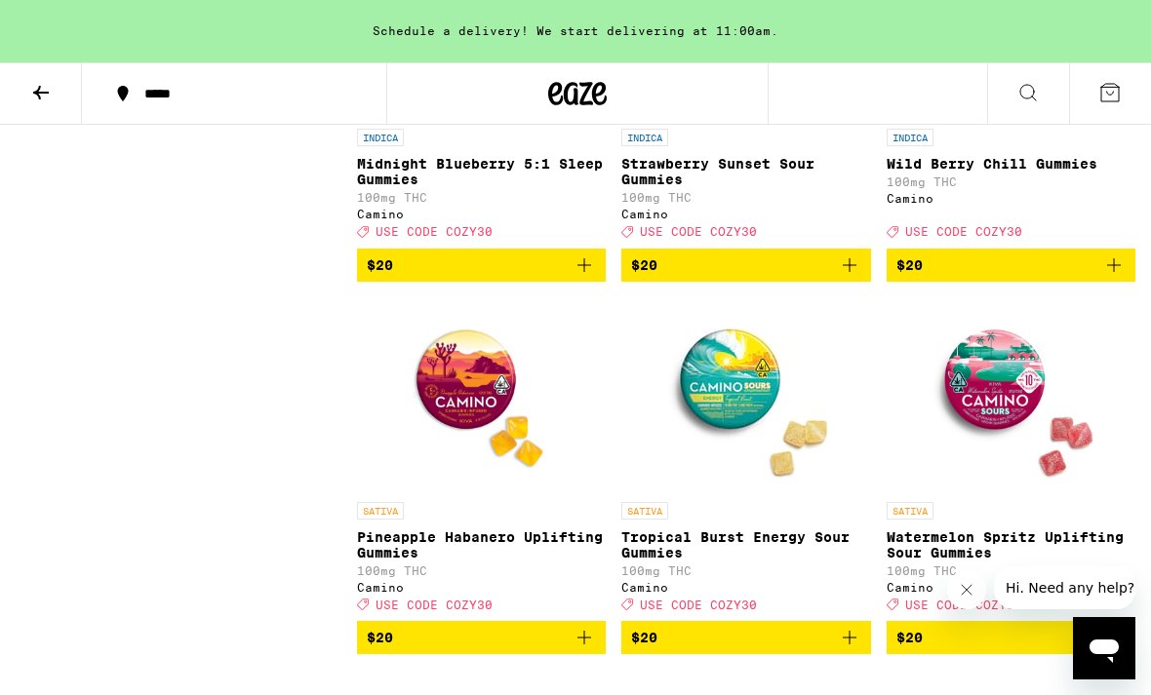
scroll to position [2136, 0]
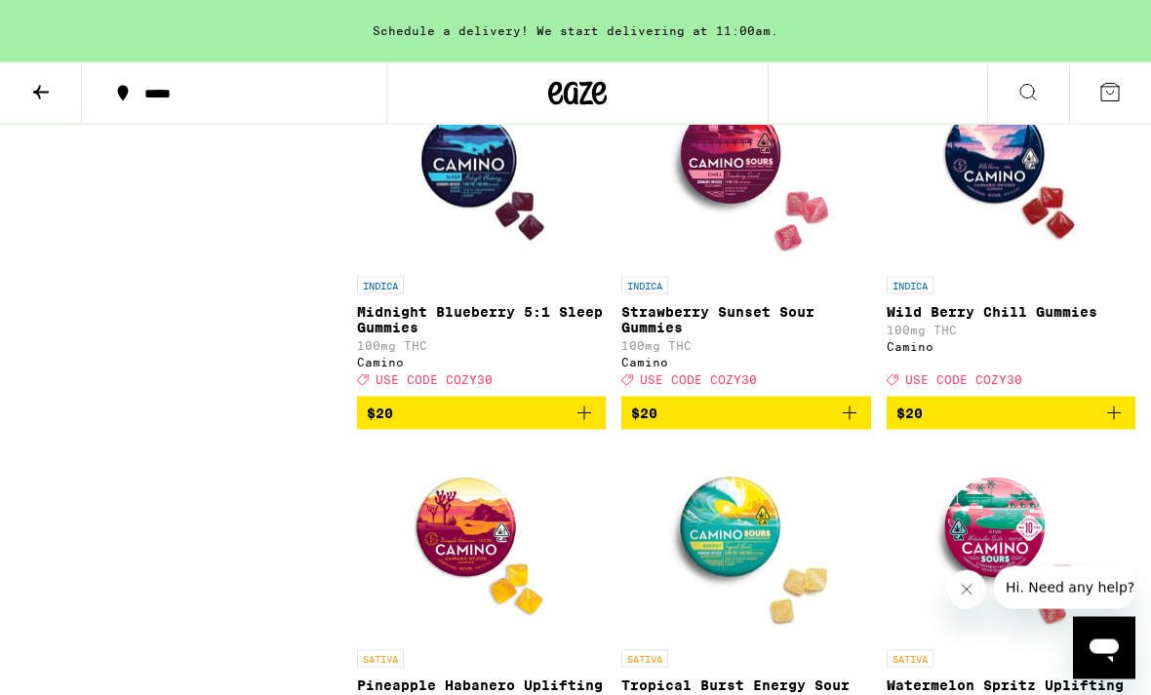
click at [812, 336] on p "Strawberry Sunset Sour Gummies" at bounding box center [745, 319] width 249 height 31
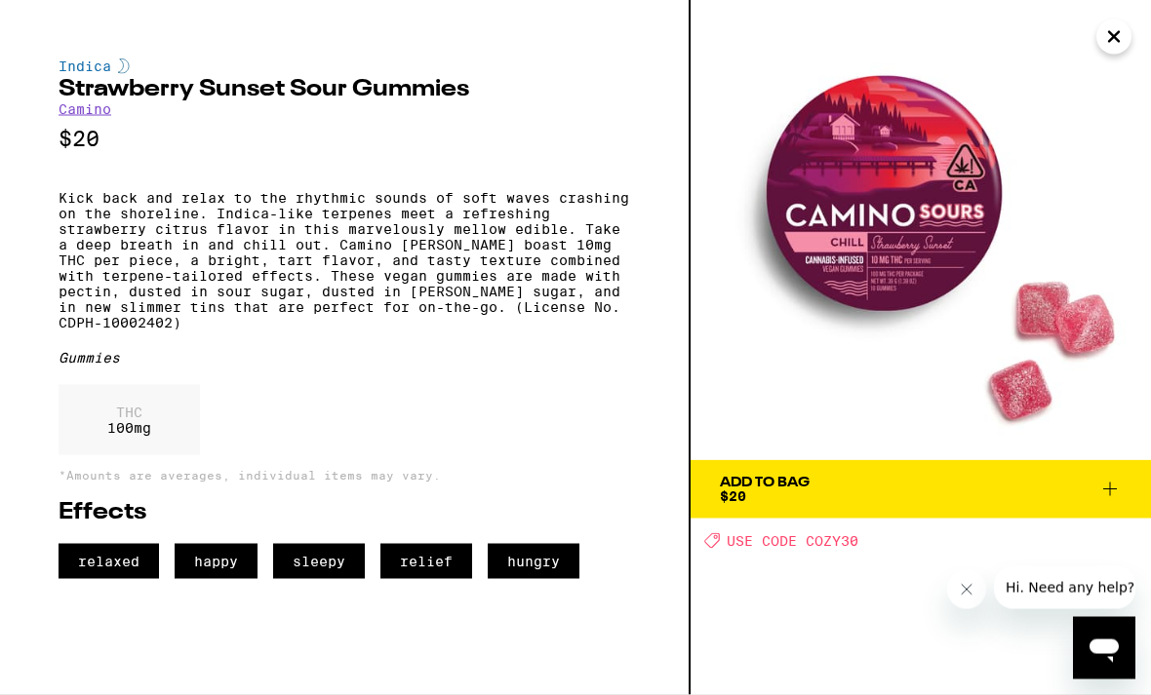
scroll to position [2137, 0]
click at [1115, 49] on icon "Close" at bounding box center [1113, 36] width 23 height 29
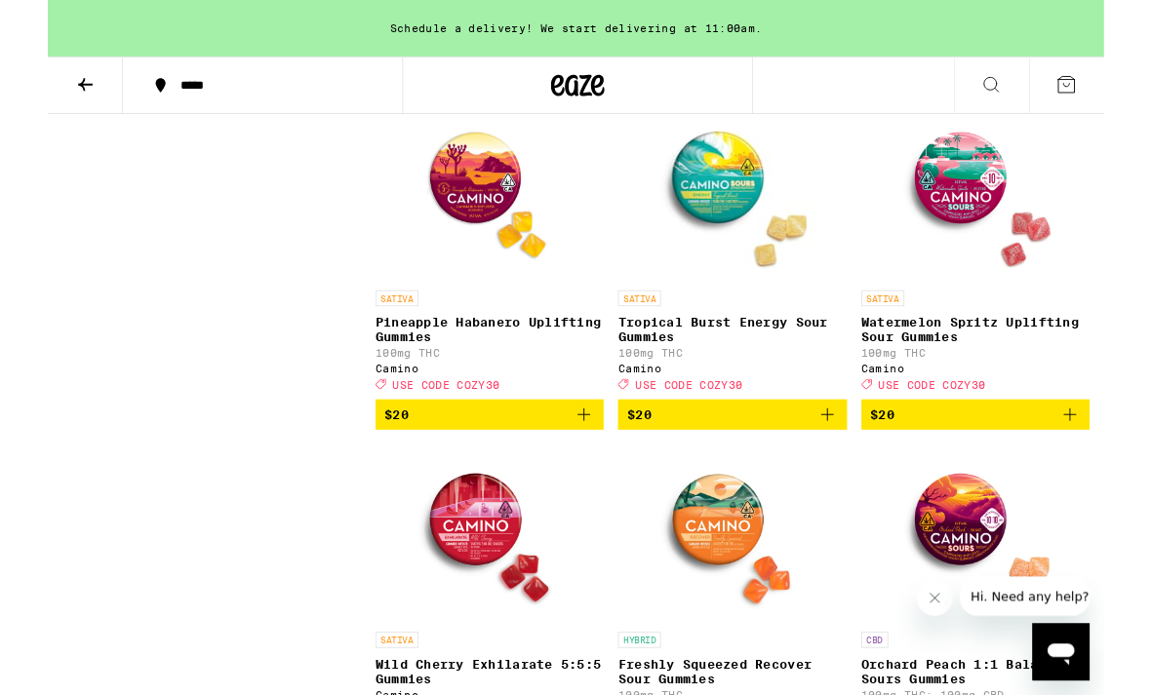
scroll to position [2494, 0]
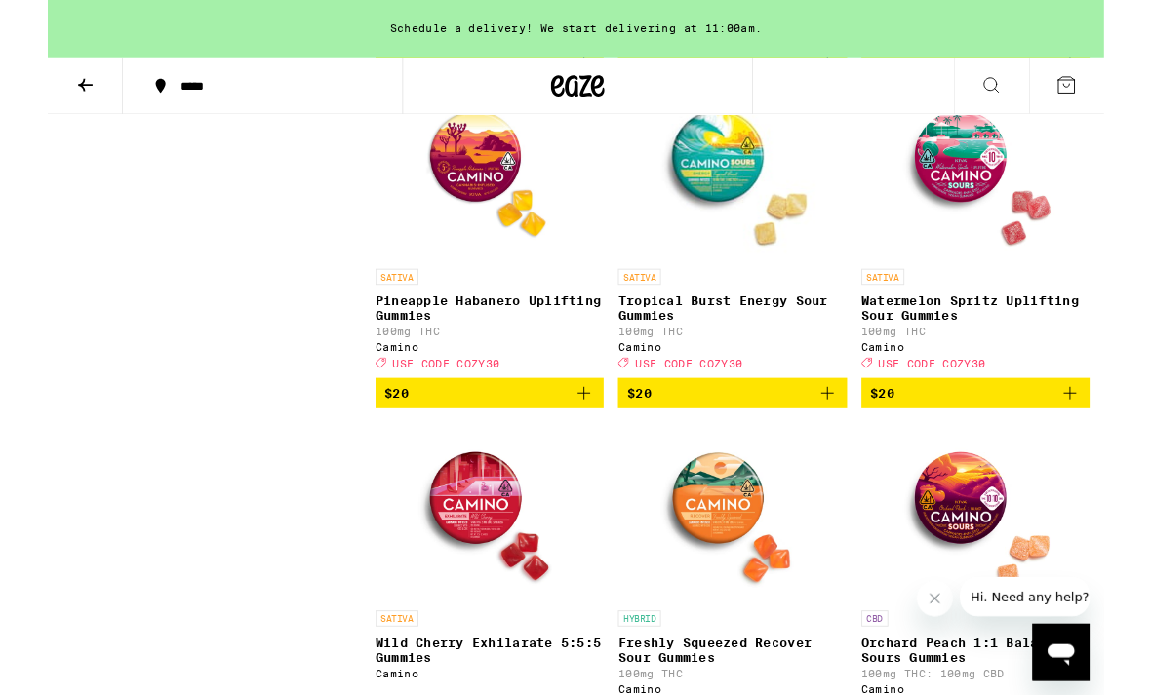
click at [833, 351] on p "Tropical Burst Energy Sour Gummies" at bounding box center [745, 335] width 249 height 31
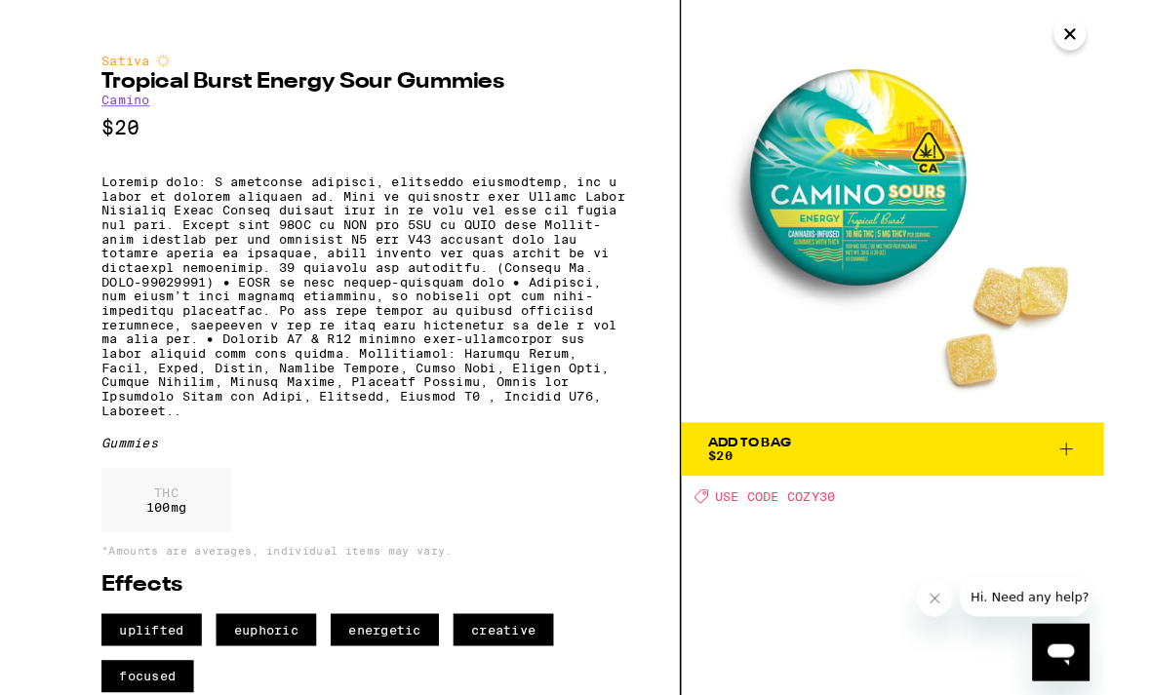
click at [1113, 47] on icon "Close" at bounding box center [1113, 36] width 23 height 29
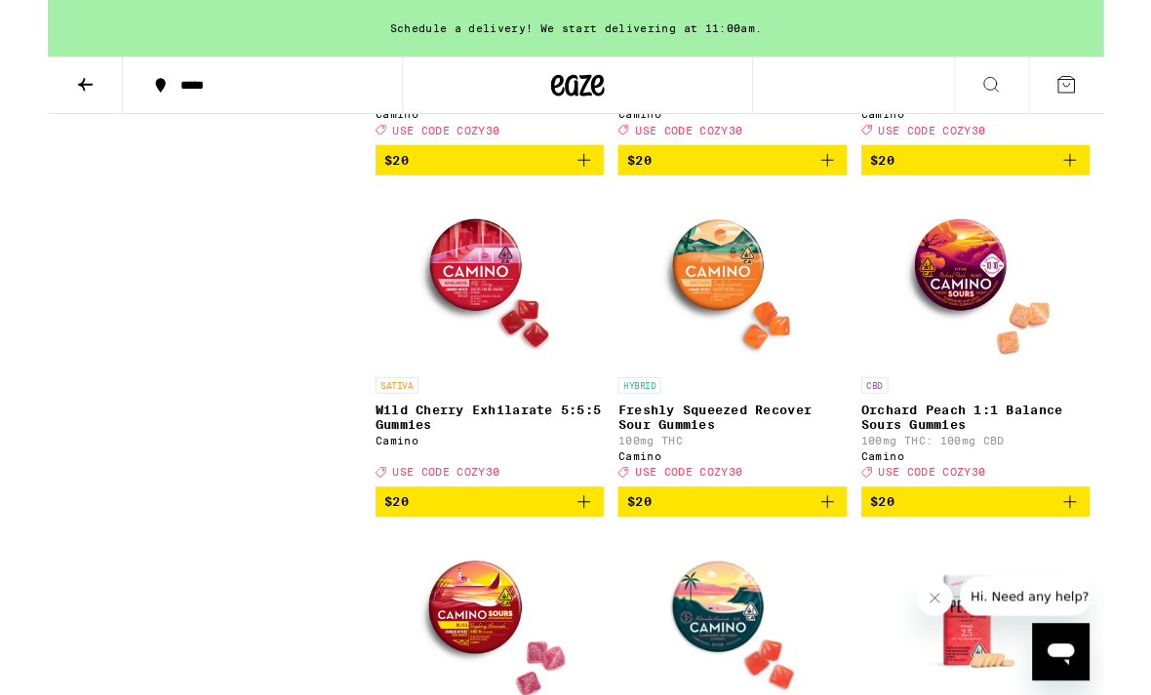
scroll to position [2748, 0]
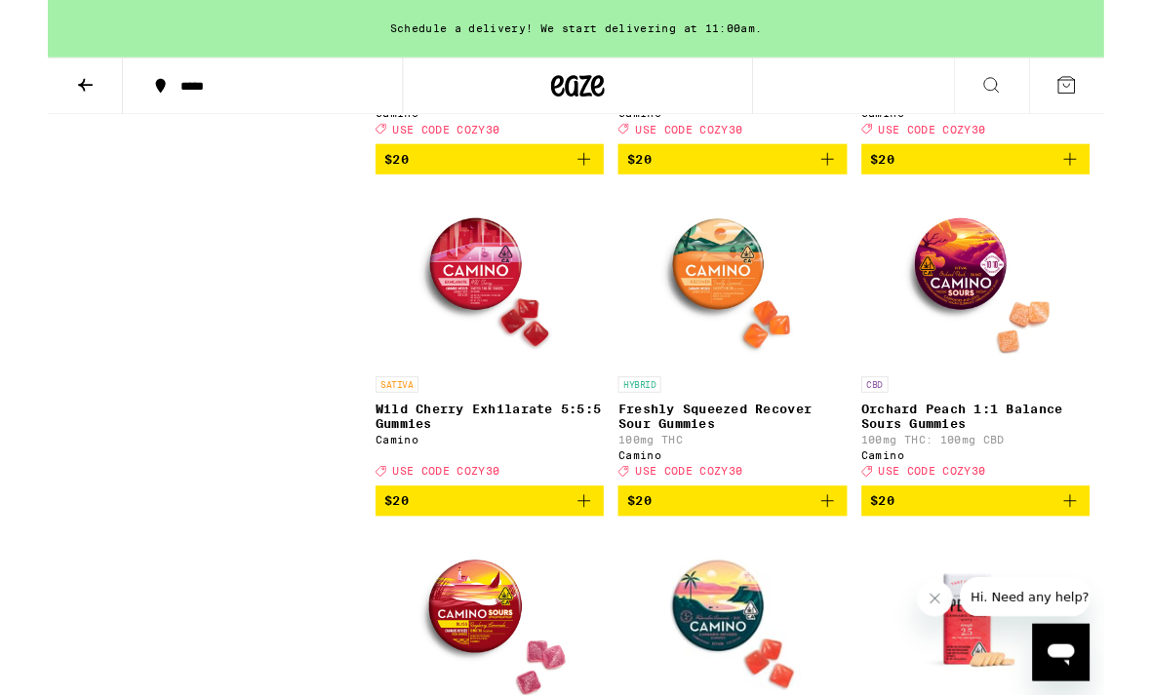
click at [544, 469] on p "Wild Cherry Exhilarate 5:5:5 Gummies" at bounding box center [481, 453] width 249 height 31
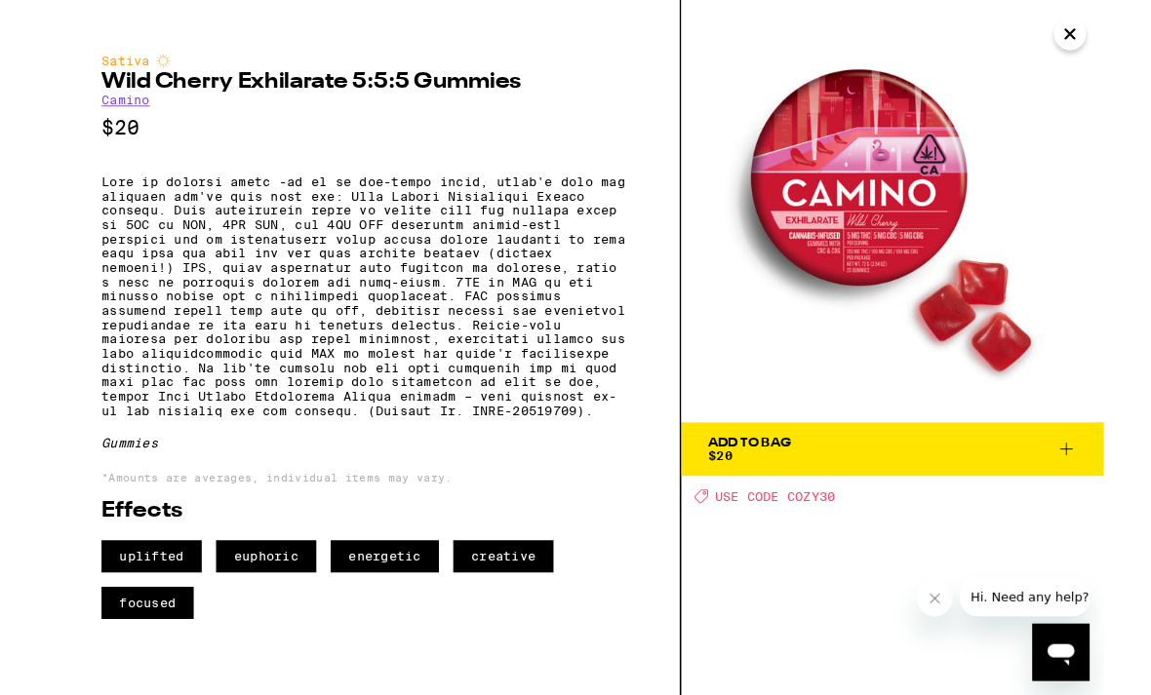
scroll to position [7, 0]
click at [1109, 34] on icon "Close" at bounding box center [1113, 36] width 23 height 29
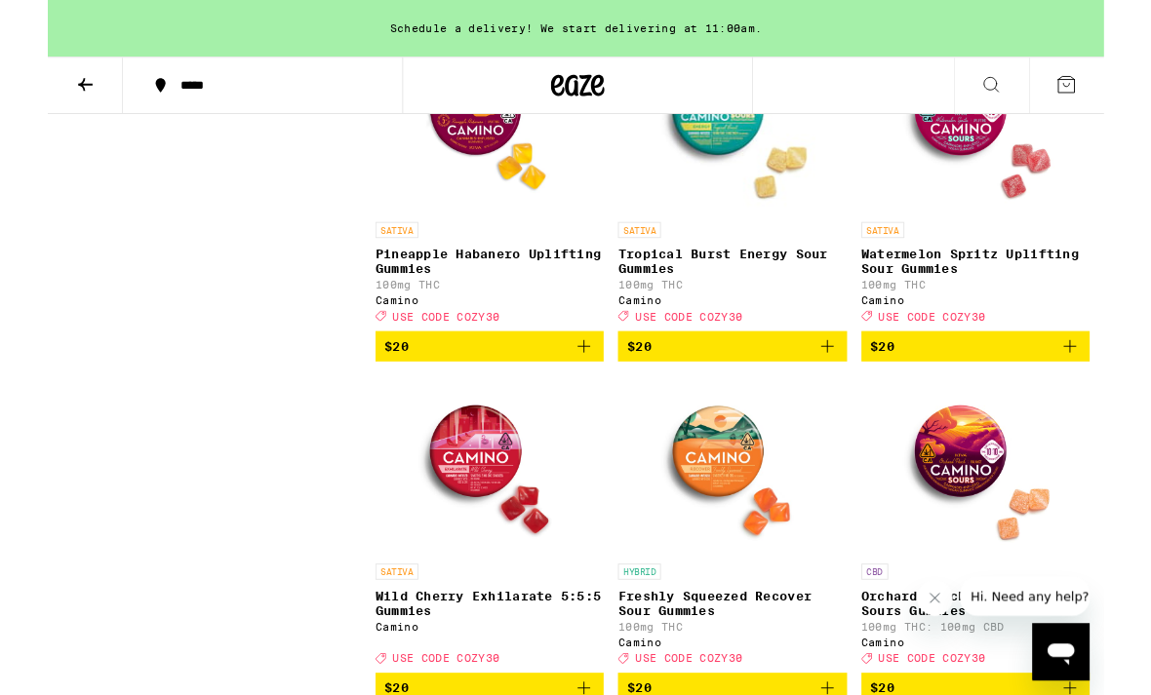
scroll to position [2542, 0]
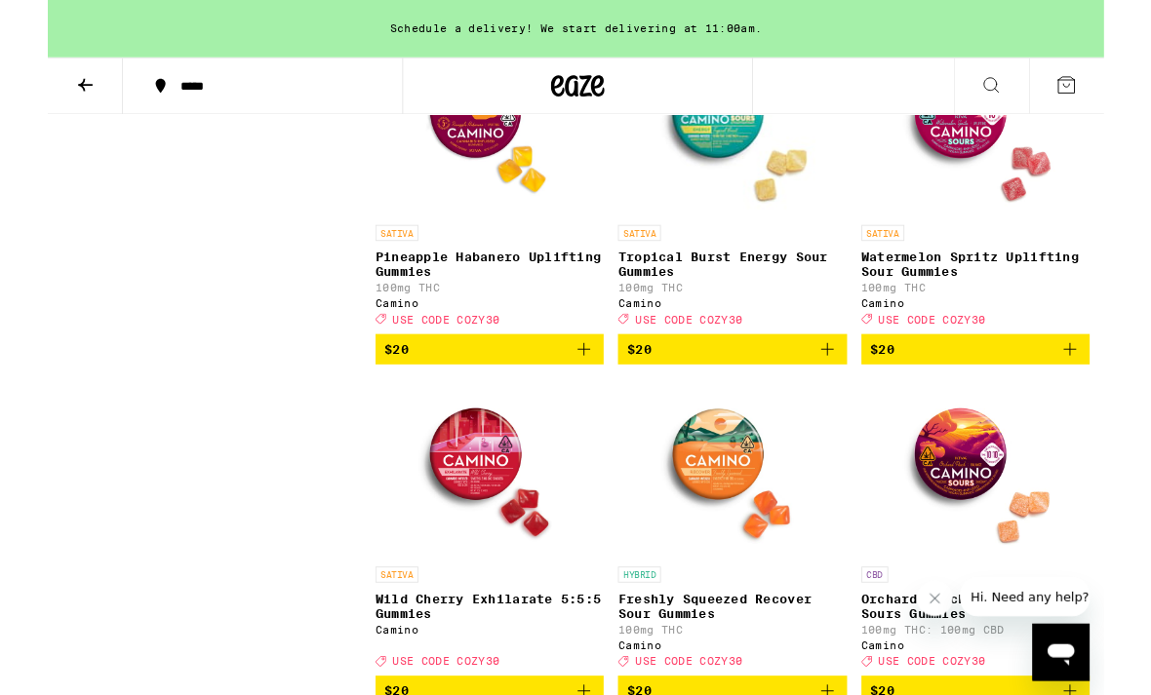
click at [808, 303] on p "Tropical Burst Energy Sour Gummies" at bounding box center [745, 287] width 249 height 31
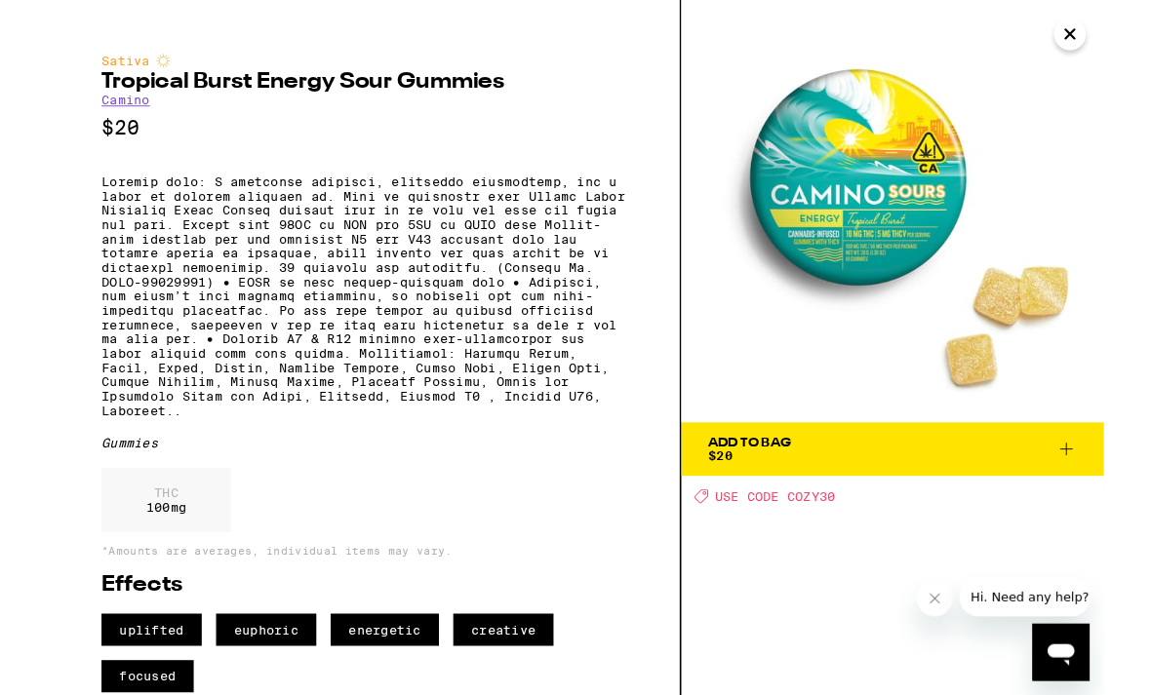
click at [1093, 38] on img at bounding box center [921, 230] width 460 height 460
click at [1107, 34] on icon "Close" at bounding box center [1113, 36] width 23 height 29
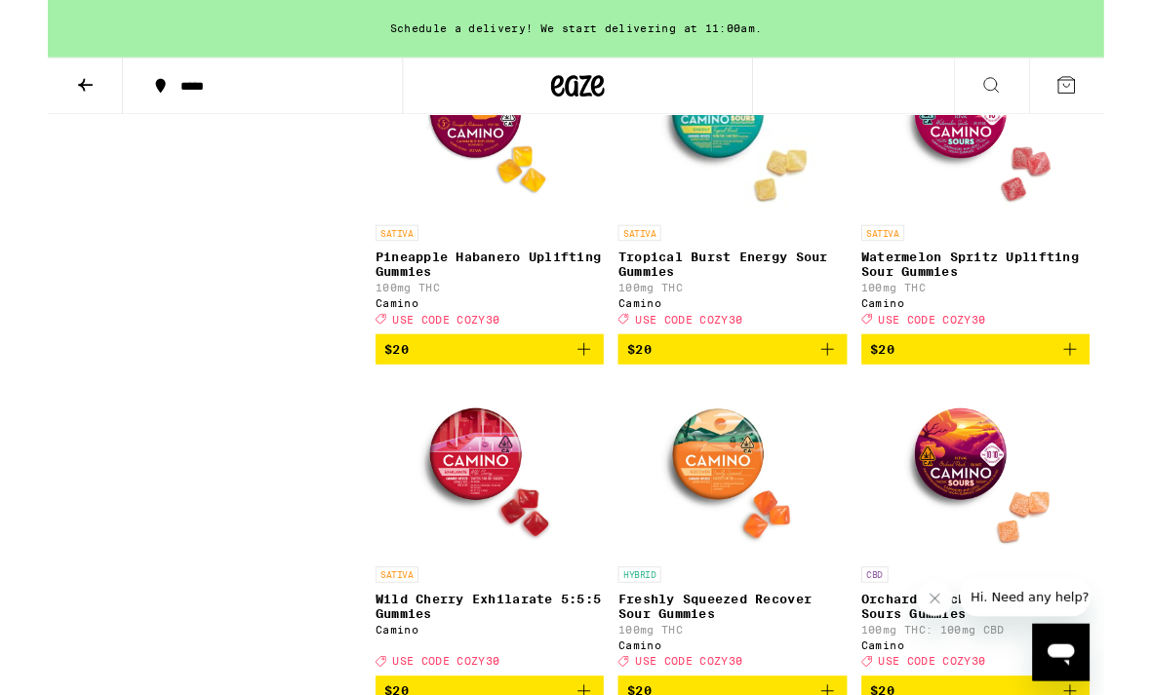
click at [551, 303] on p "Pineapple Habanero Uplifting Gummies" at bounding box center [481, 287] width 249 height 31
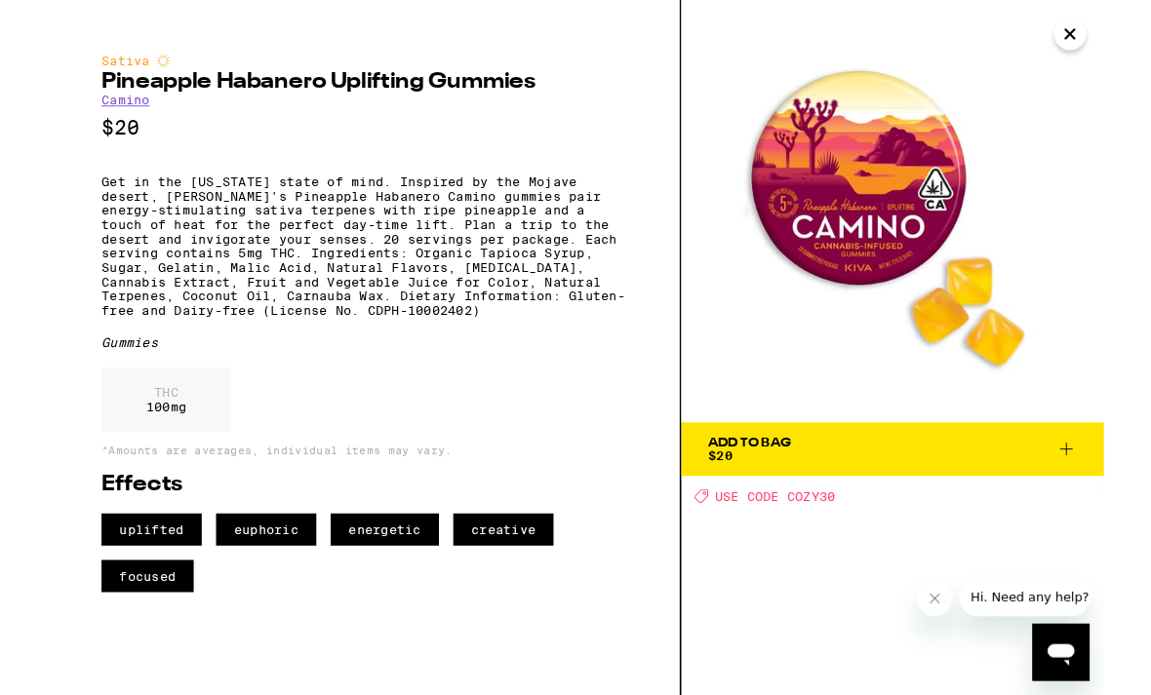
click at [1105, 59] on img at bounding box center [921, 230] width 460 height 460
click at [1109, 32] on icon "Close" at bounding box center [1114, 37] width 10 height 10
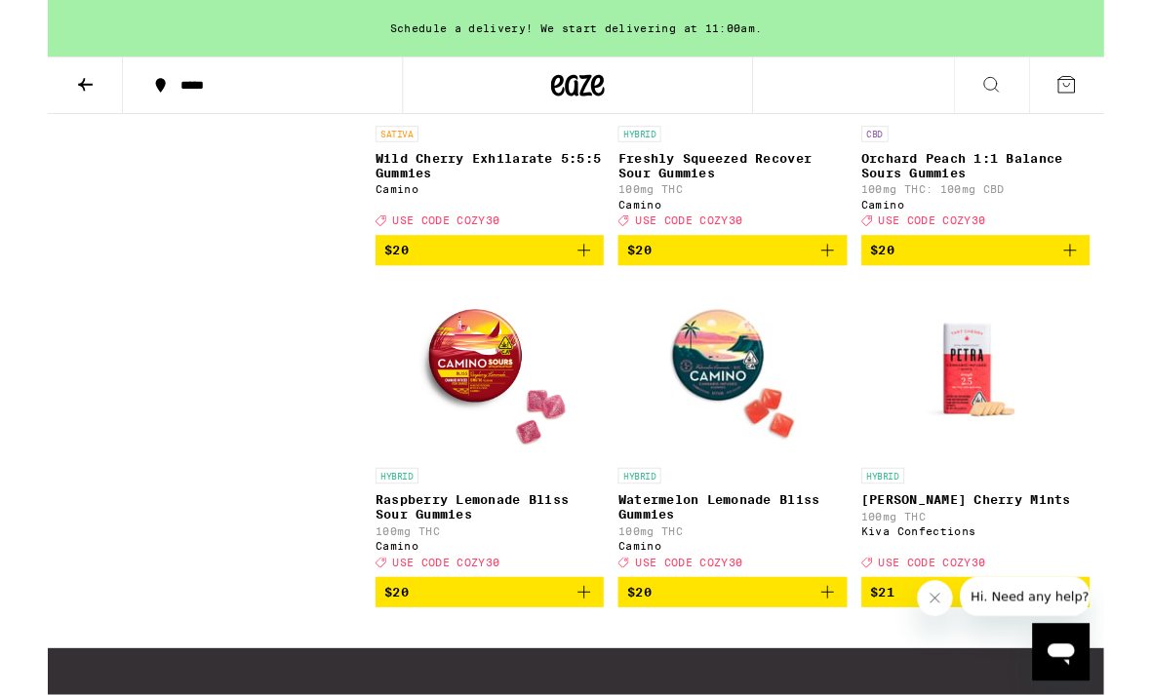
scroll to position [3025, 0]
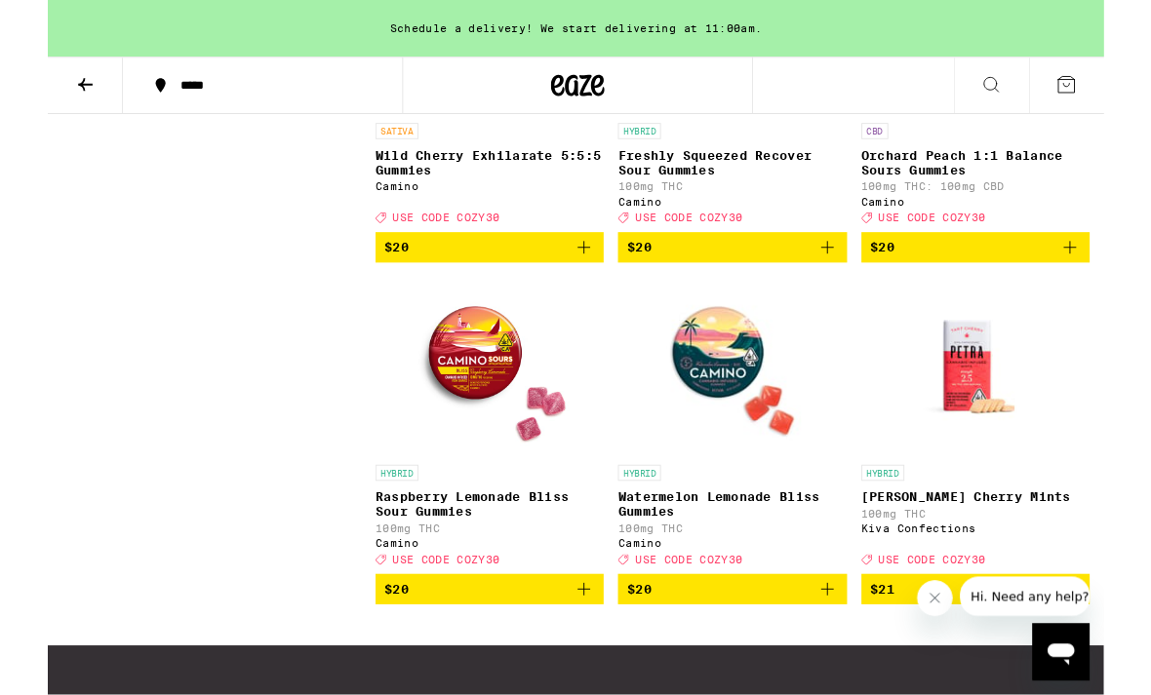
click at [1089, 193] on p "Orchard Peach 1:1 Balance Sours Gummies" at bounding box center [1011, 177] width 249 height 31
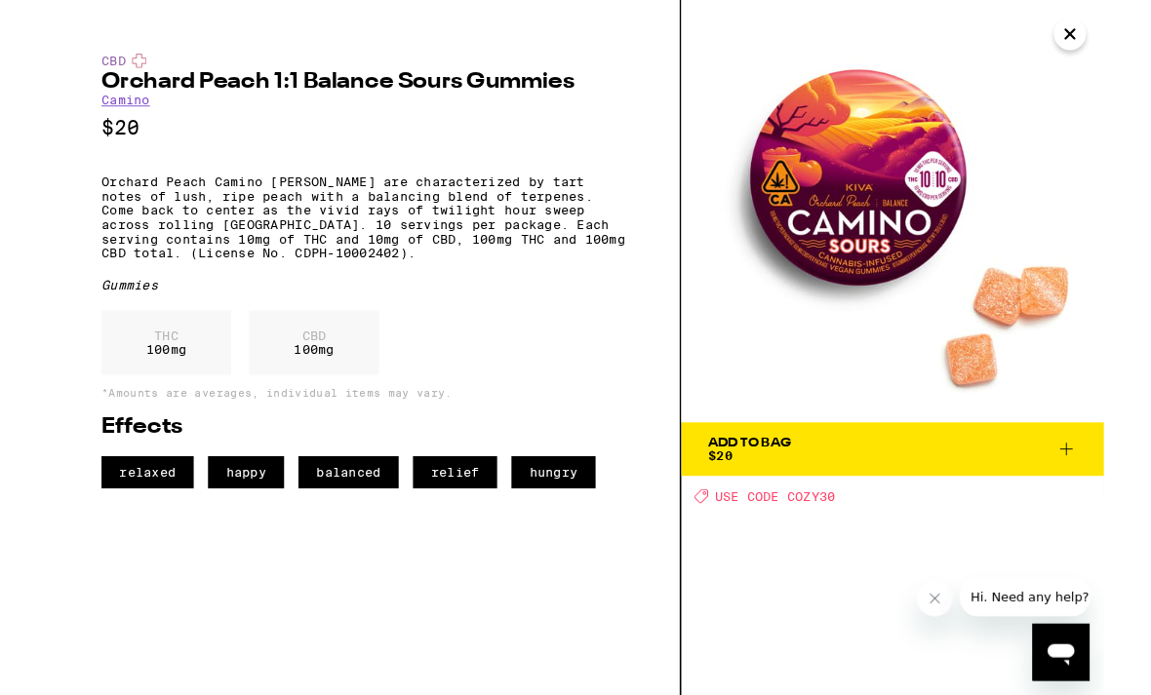
click at [1129, 32] on button "Close" at bounding box center [1113, 37] width 35 height 35
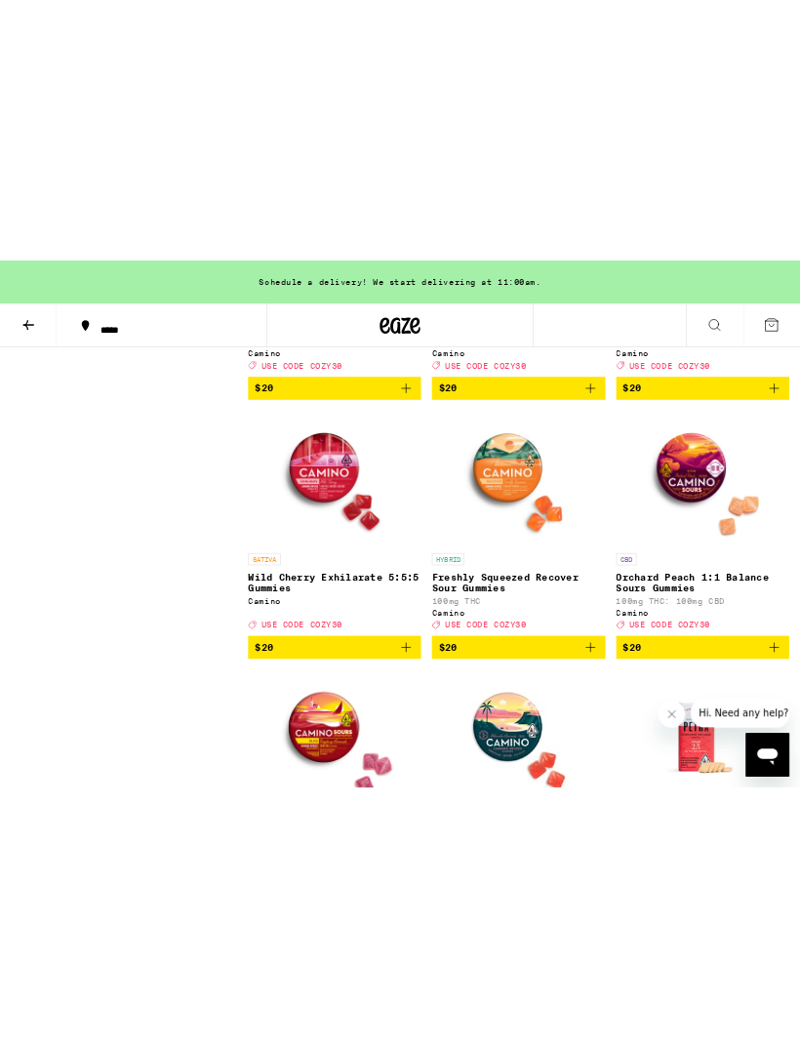
scroll to position [3800, 0]
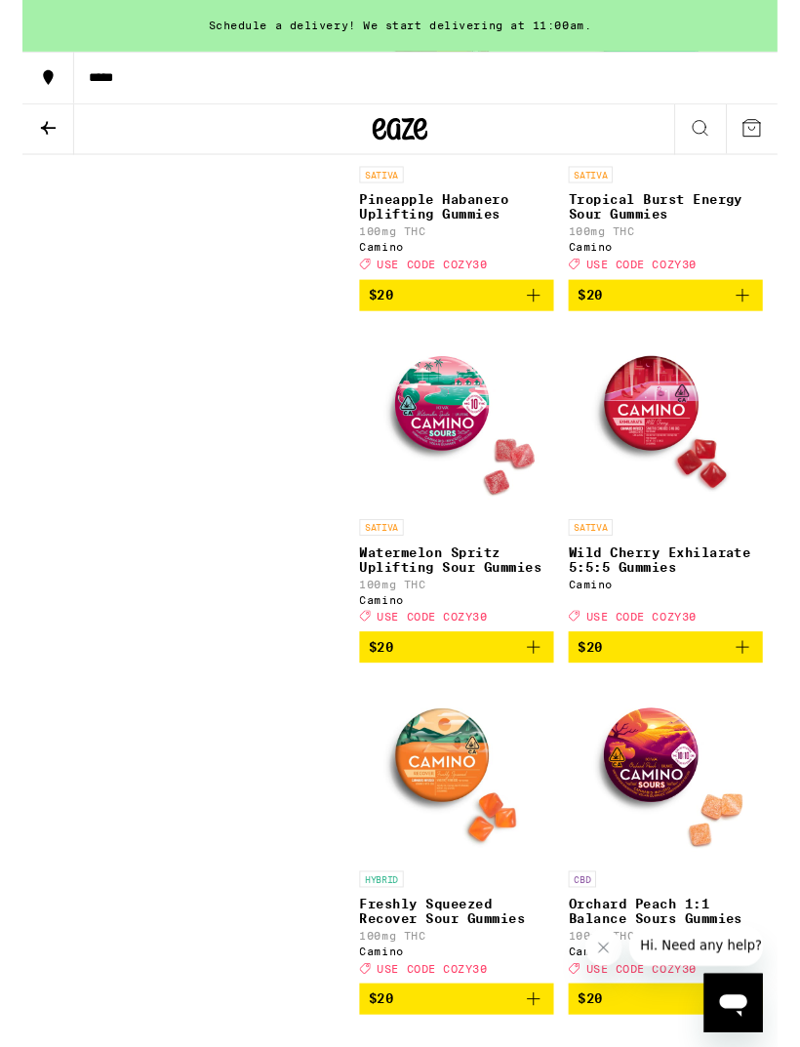
click at [509, 609] on p "Watermelon Spritz Uplifting Sour Gummies" at bounding box center [460, 592] width 206 height 31
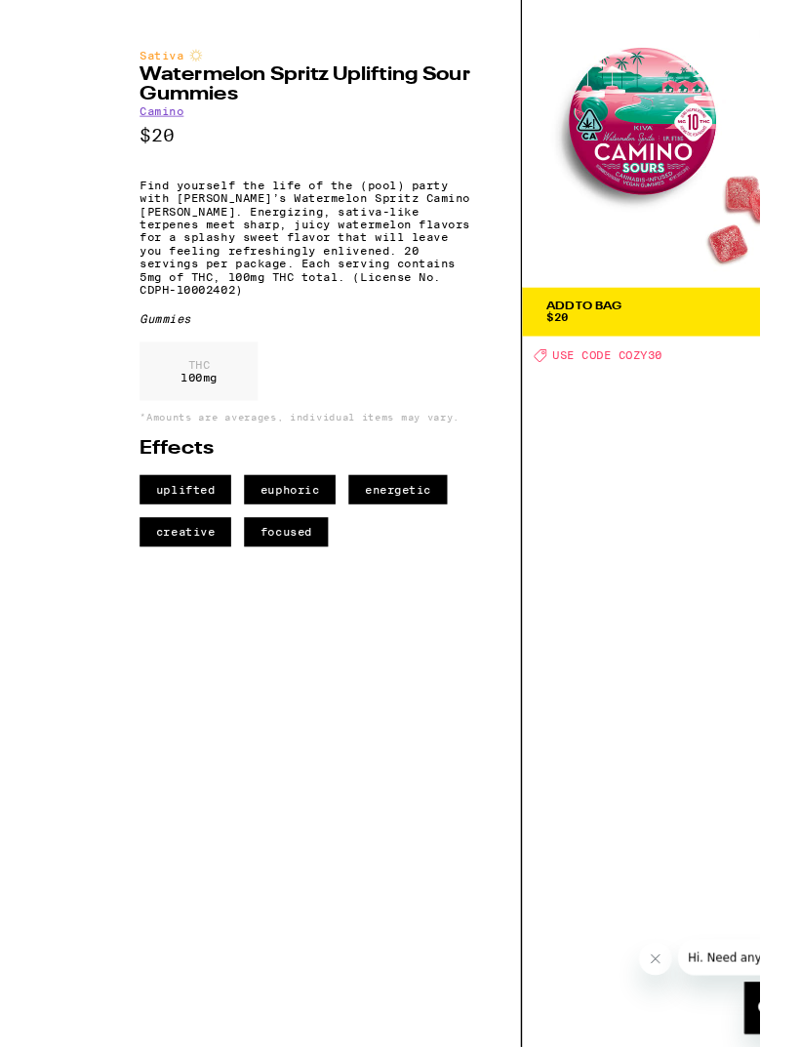
scroll to position [3706, 0]
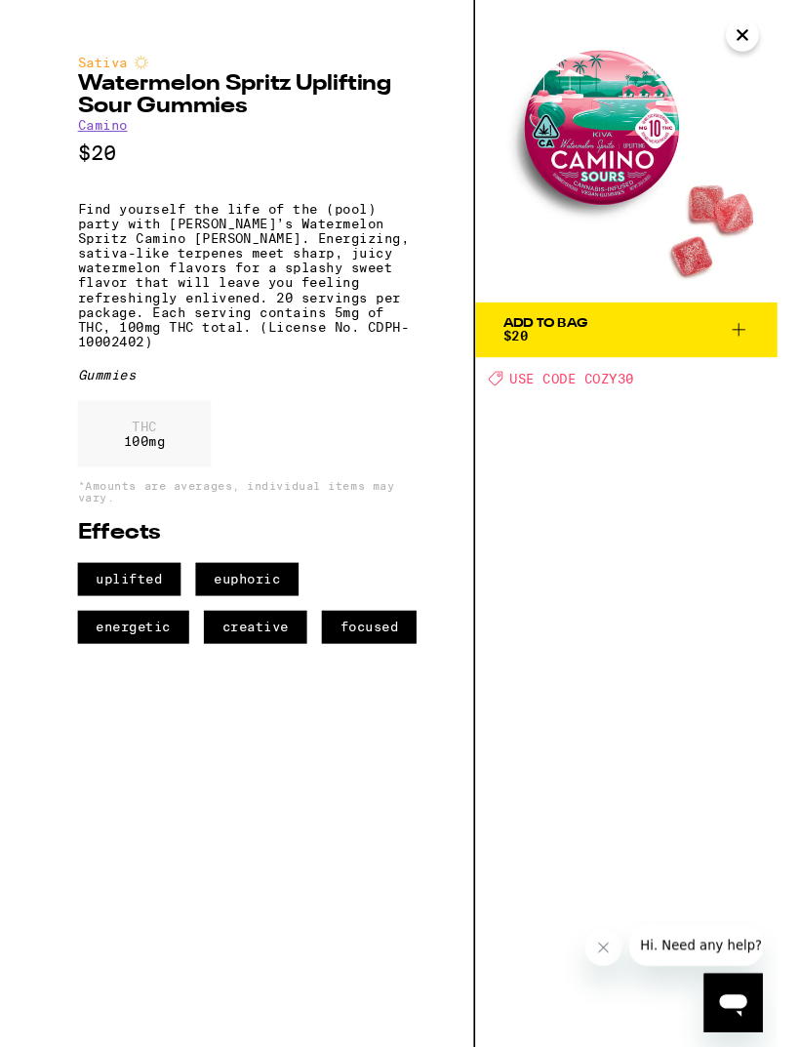
click at [774, 35] on button "Close" at bounding box center [762, 37] width 35 height 35
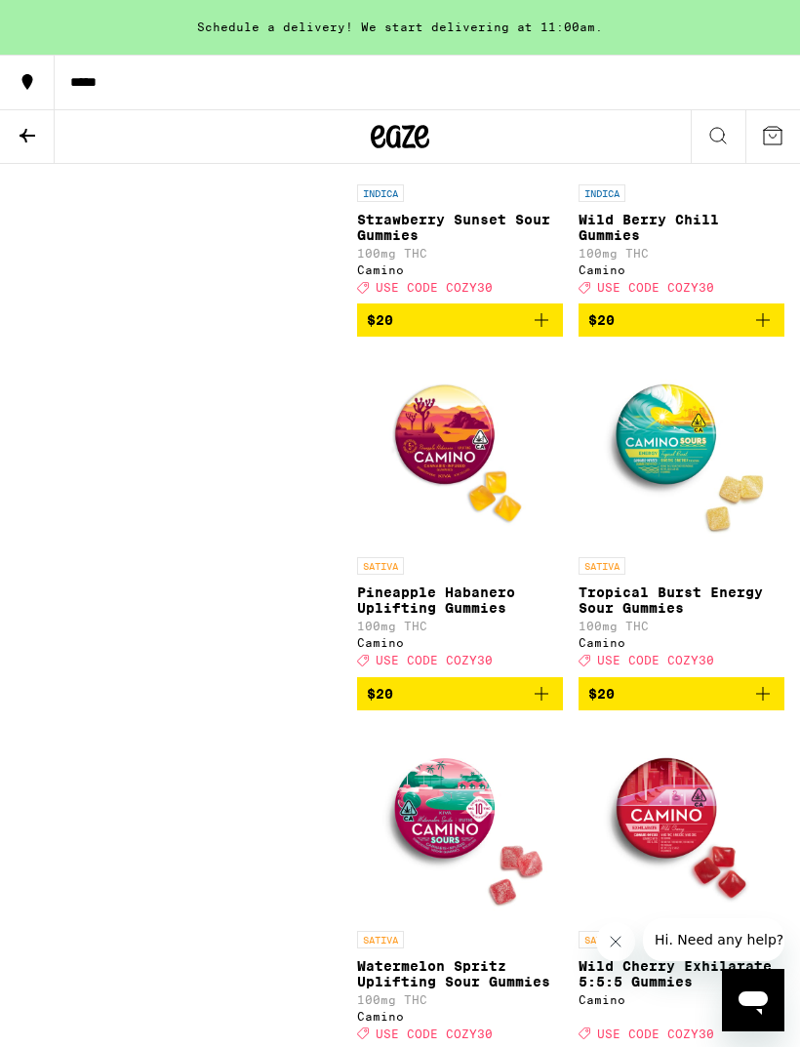
scroll to position [3347, 0]
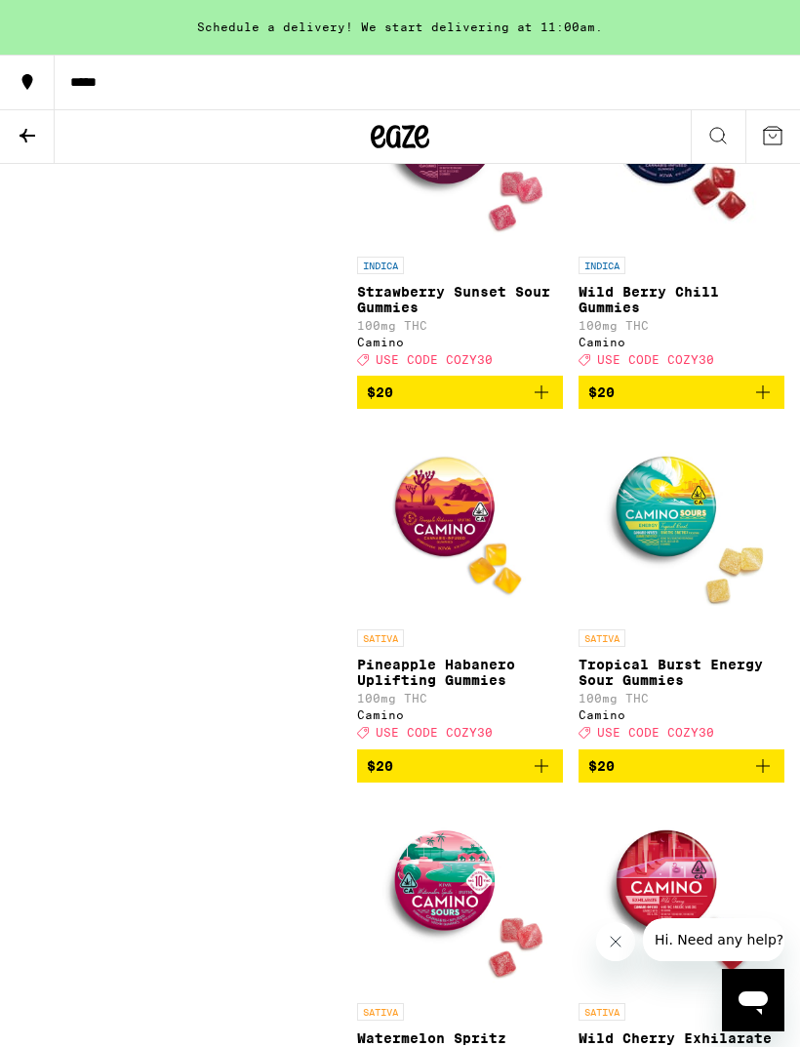
click at [531, 315] on p "Strawberry Sunset Sour Gummies" at bounding box center [460, 299] width 206 height 31
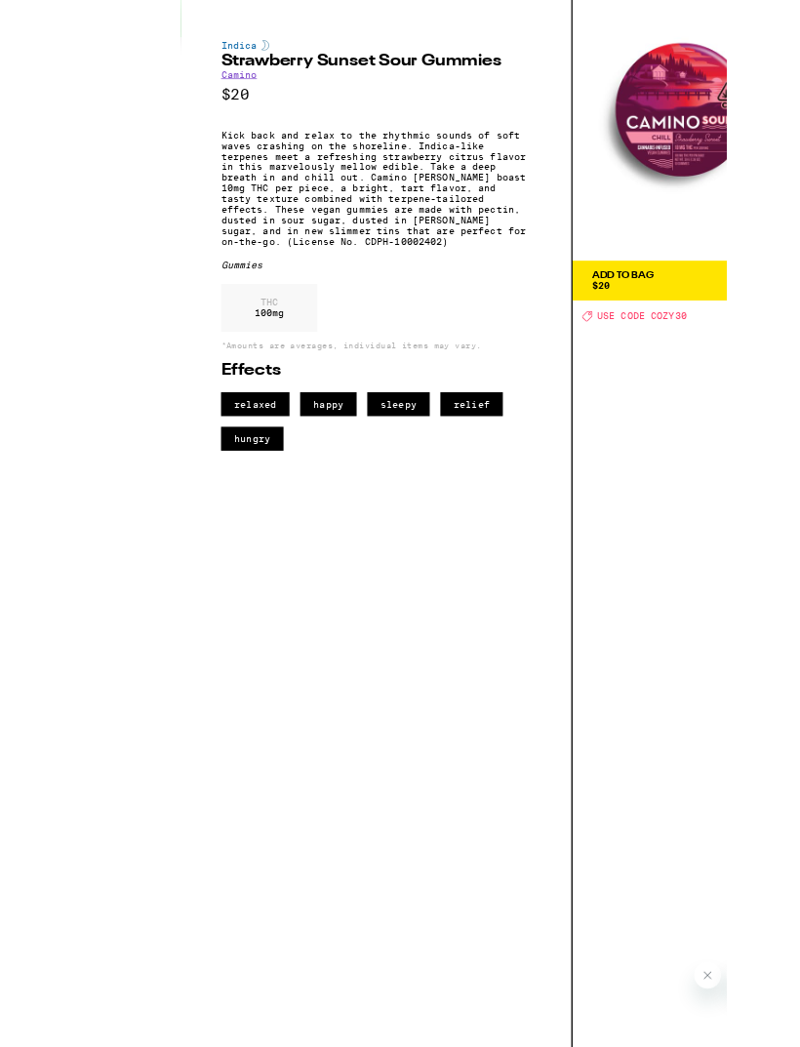
scroll to position [3167, 0]
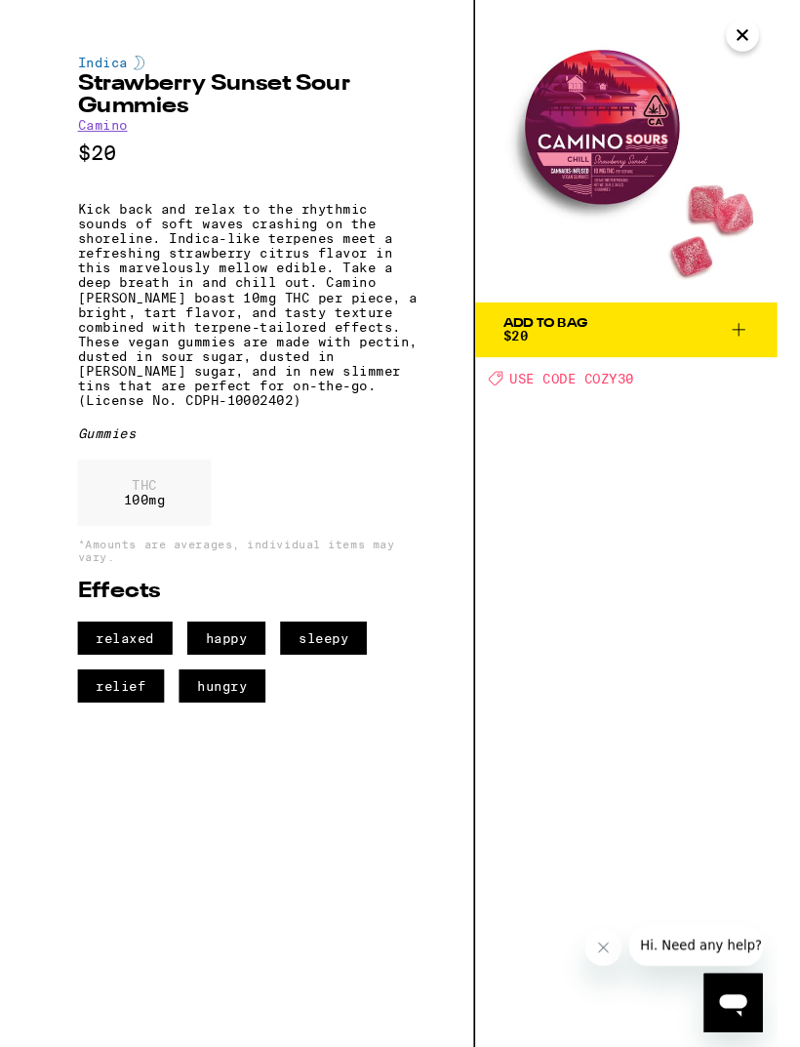
click at [772, 30] on icon "Close" at bounding box center [762, 36] width 23 height 29
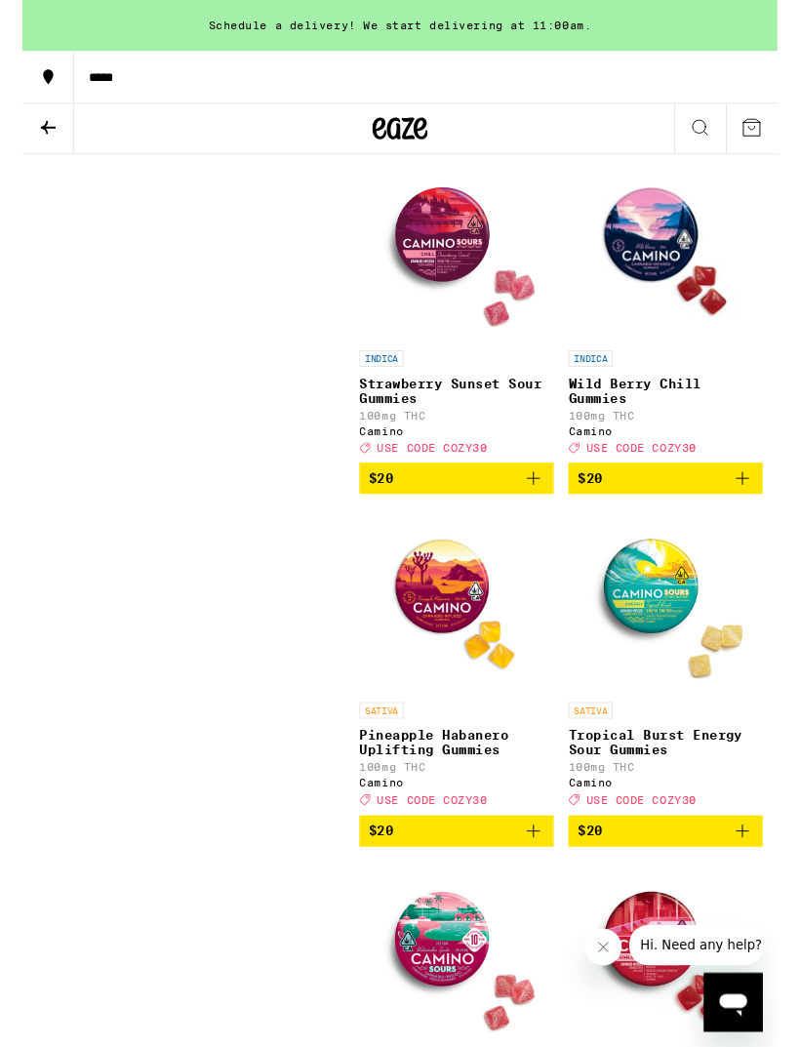
scroll to position [3233, 0]
click at [702, 429] on p "Wild Berry Chill Gummies" at bounding box center [681, 413] width 206 height 31
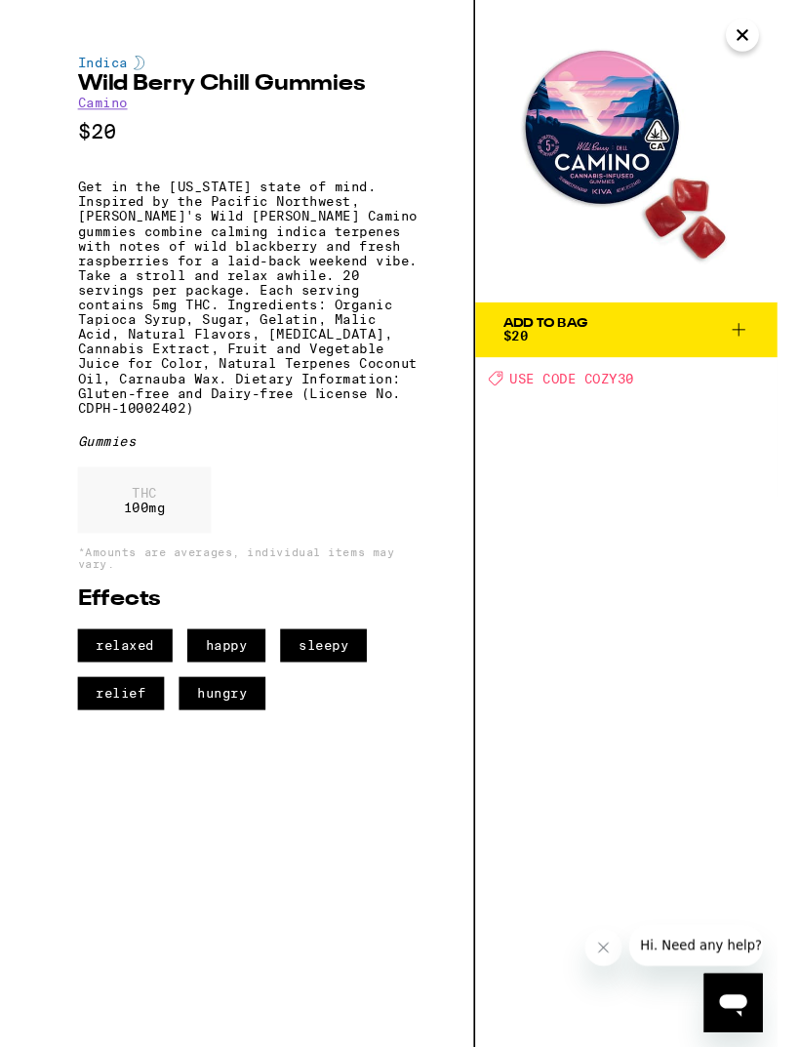
click at [769, 45] on icon "Close" at bounding box center [762, 36] width 23 height 29
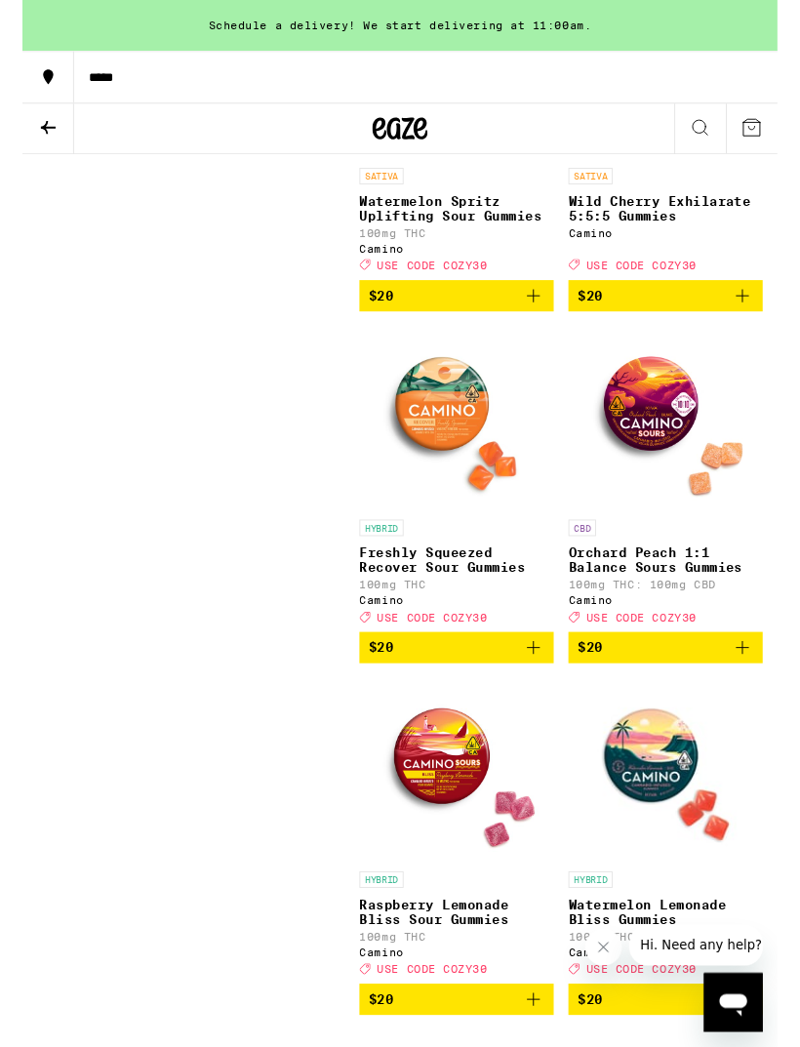
scroll to position [4246, 0]
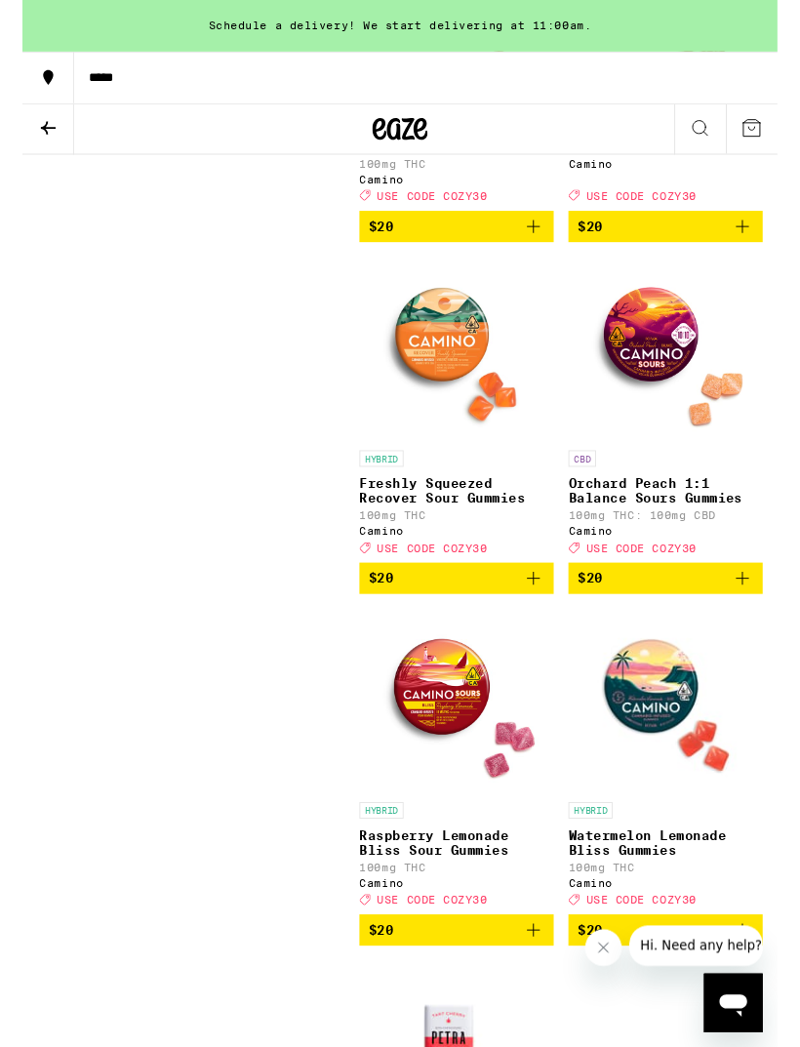
click at [506, 535] on p "Freshly Squeezed Recover Sour Gummies" at bounding box center [460, 519] width 206 height 31
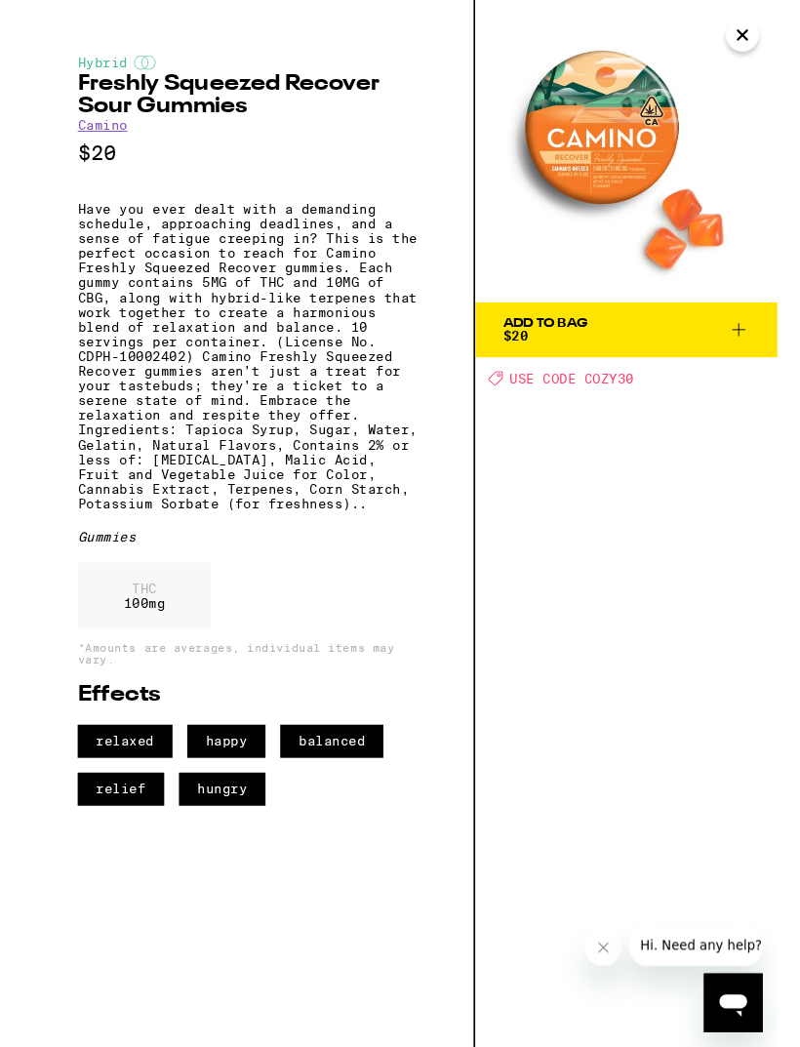
click at [760, 21] on button "Close" at bounding box center [762, 37] width 35 height 35
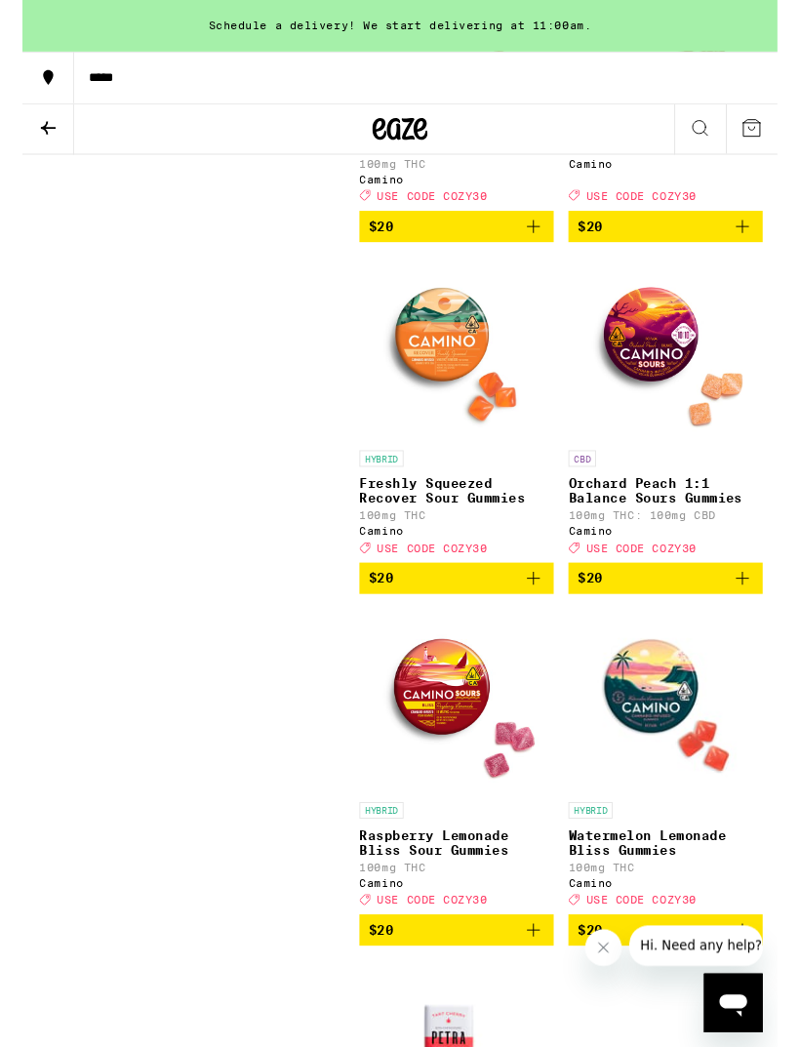
click at [487, 535] on p "Freshly Squeezed Recover Sour Gummies" at bounding box center [460, 519] width 206 height 31
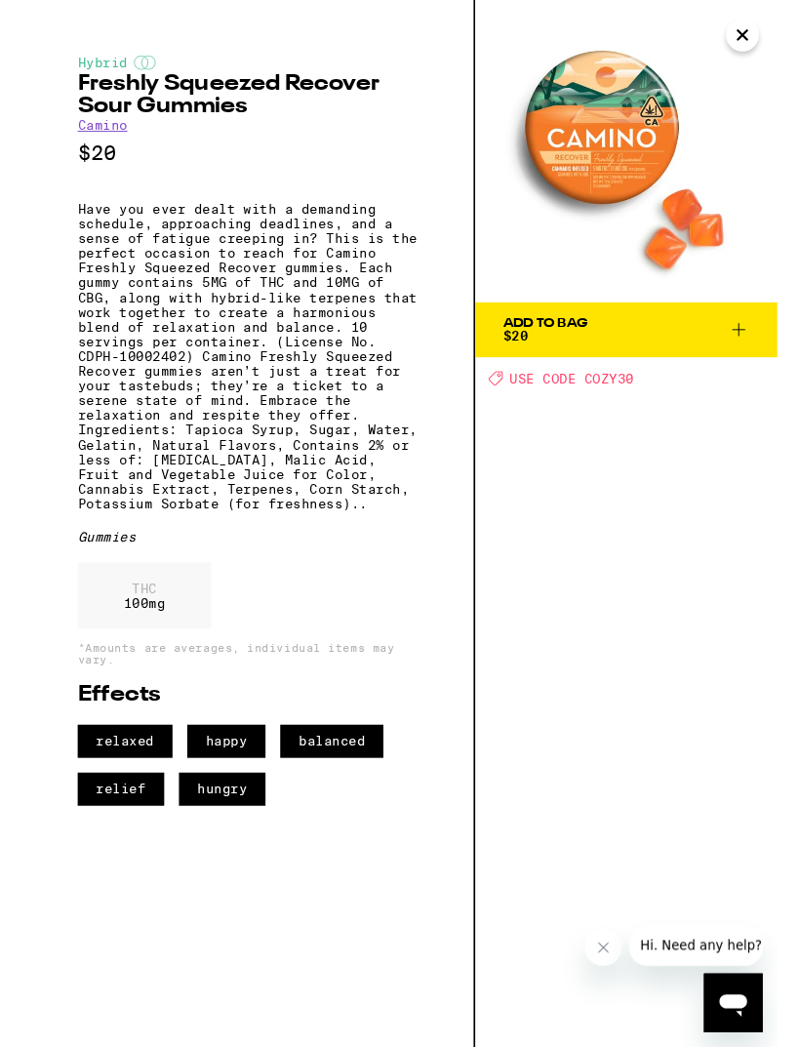
click at [762, 47] on icon "Close" at bounding box center [762, 36] width 23 height 29
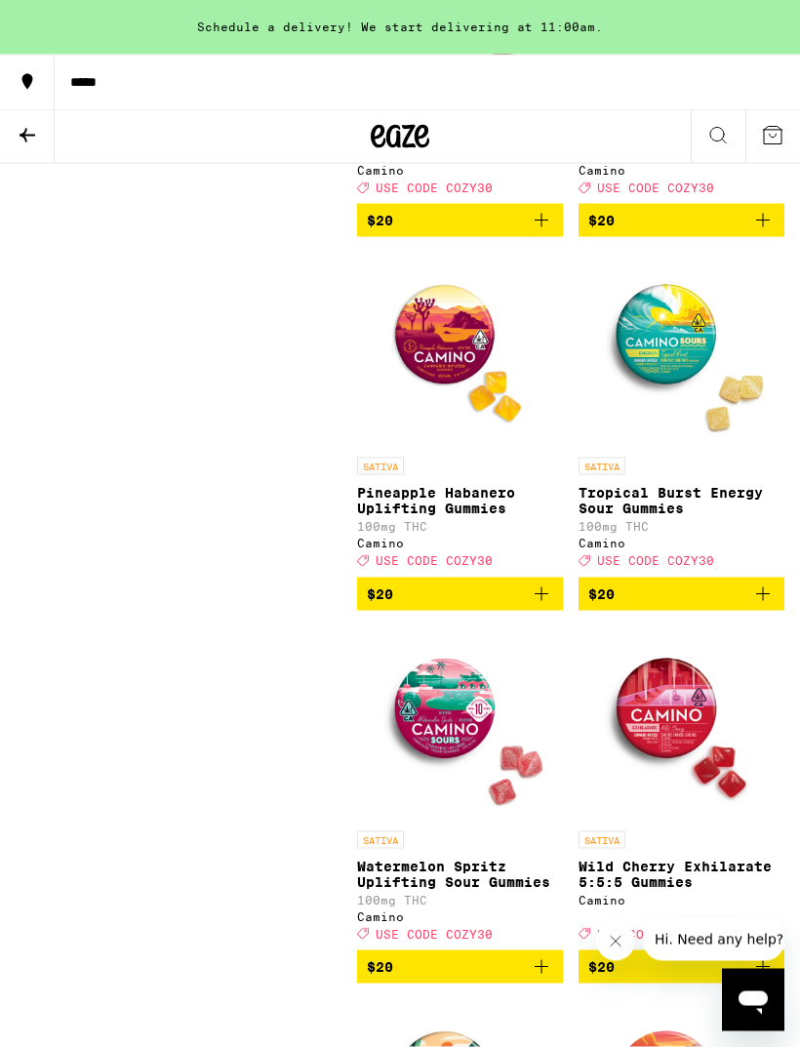
scroll to position [3386, 0]
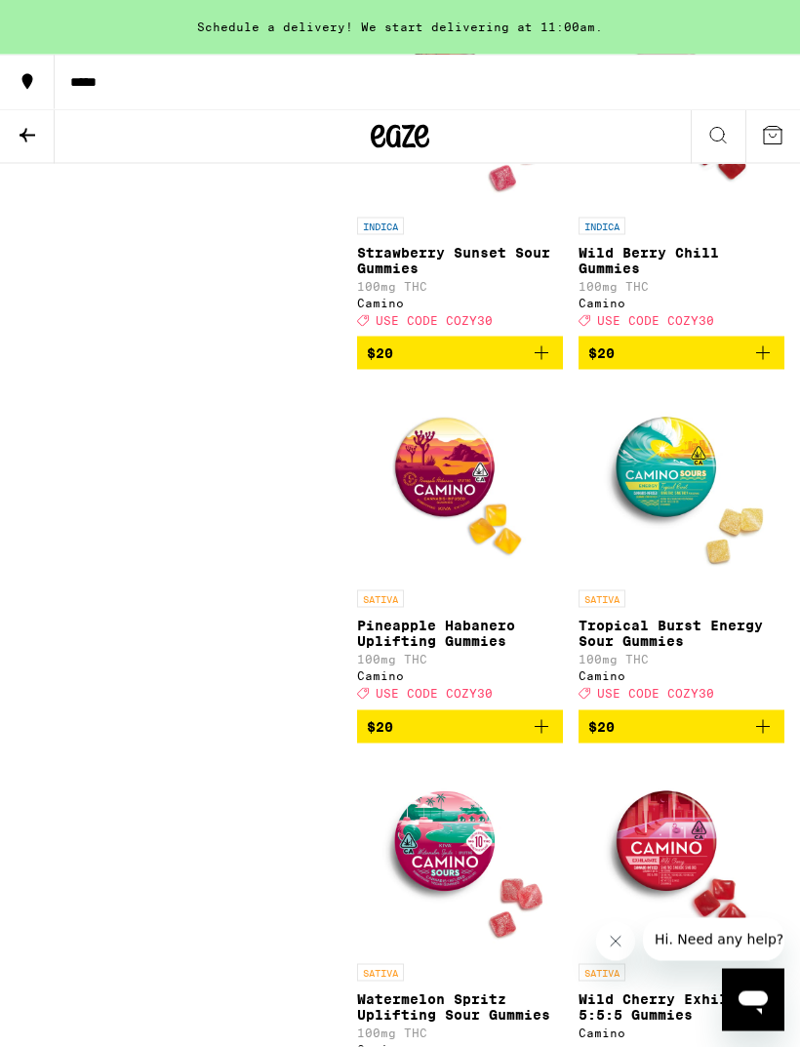
click at [510, 276] on p "Strawberry Sunset Sour Gummies" at bounding box center [460, 260] width 206 height 31
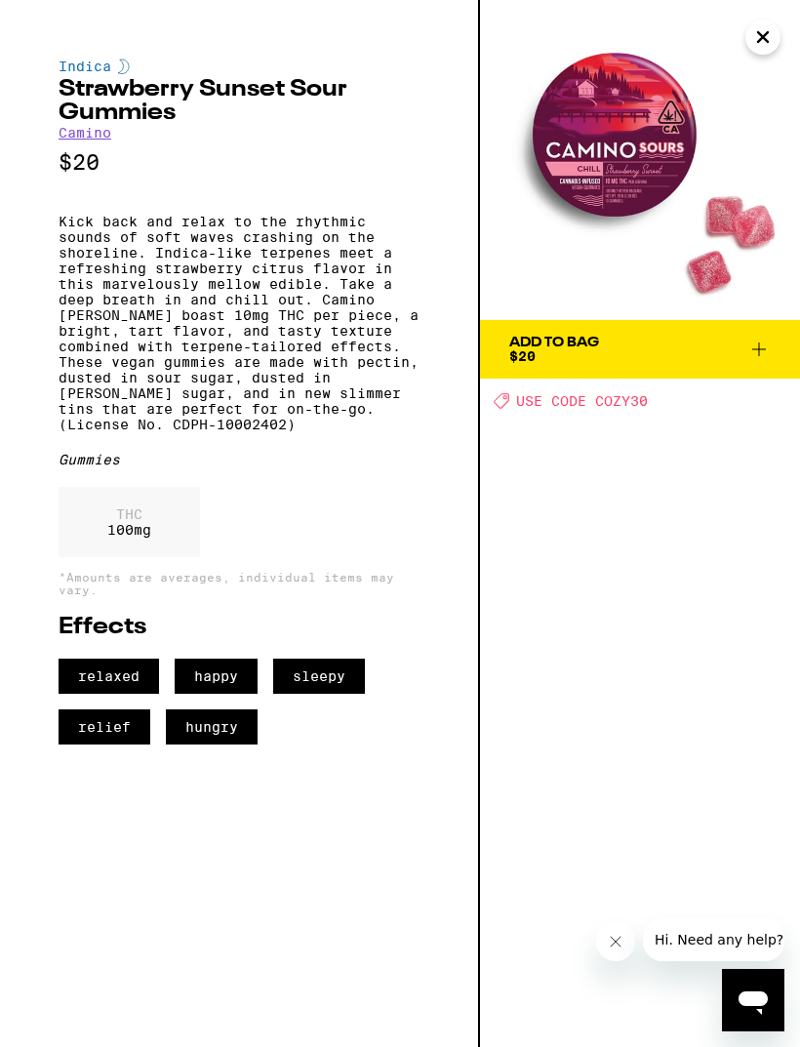
click at [748, 45] on button "Close" at bounding box center [762, 37] width 35 height 35
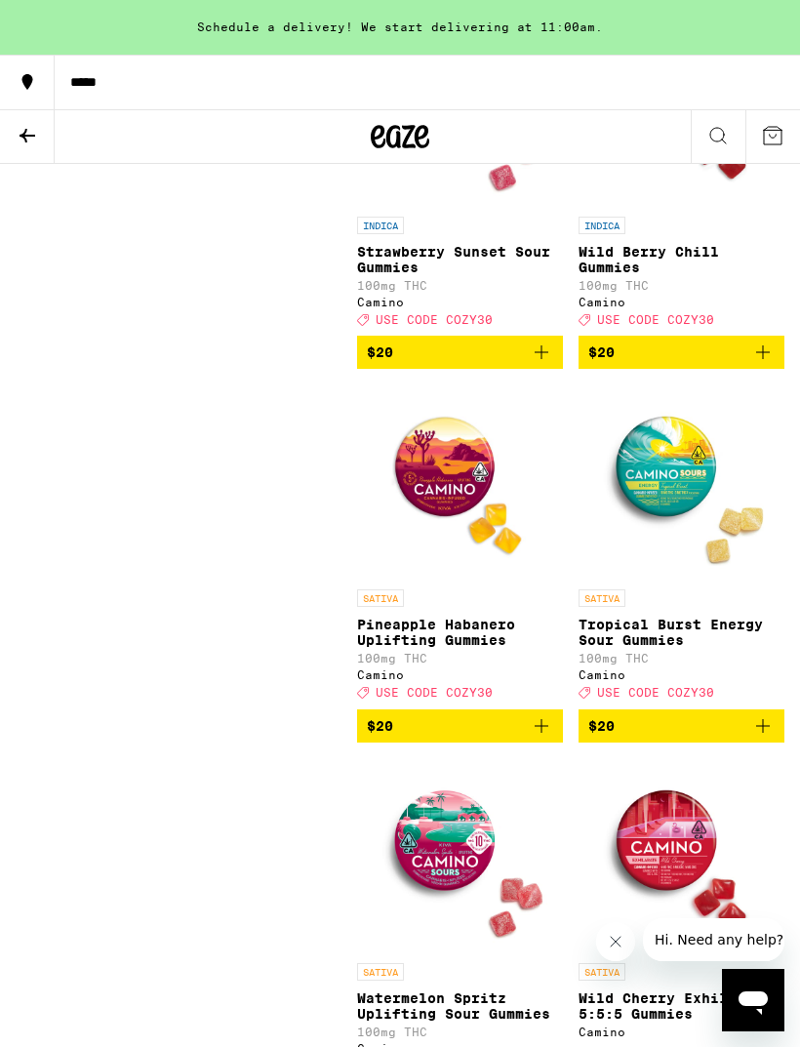
click at [700, 275] on p "Wild Berry Chill Gummies" at bounding box center [681, 259] width 206 height 31
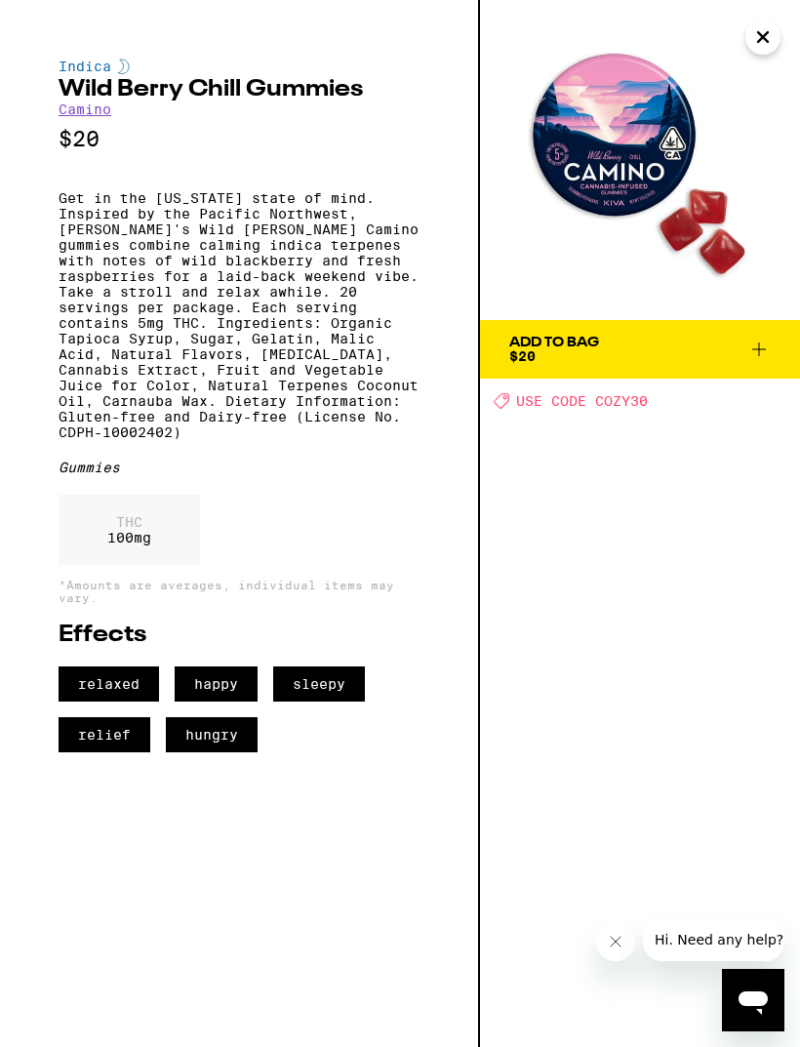
click at [752, 54] on img at bounding box center [640, 160] width 320 height 320
click at [769, 44] on icon "Close" at bounding box center [762, 36] width 23 height 29
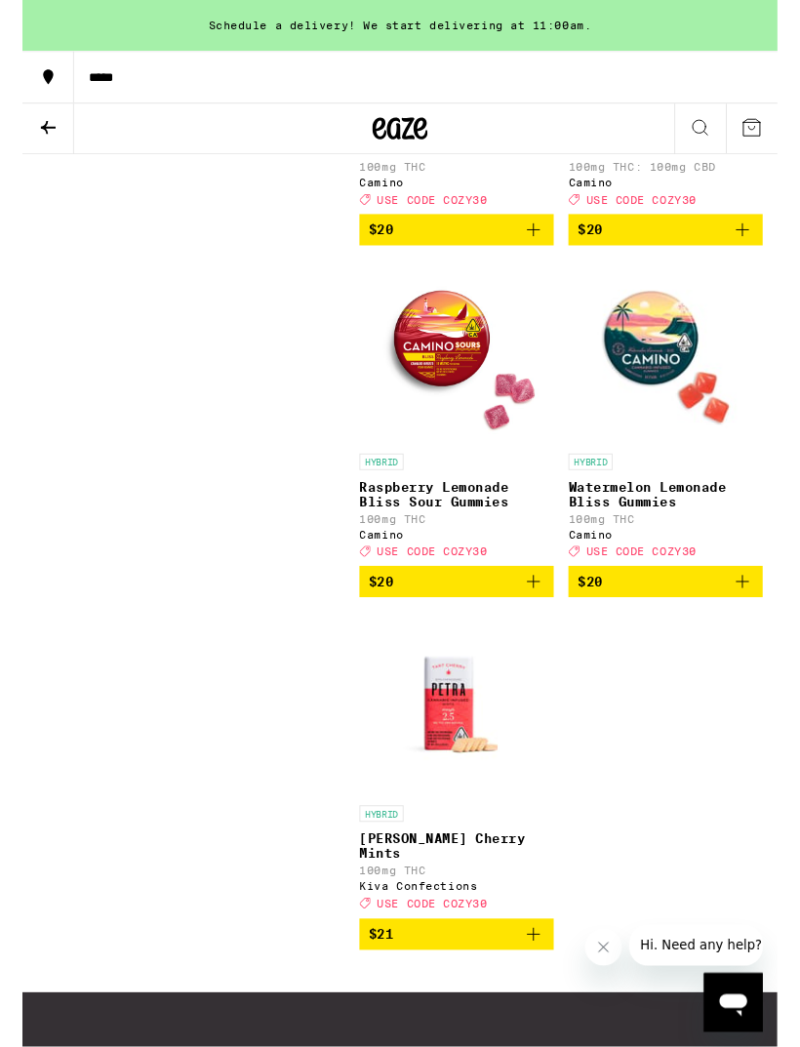
scroll to position [4628, 0]
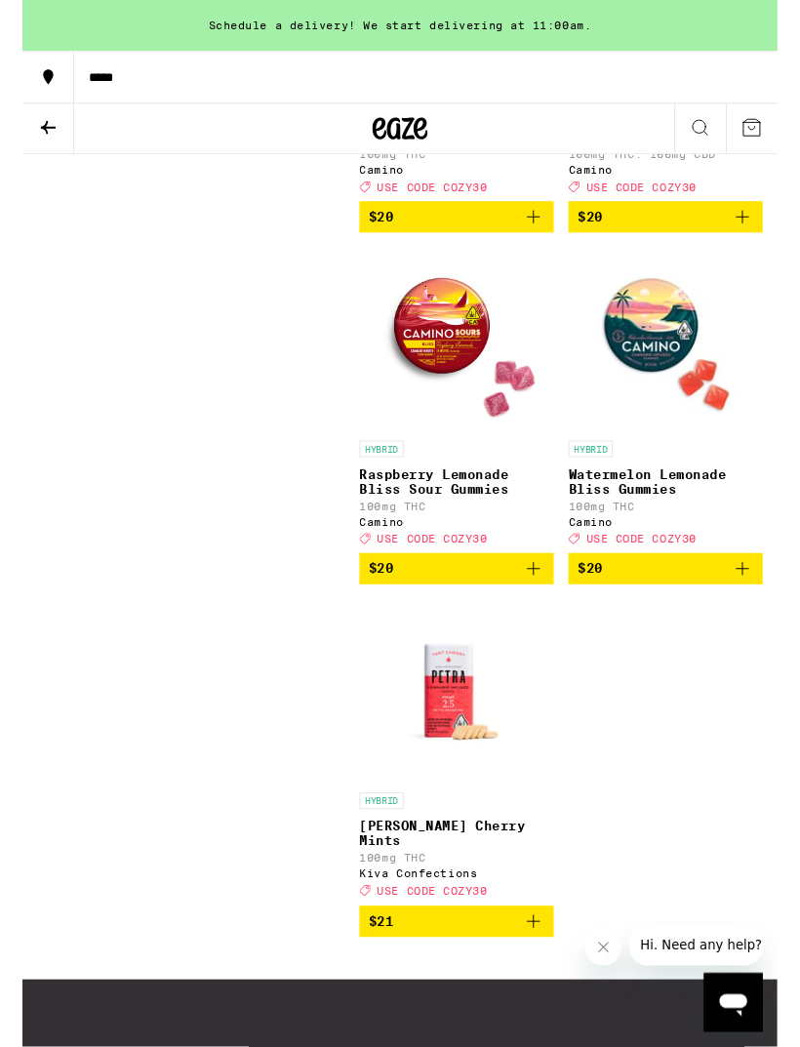
click at [494, 526] on p "Raspberry Lemonade Bliss Sour Gummies" at bounding box center [460, 509] width 206 height 31
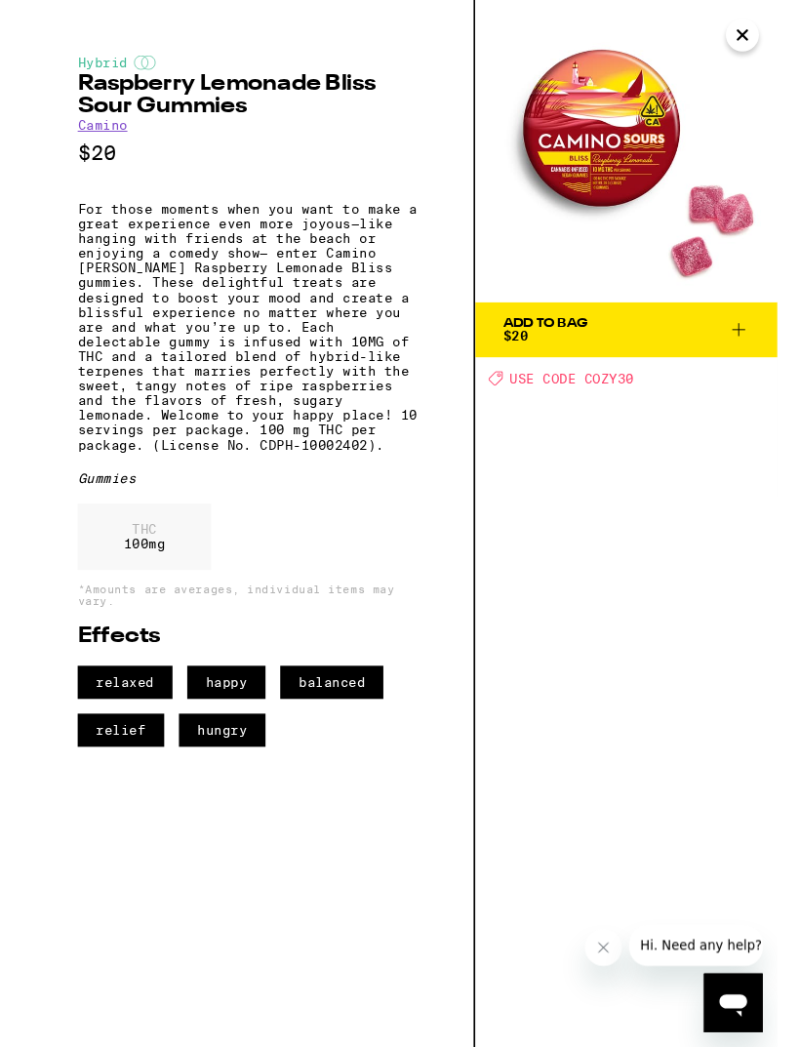
click at [762, 42] on icon "Close" at bounding box center [762, 36] width 23 height 29
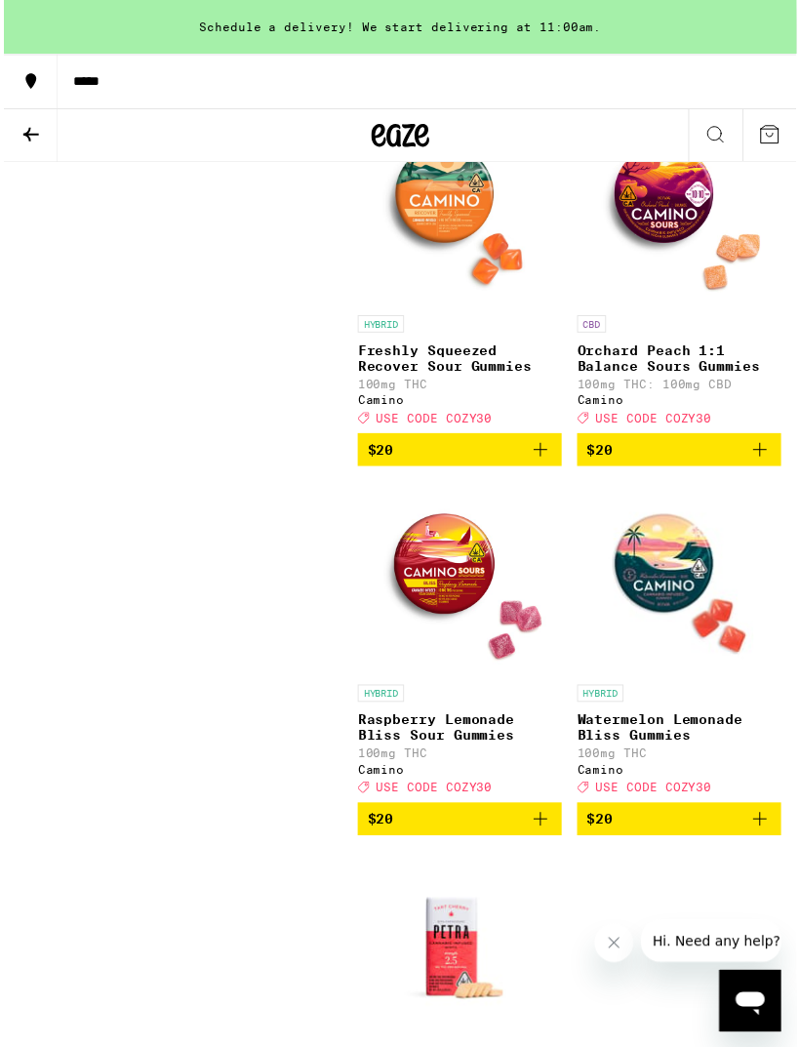
scroll to position [4390, 0]
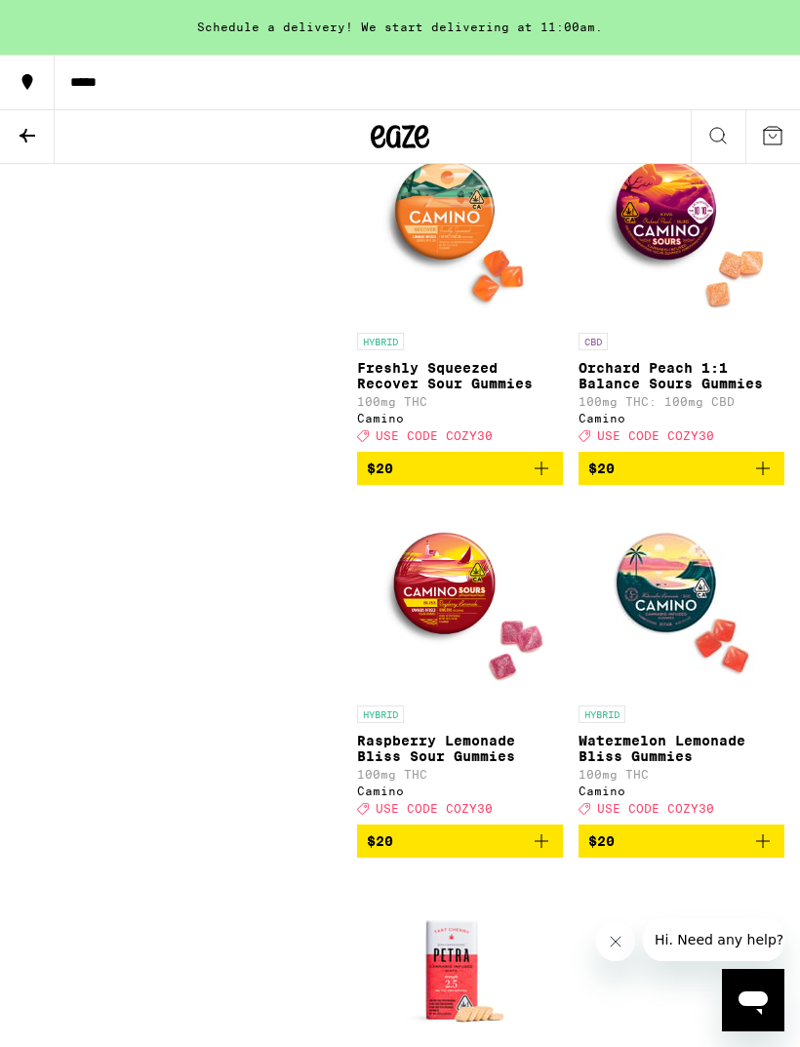
click at [507, 391] on p "Freshly Squeezed Recover Sour Gummies" at bounding box center [460, 375] width 206 height 31
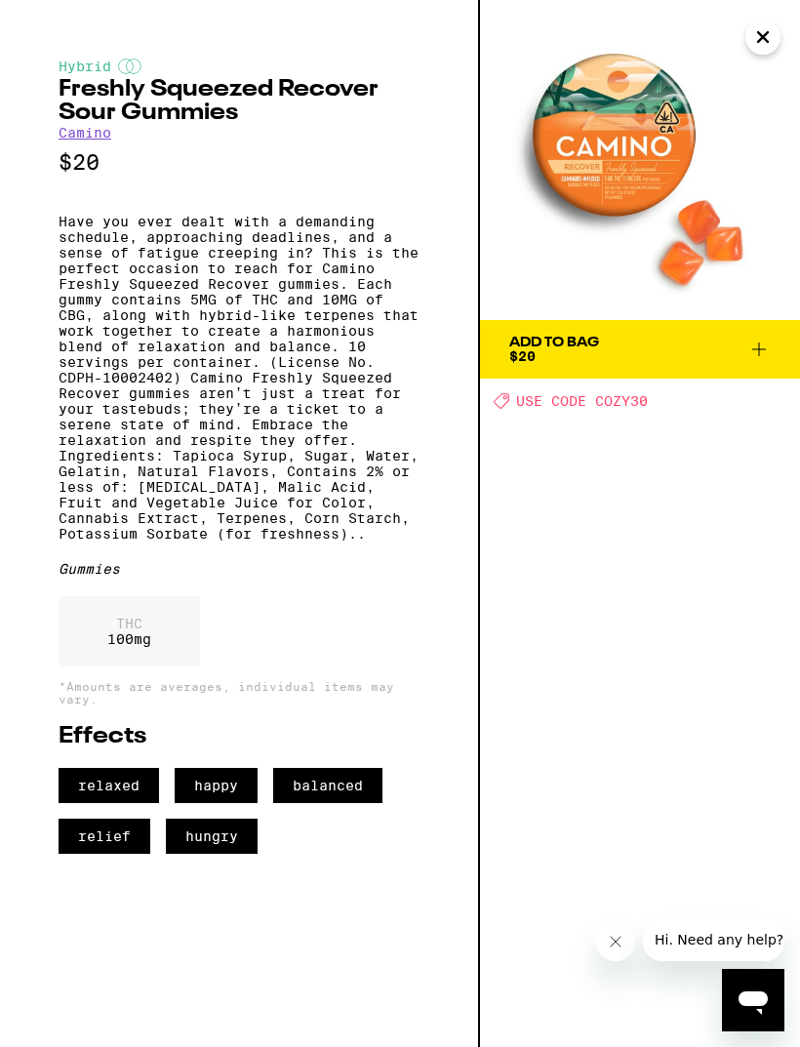
click at [773, 33] on icon "Close" at bounding box center [762, 36] width 23 height 29
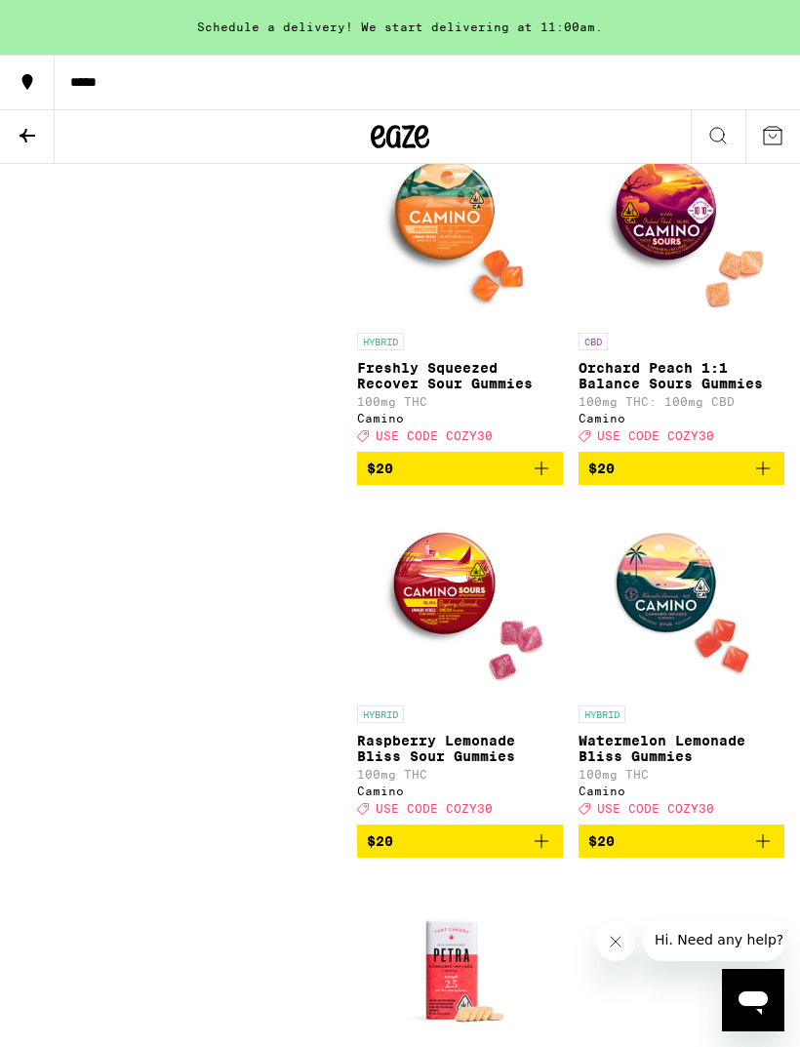
click at [704, 391] on p "Orchard Peach 1:1 Balance Sours Gummies" at bounding box center [681, 375] width 206 height 31
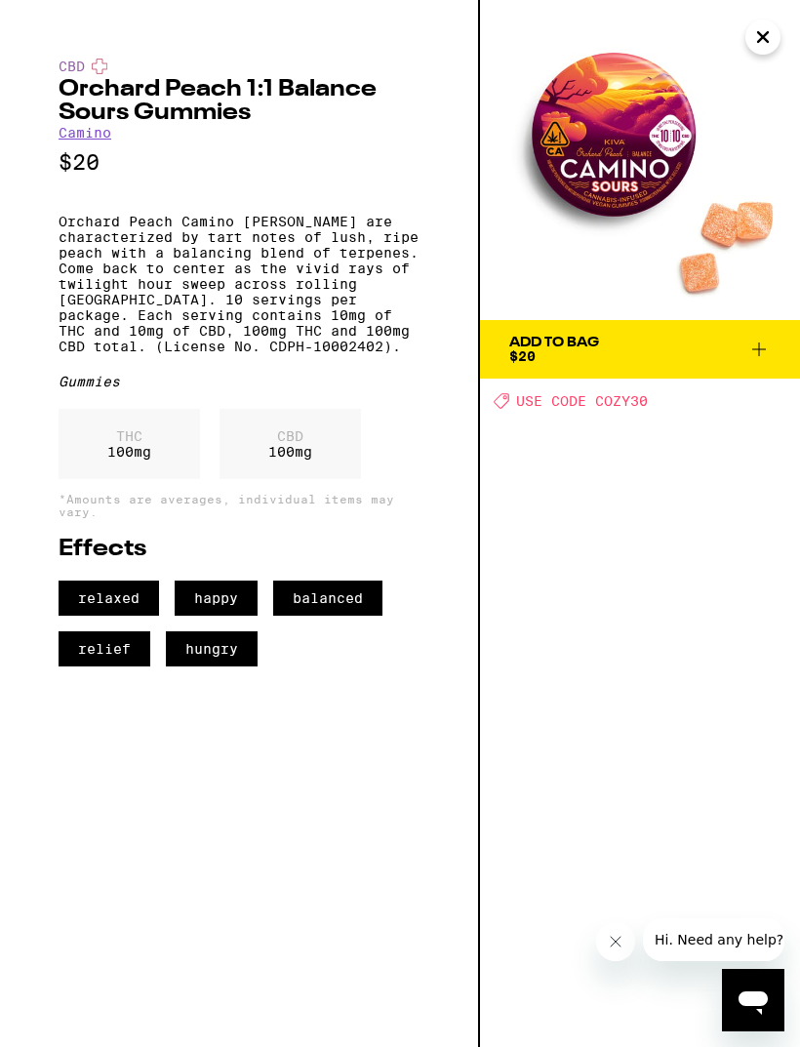
click at [769, 47] on icon "Close" at bounding box center [762, 36] width 23 height 29
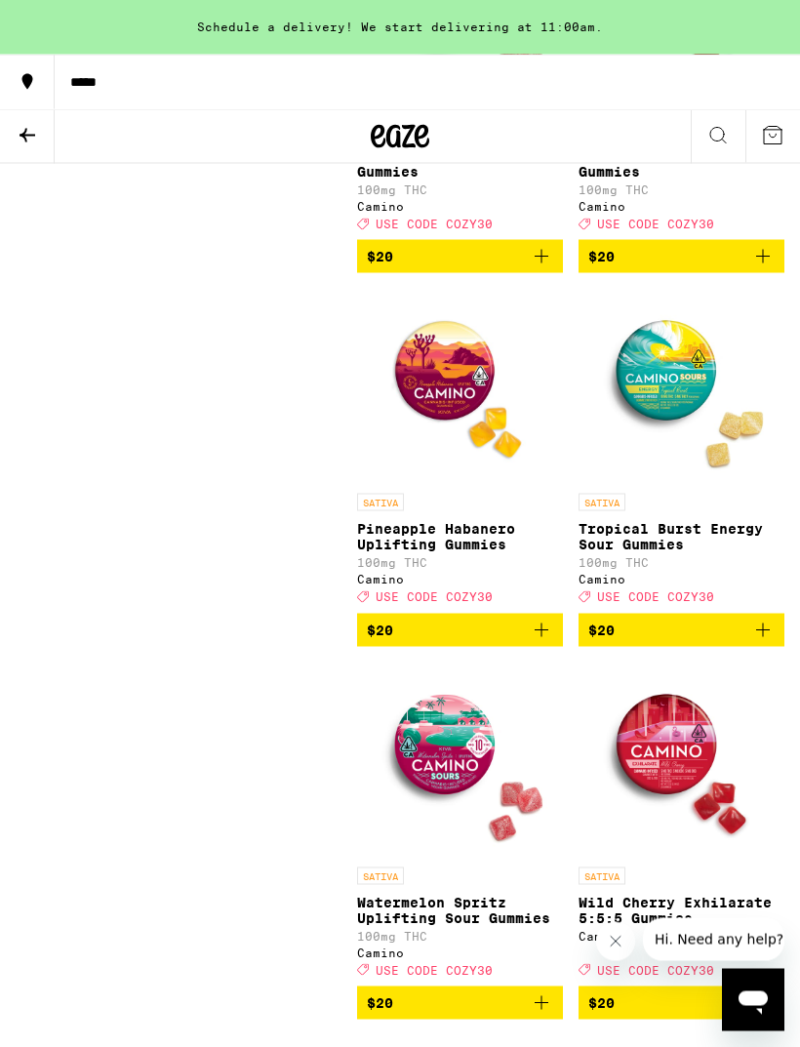
scroll to position [3376, 0]
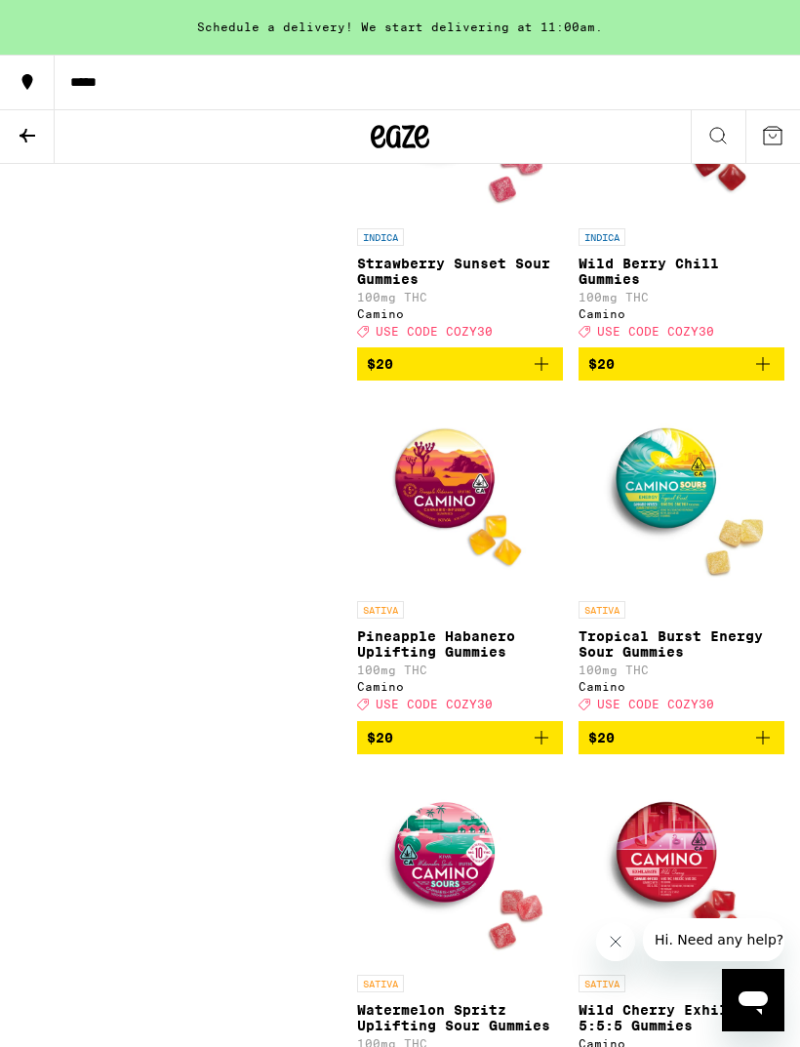
click at [687, 287] on p "Wild Berry Chill Gummies" at bounding box center [681, 271] width 206 height 31
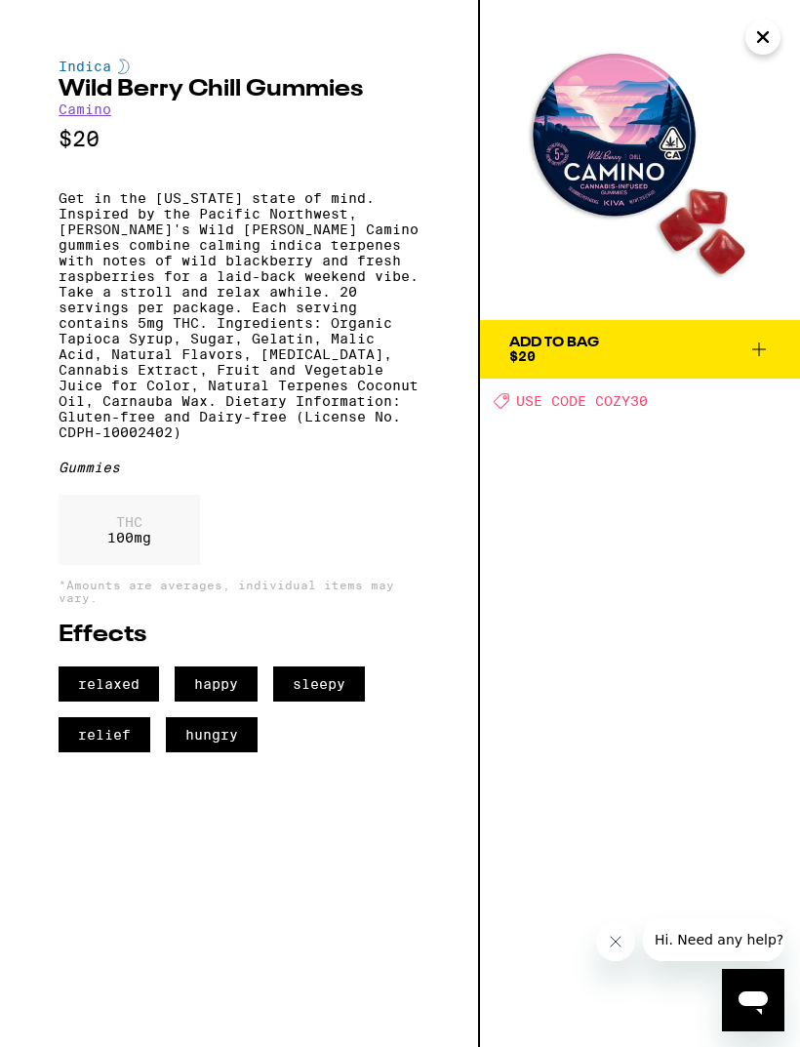
click at [759, 56] on img at bounding box center [640, 160] width 320 height 320
click at [771, 33] on icon "Close" at bounding box center [762, 36] width 23 height 29
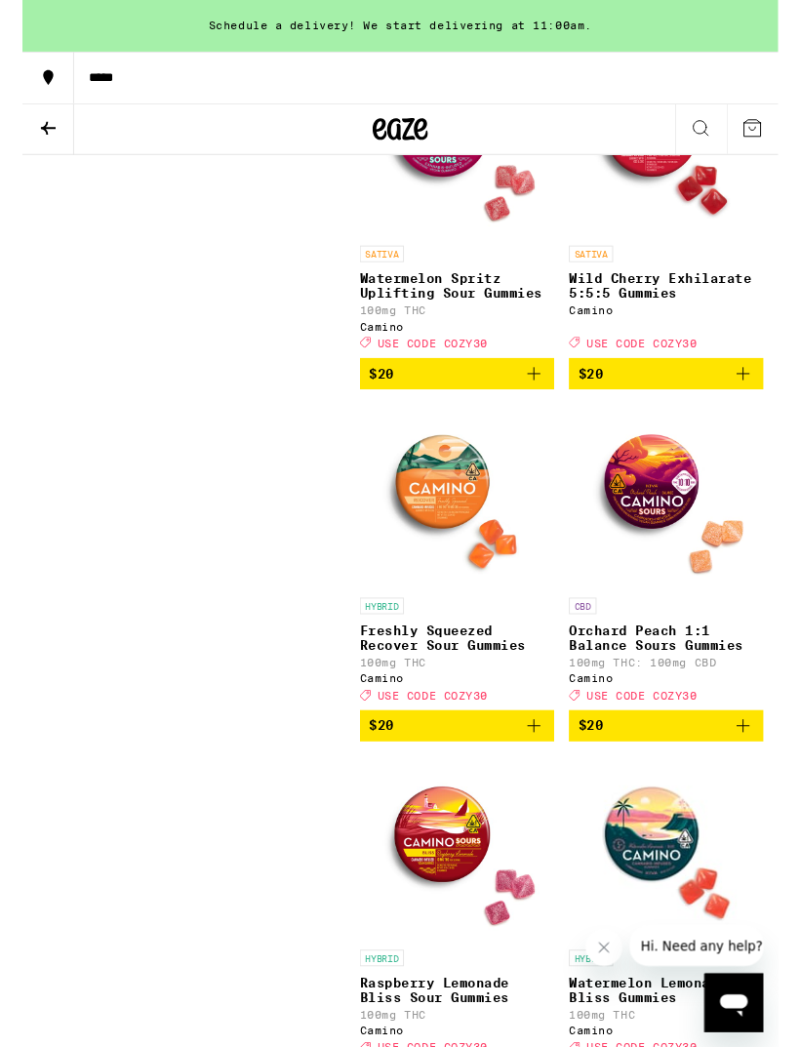
scroll to position [4153, 0]
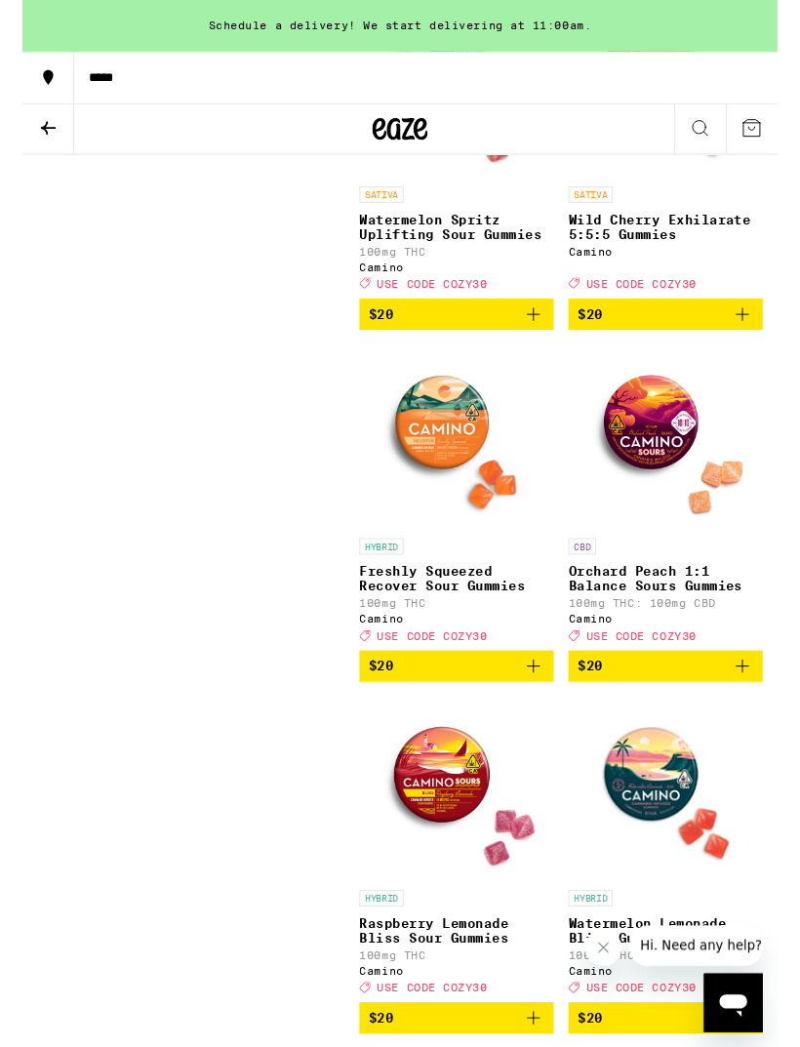
click at [495, 628] on p "Freshly Squeezed Recover Sour Gummies" at bounding box center [460, 612] width 206 height 31
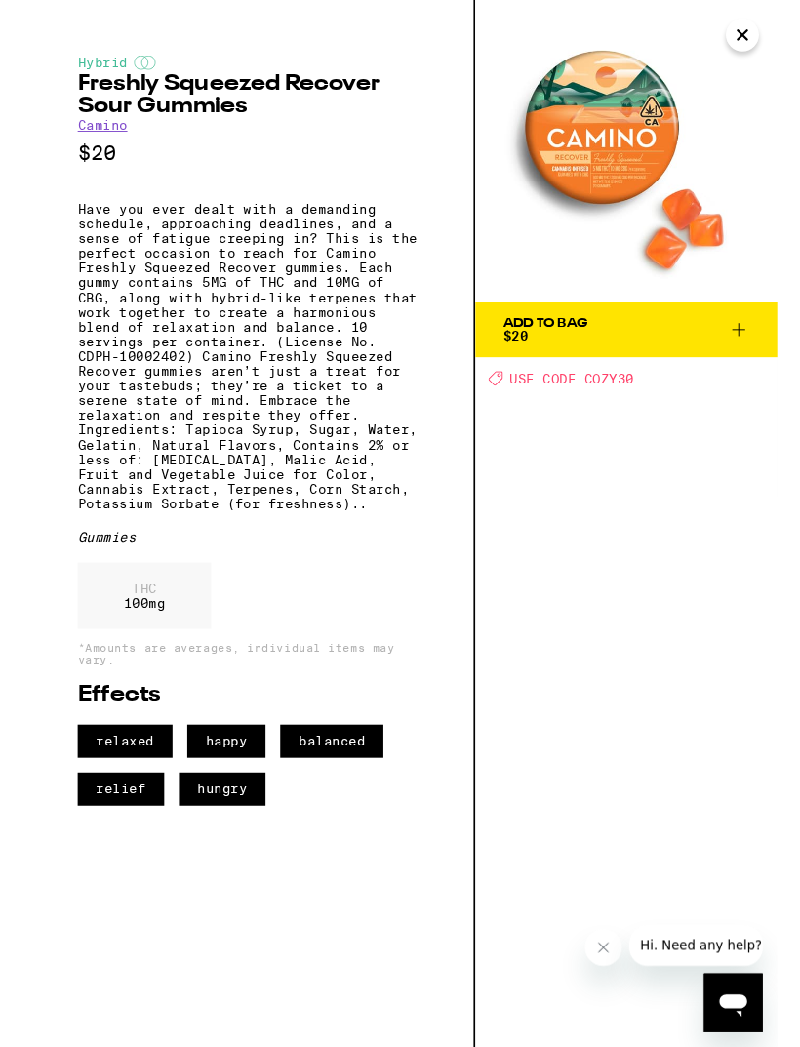
click at [766, 53] on button "Close" at bounding box center [762, 37] width 35 height 35
